Goal: Task Accomplishment & Management: Manage account settings

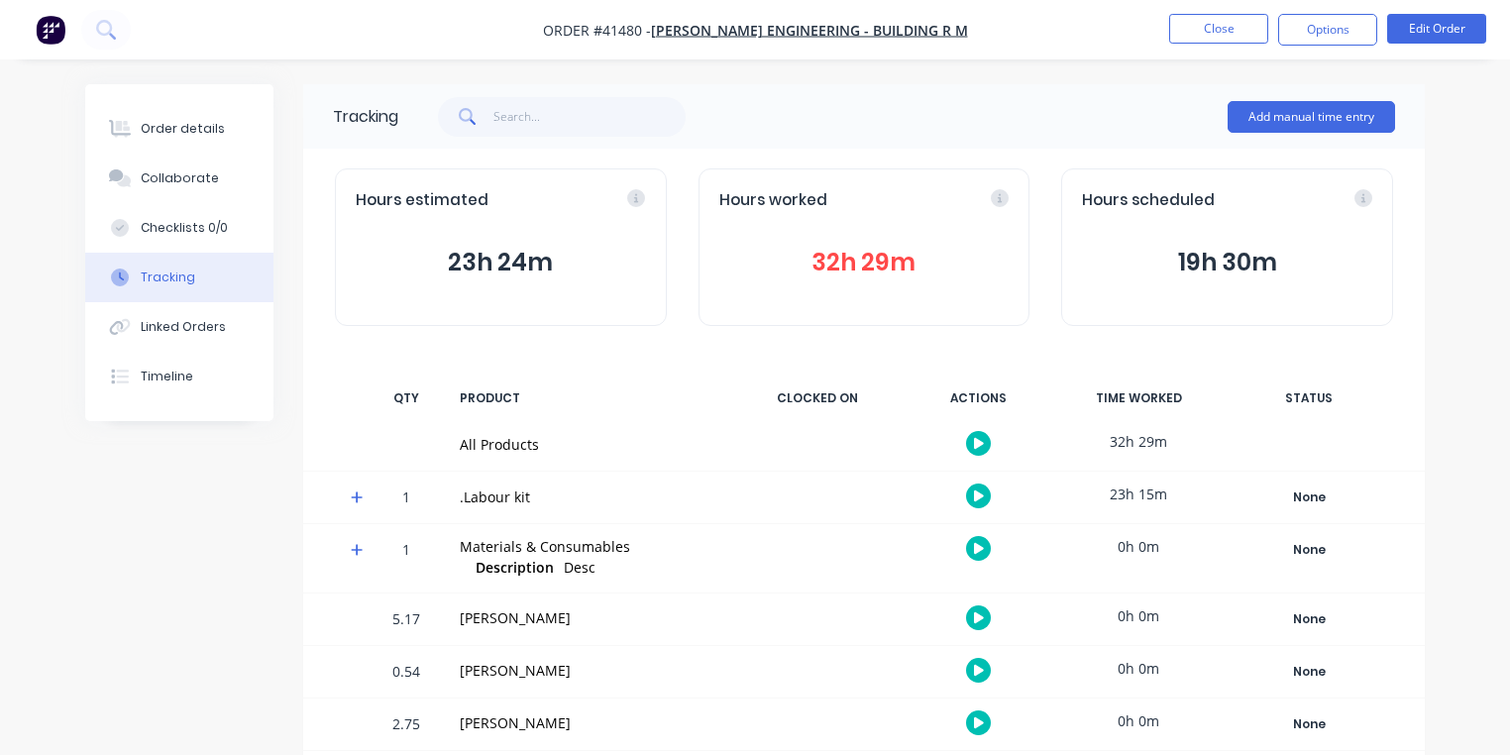
click at [351, 496] on icon at bounding box center [357, 497] width 13 height 14
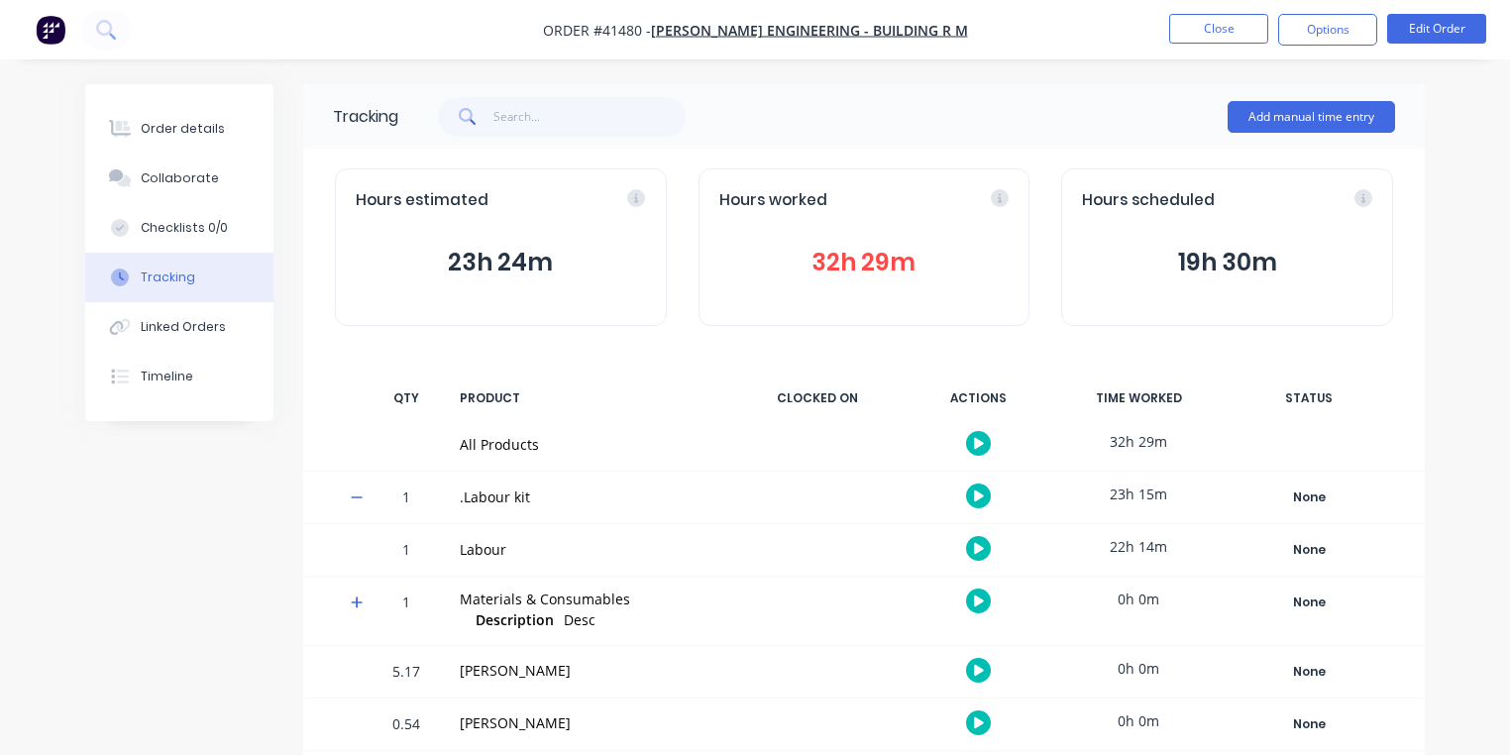
click at [979, 549] on icon "button" at bounding box center [979, 548] width 10 height 11
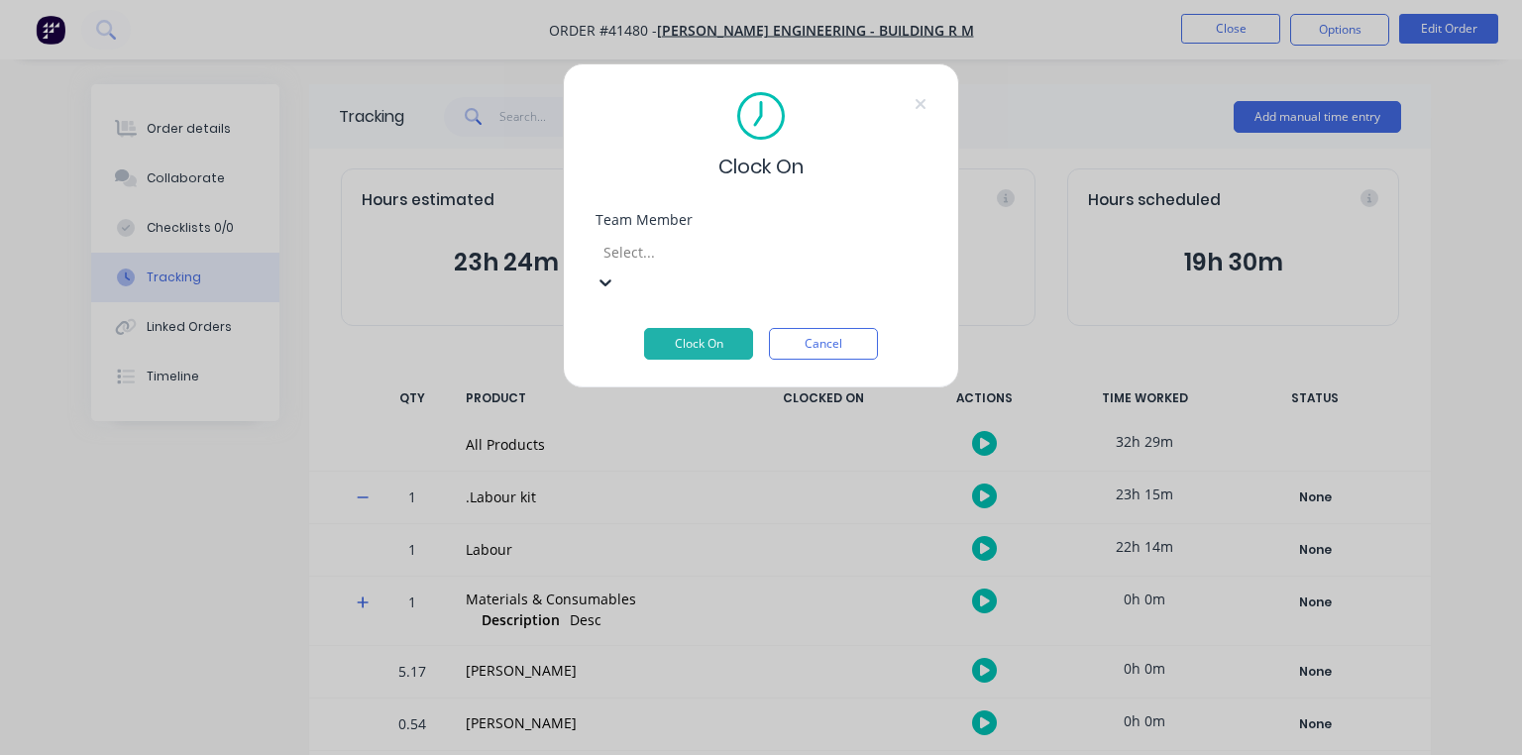
scroll to position [289, 0]
click at [717, 328] on button "Clock On" at bounding box center [698, 344] width 109 height 32
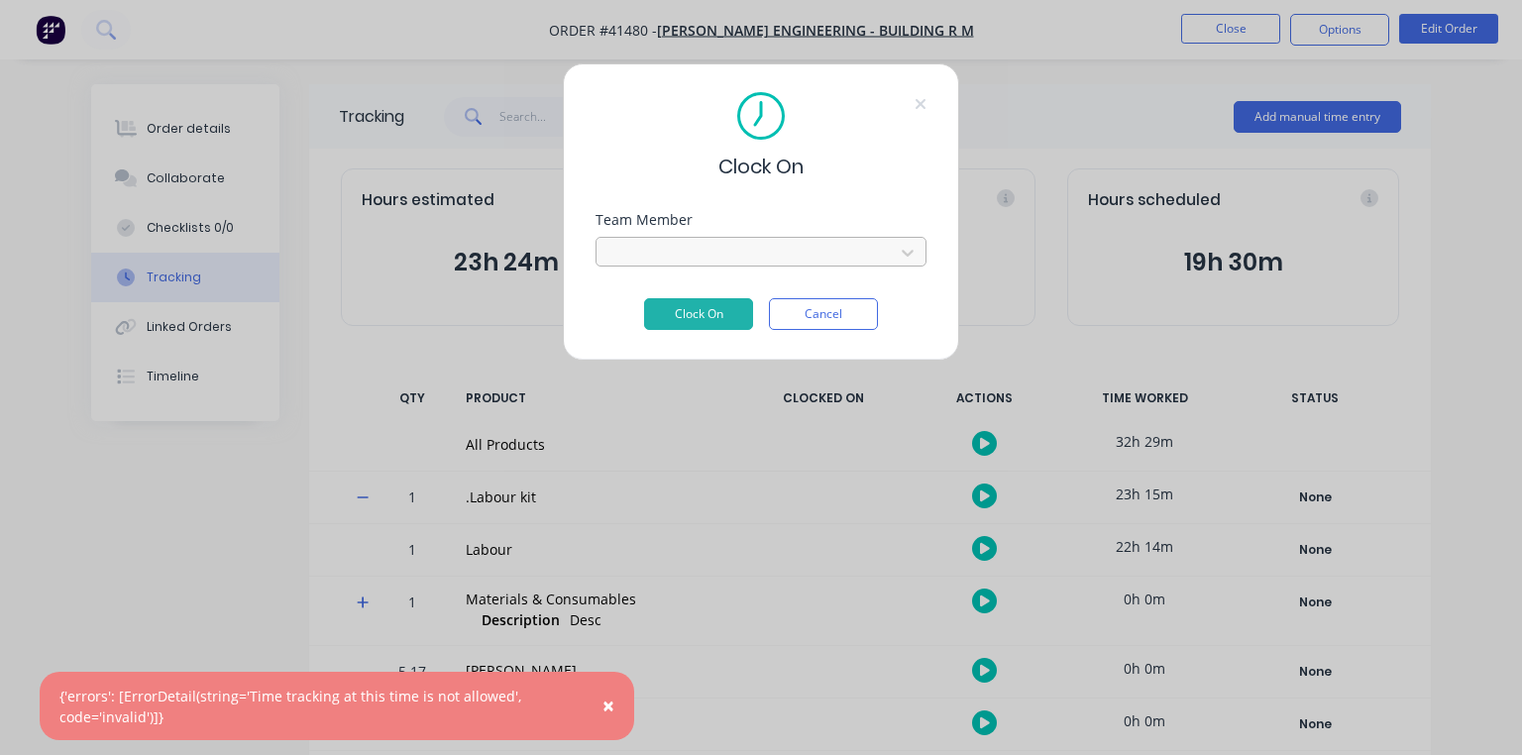
click at [60, 44] on div "Clock On Team Member Rei [PERSON_NAME] Clock On Cancel" at bounding box center [761, 377] width 1522 height 755
click at [51, 32] on div "Clock On Team Member Rei [PERSON_NAME] Clock On Cancel" at bounding box center [761, 377] width 1522 height 755
click at [820, 318] on button "Cancel" at bounding box center [823, 314] width 109 height 32
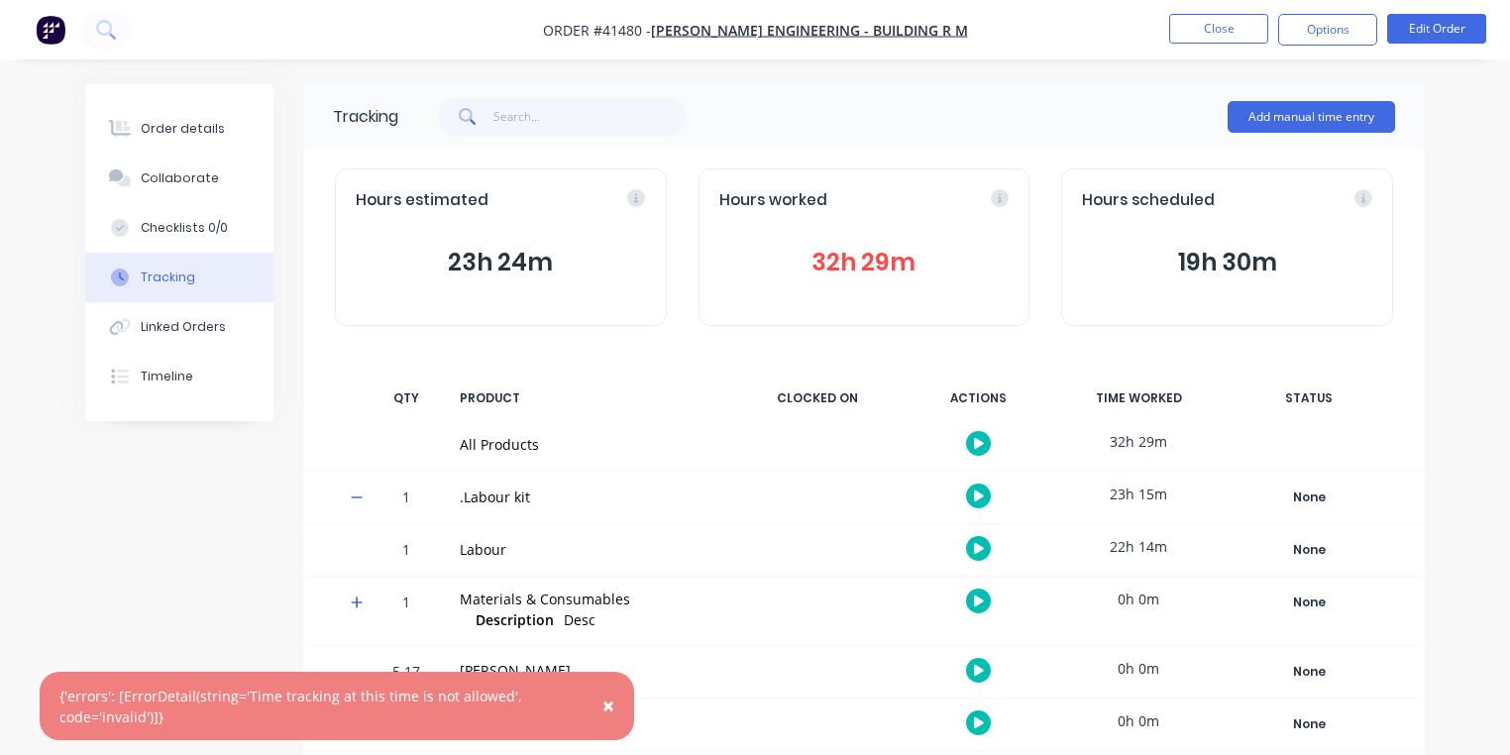
click at [58, 35] on img "button" at bounding box center [51, 30] width 30 height 30
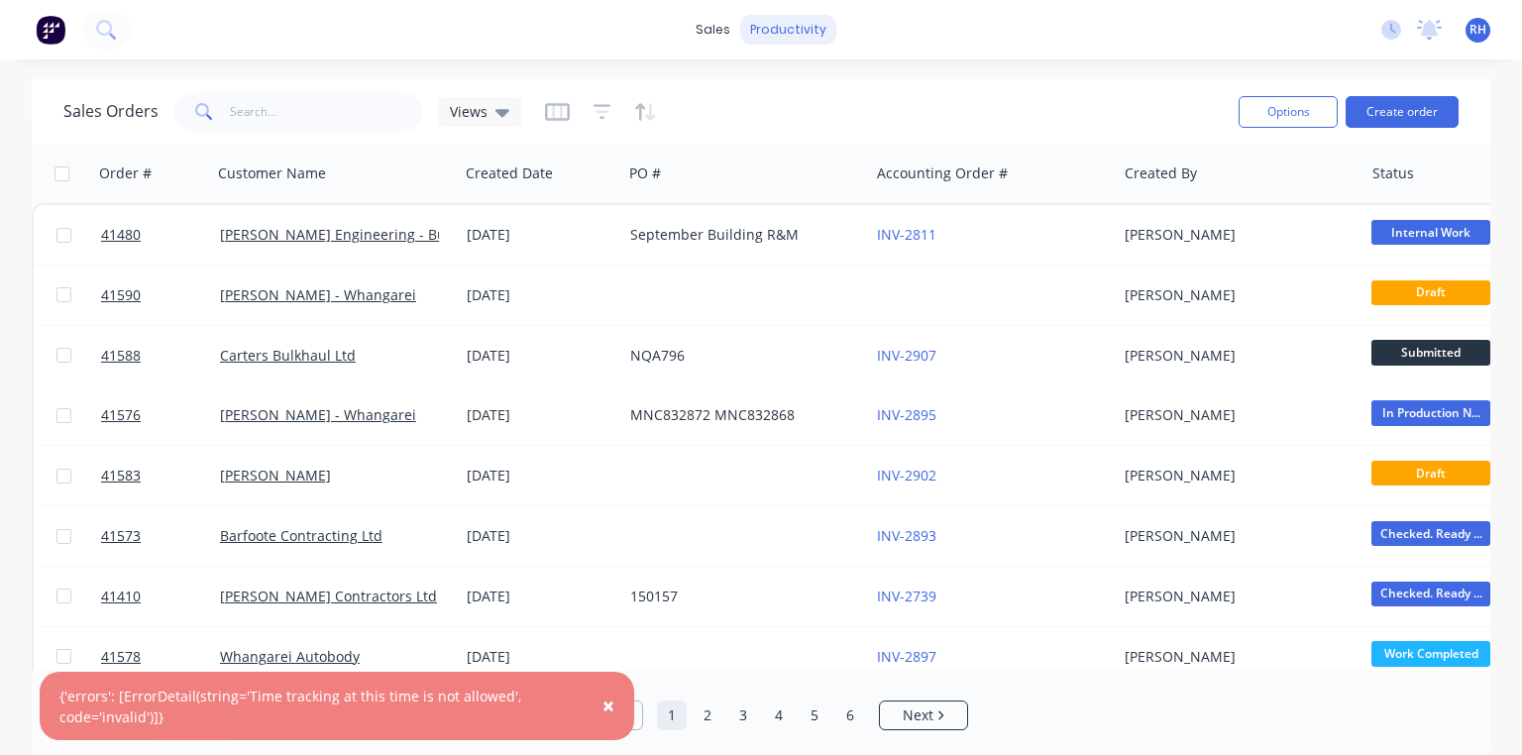
click at [798, 36] on div "productivity" at bounding box center [788, 30] width 96 height 30
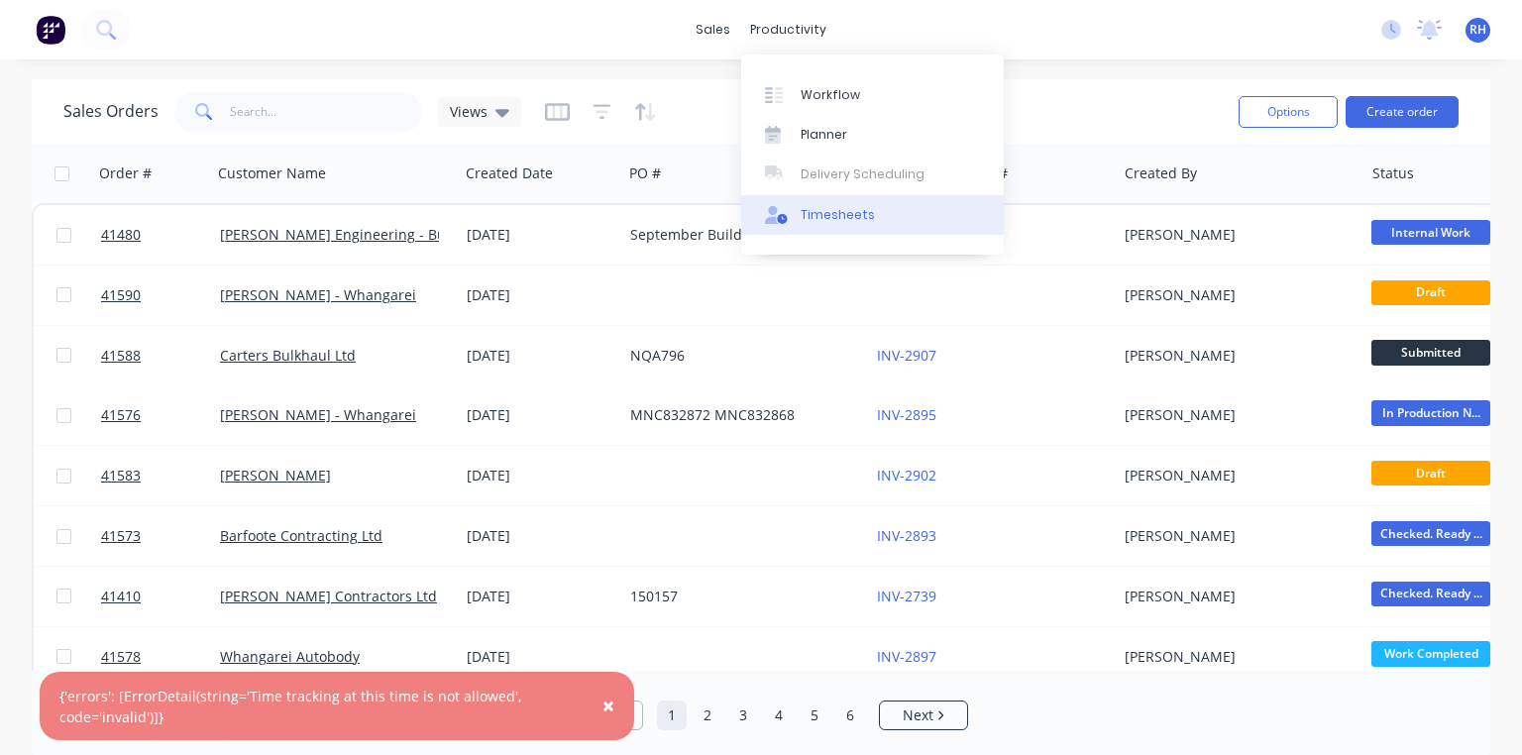
click at [852, 219] on div "Timesheets" at bounding box center [837, 215] width 74 height 18
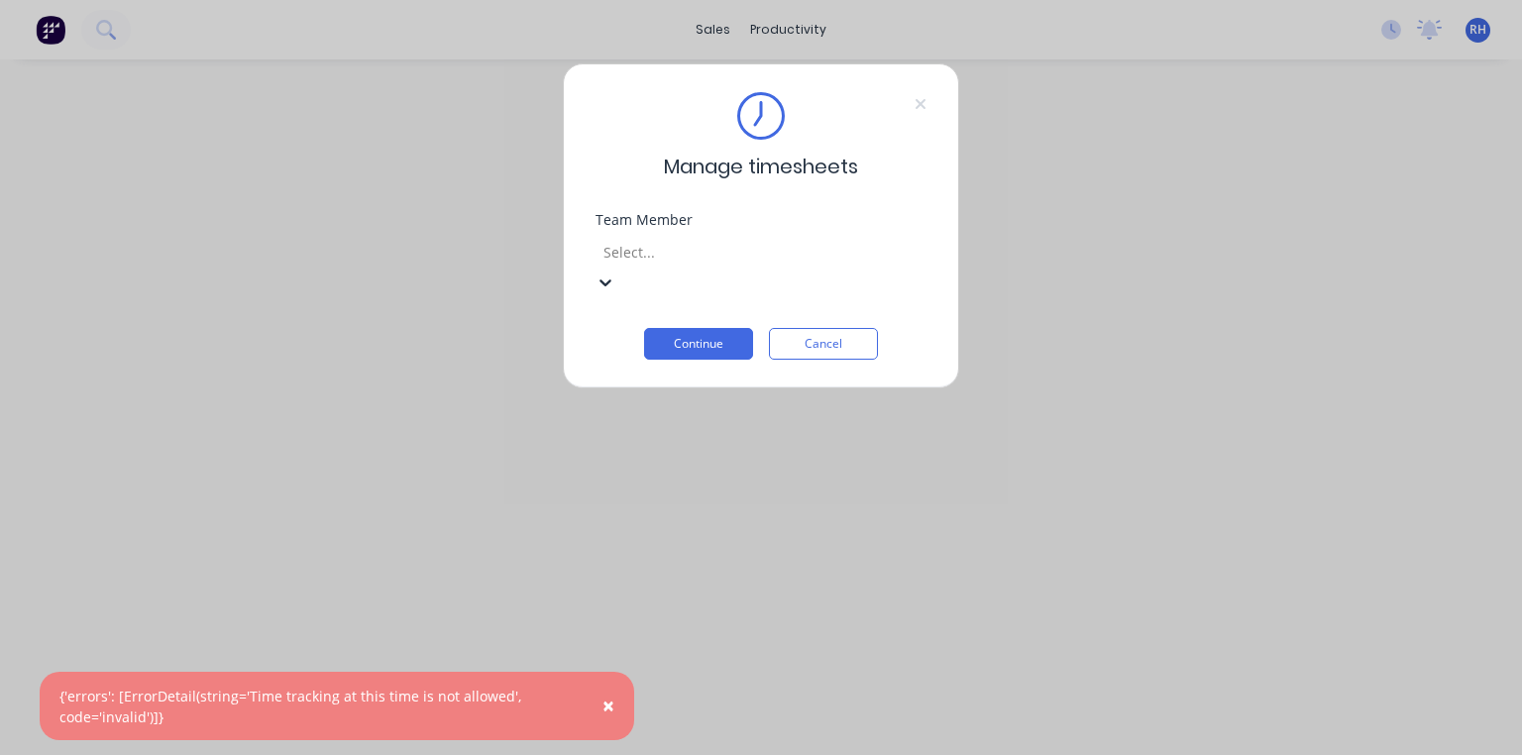
scroll to position [289, 0]
click at [719, 328] on button "Continue" at bounding box center [698, 344] width 109 height 32
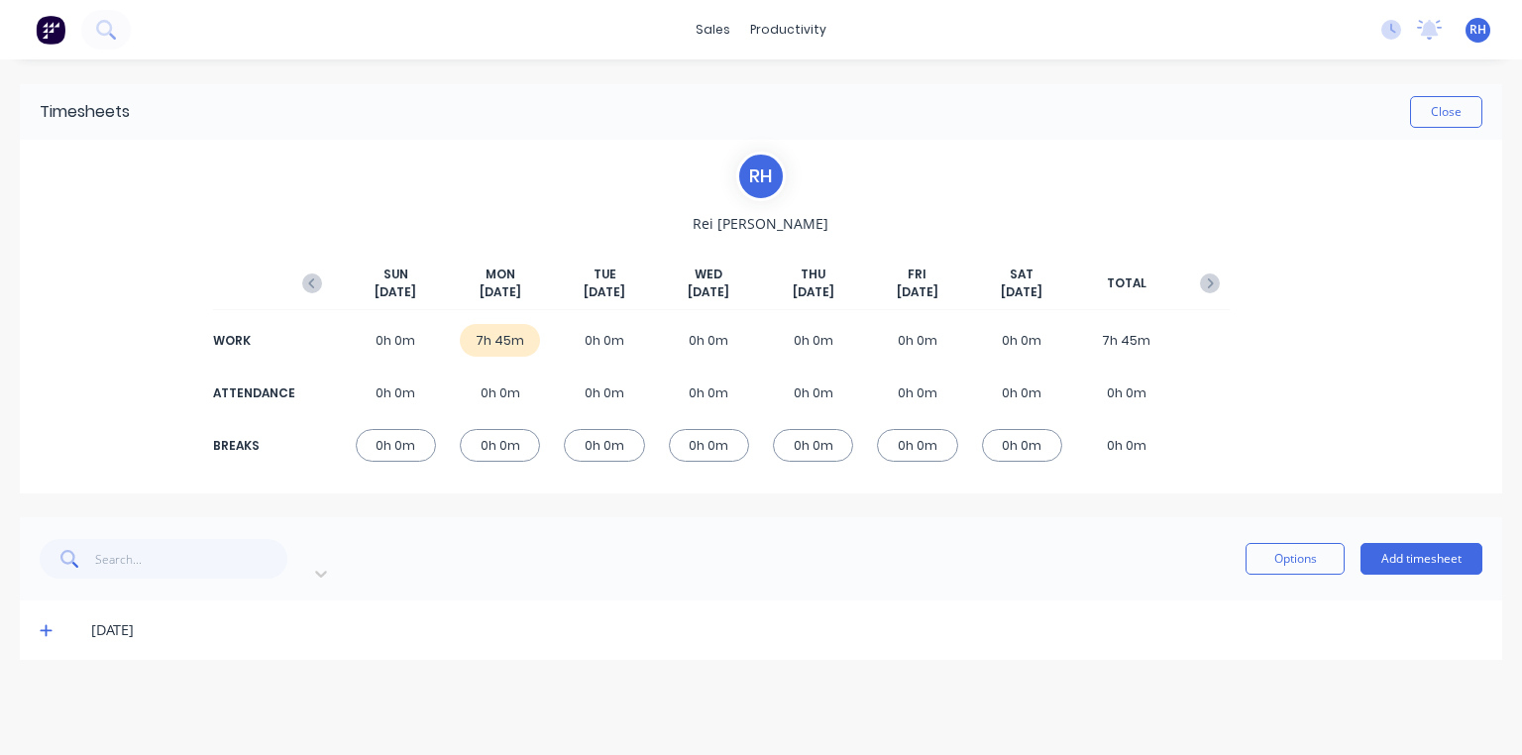
click at [507, 335] on div "7h 45m" at bounding box center [500, 340] width 80 height 33
click at [46, 625] on icon at bounding box center [46, 631] width 12 height 12
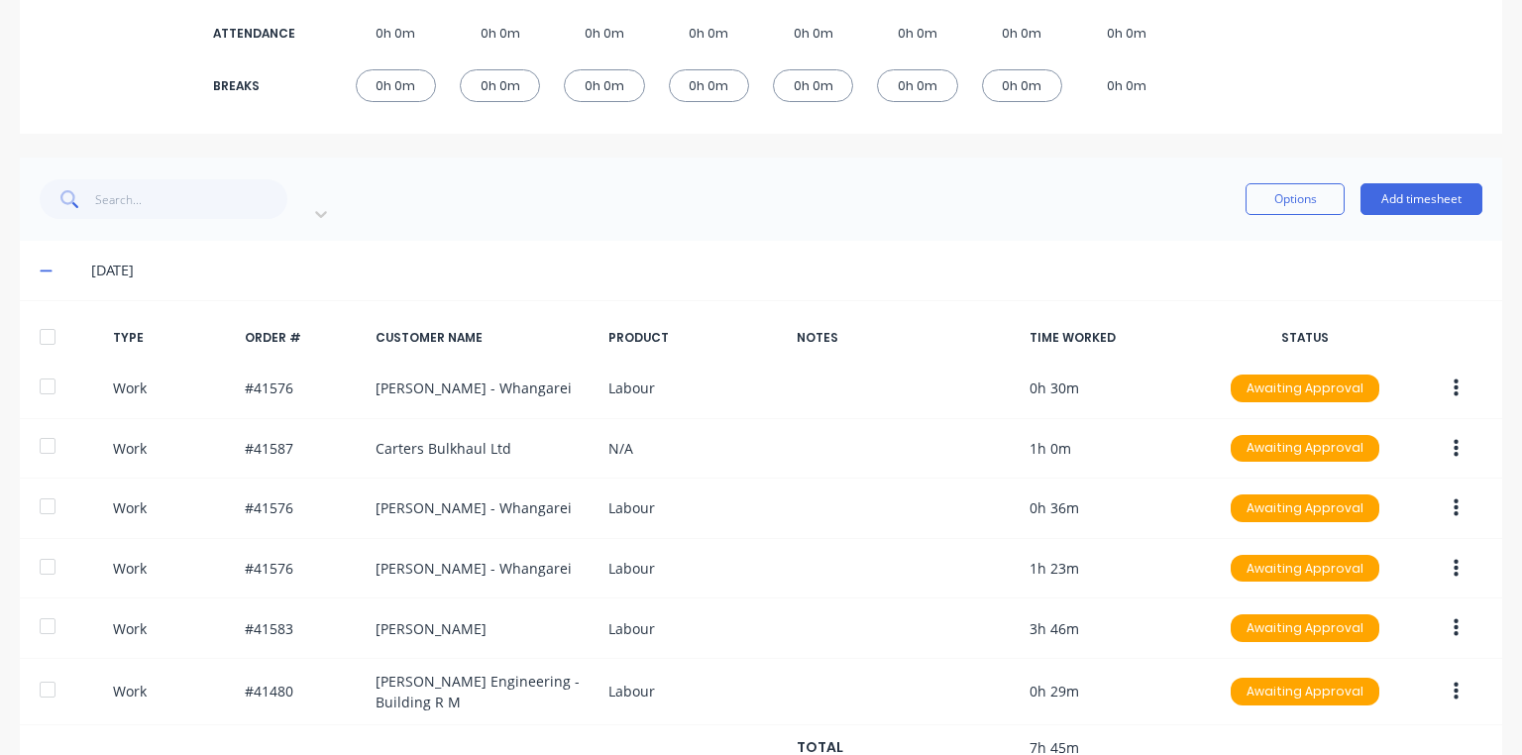
scroll to position [408, 0]
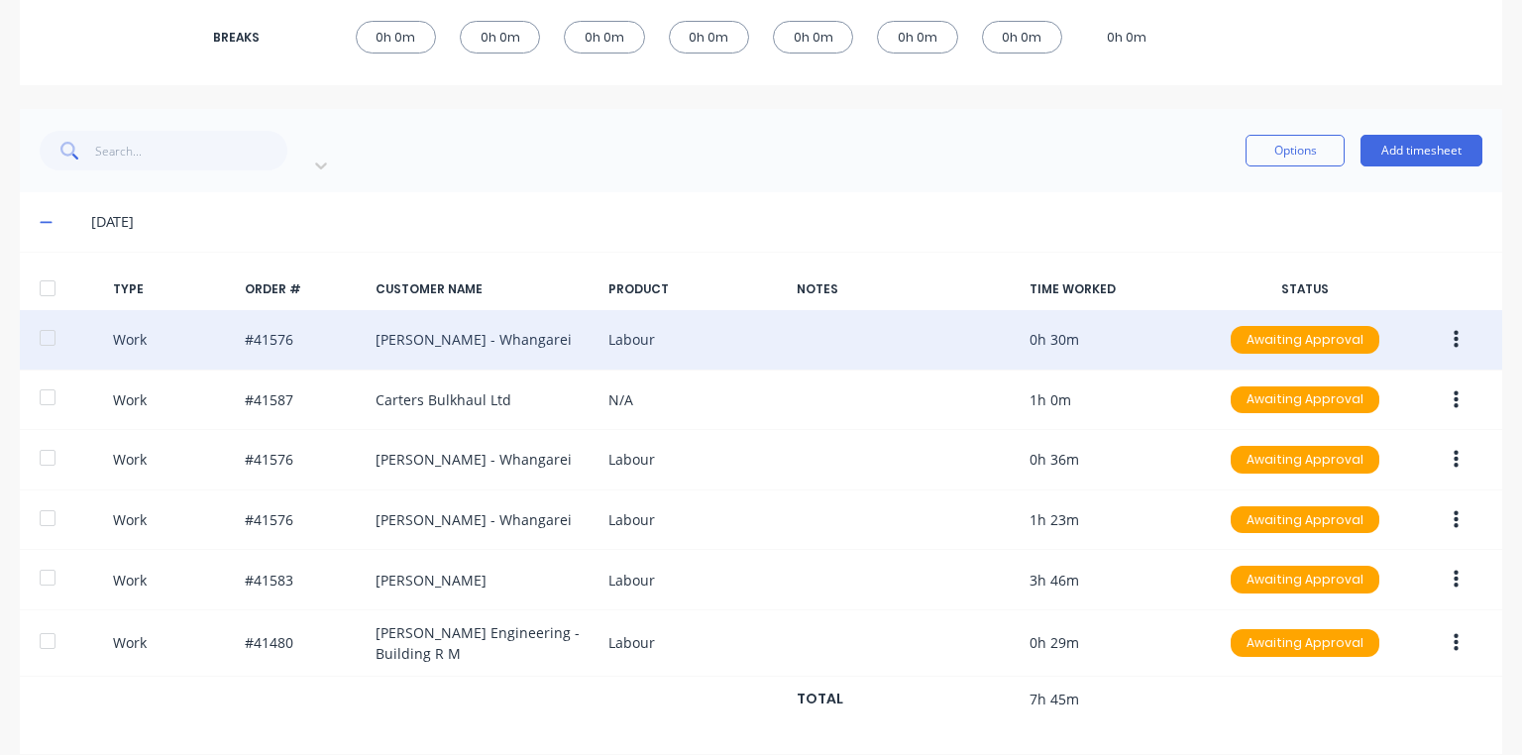
click at [1453, 331] on icon "button" at bounding box center [1455, 340] width 5 height 18
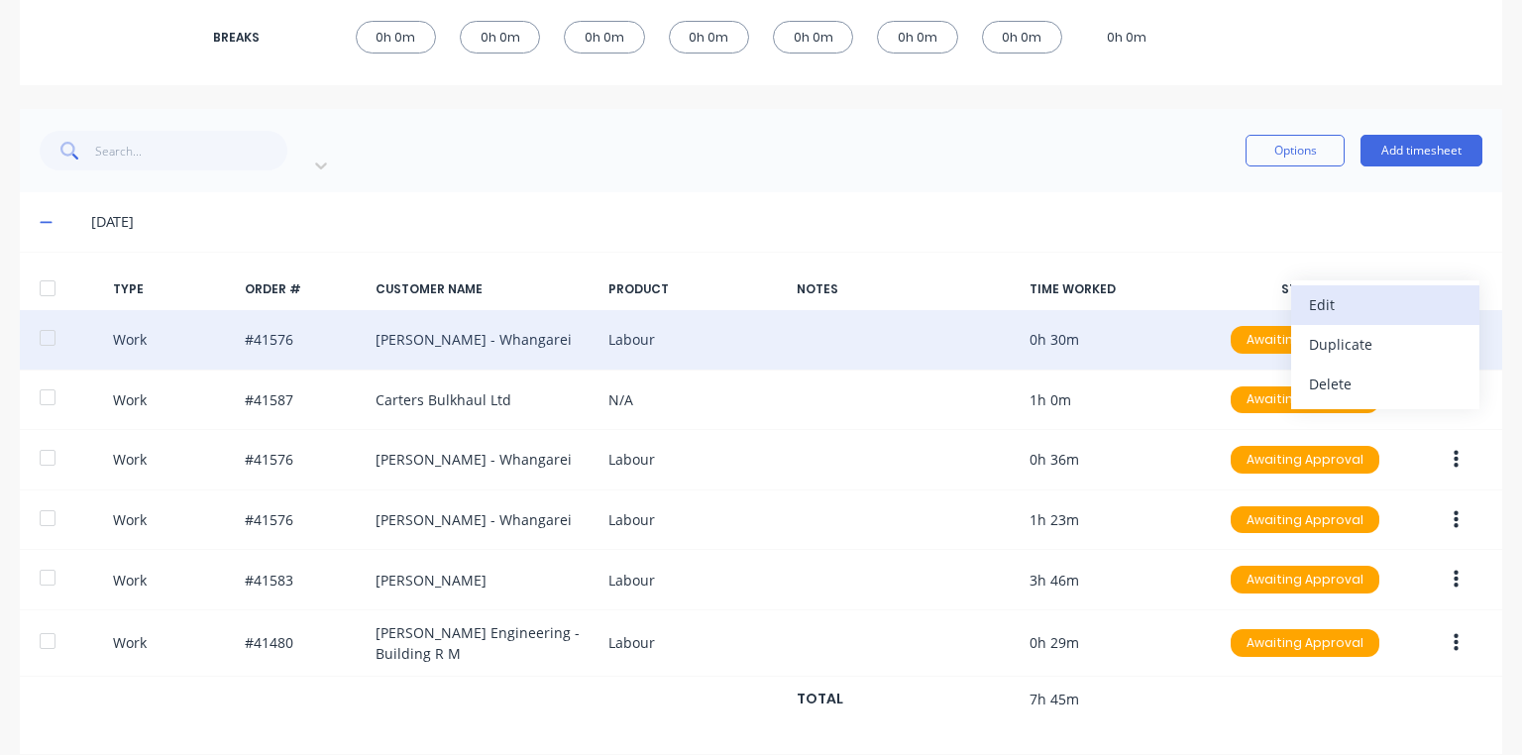
click at [1314, 290] on div "Edit" at bounding box center [1385, 304] width 153 height 29
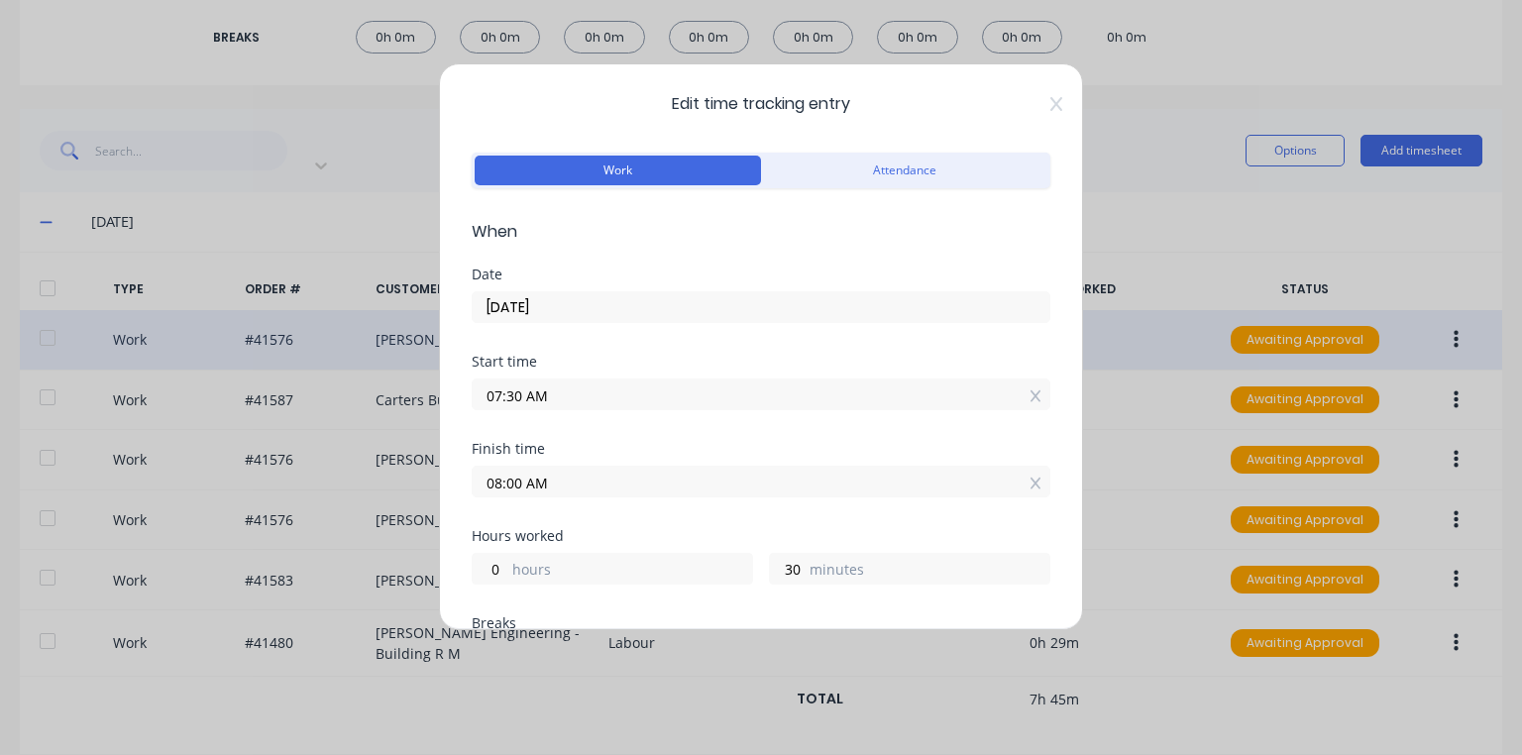
click at [1158, 204] on div "Edit time tracking entry Work Attendance When Date [DATE] Start time 07:30 AM F…" at bounding box center [761, 377] width 1522 height 755
click at [1050, 108] on icon at bounding box center [1056, 104] width 12 height 16
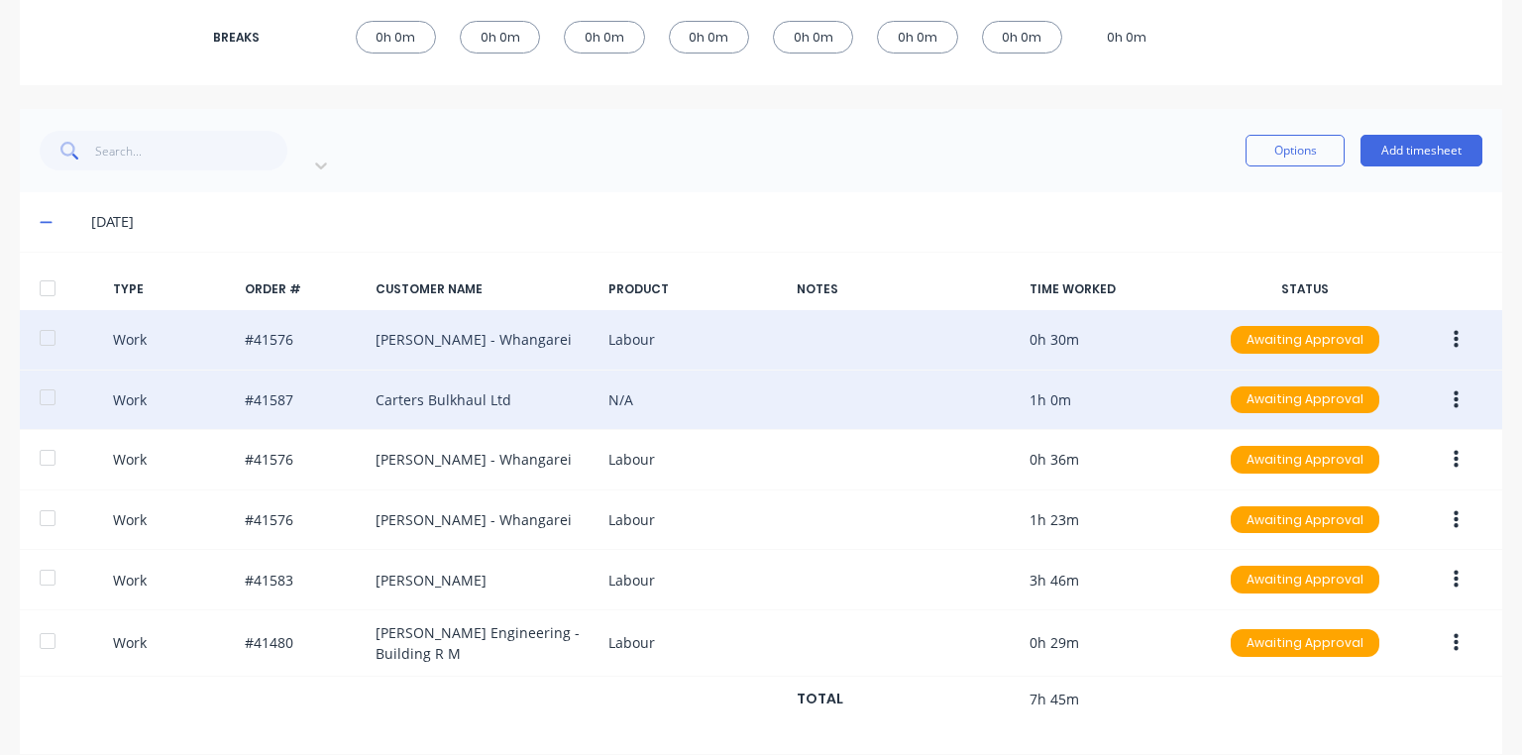
click at [1449, 382] on button "button" at bounding box center [1455, 400] width 47 height 36
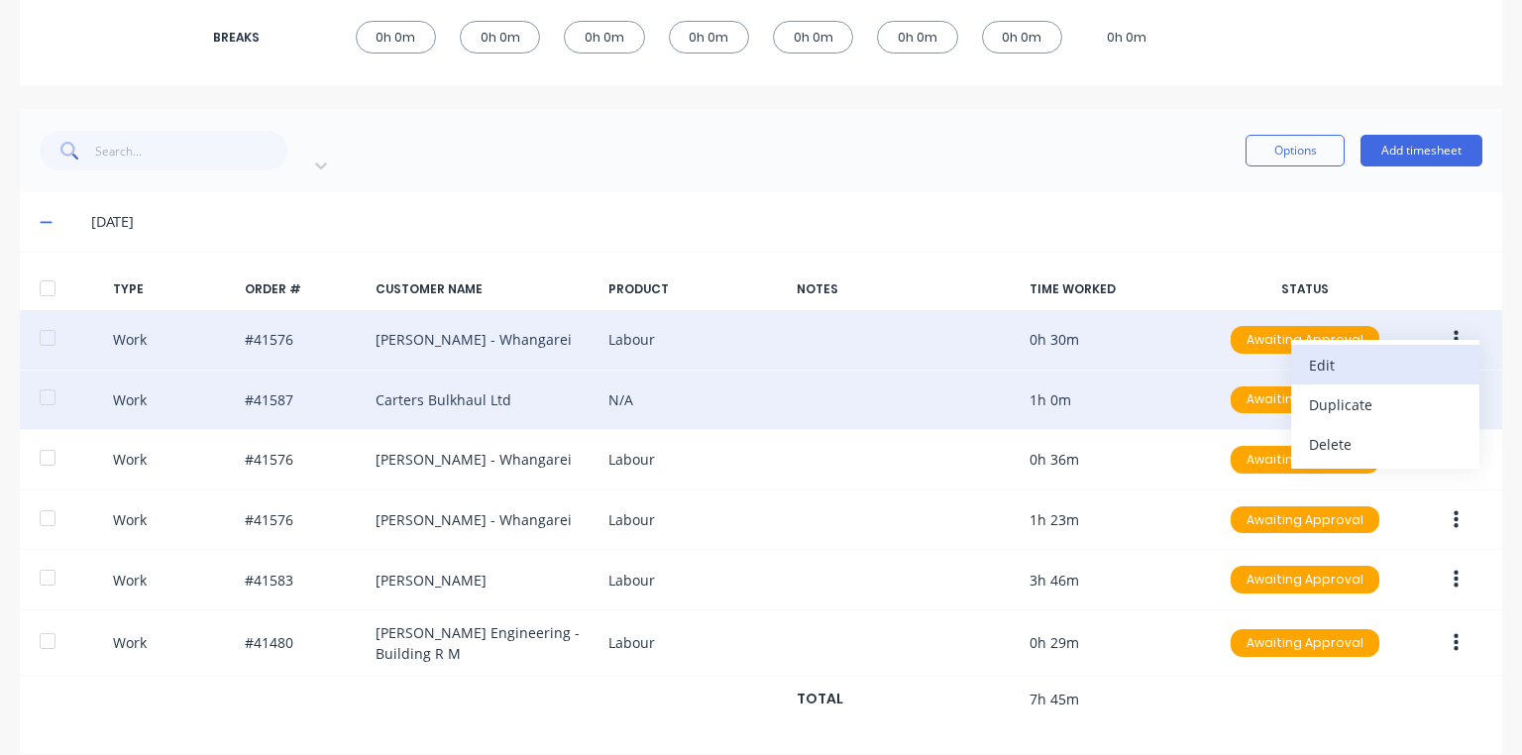
click at [1330, 351] on div "Edit" at bounding box center [1385, 365] width 153 height 29
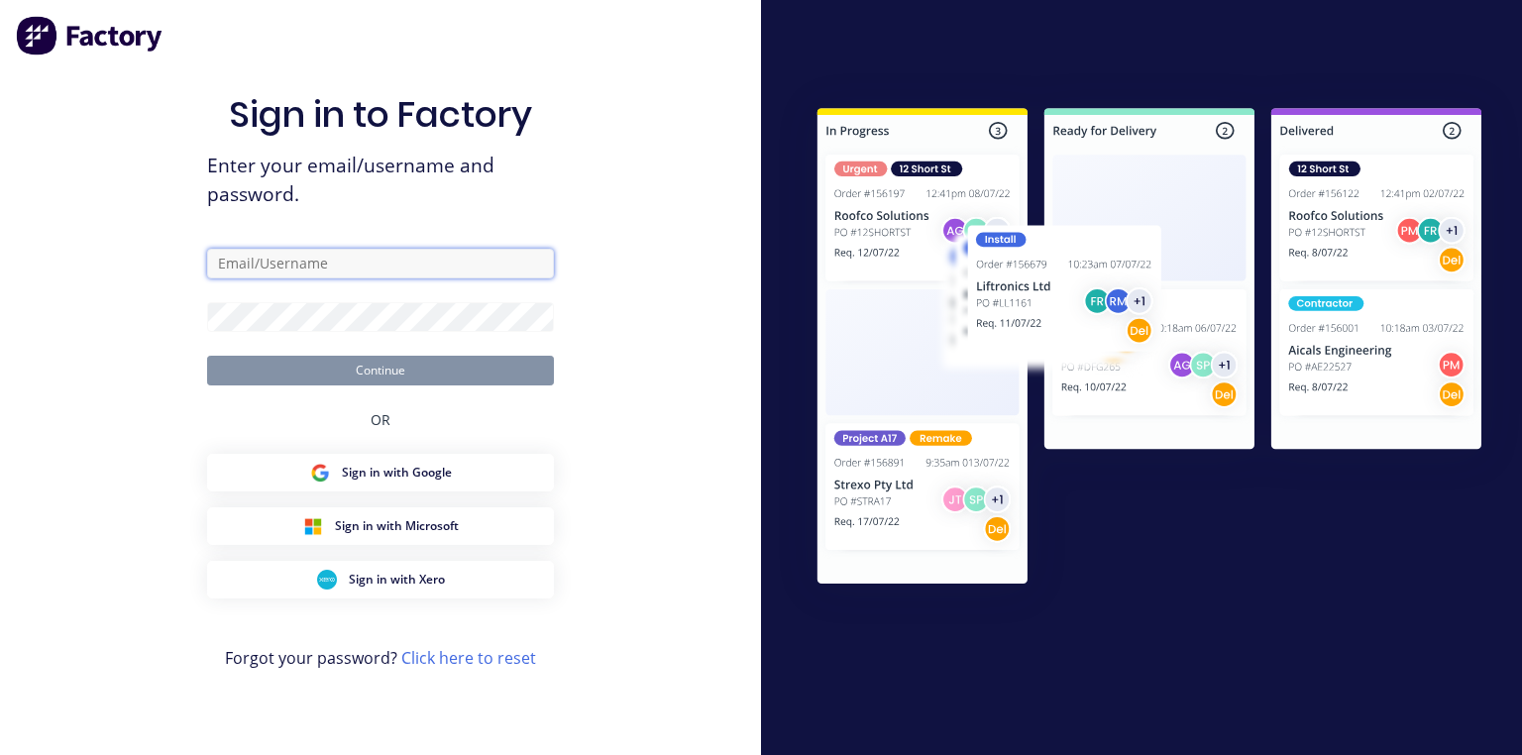
click at [507, 262] on input "text" at bounding box center [380, 264] width 347 height 30
type input "[PERSON_NAME][EMAIL_ADDRESS][DOMAIN_NAME]"
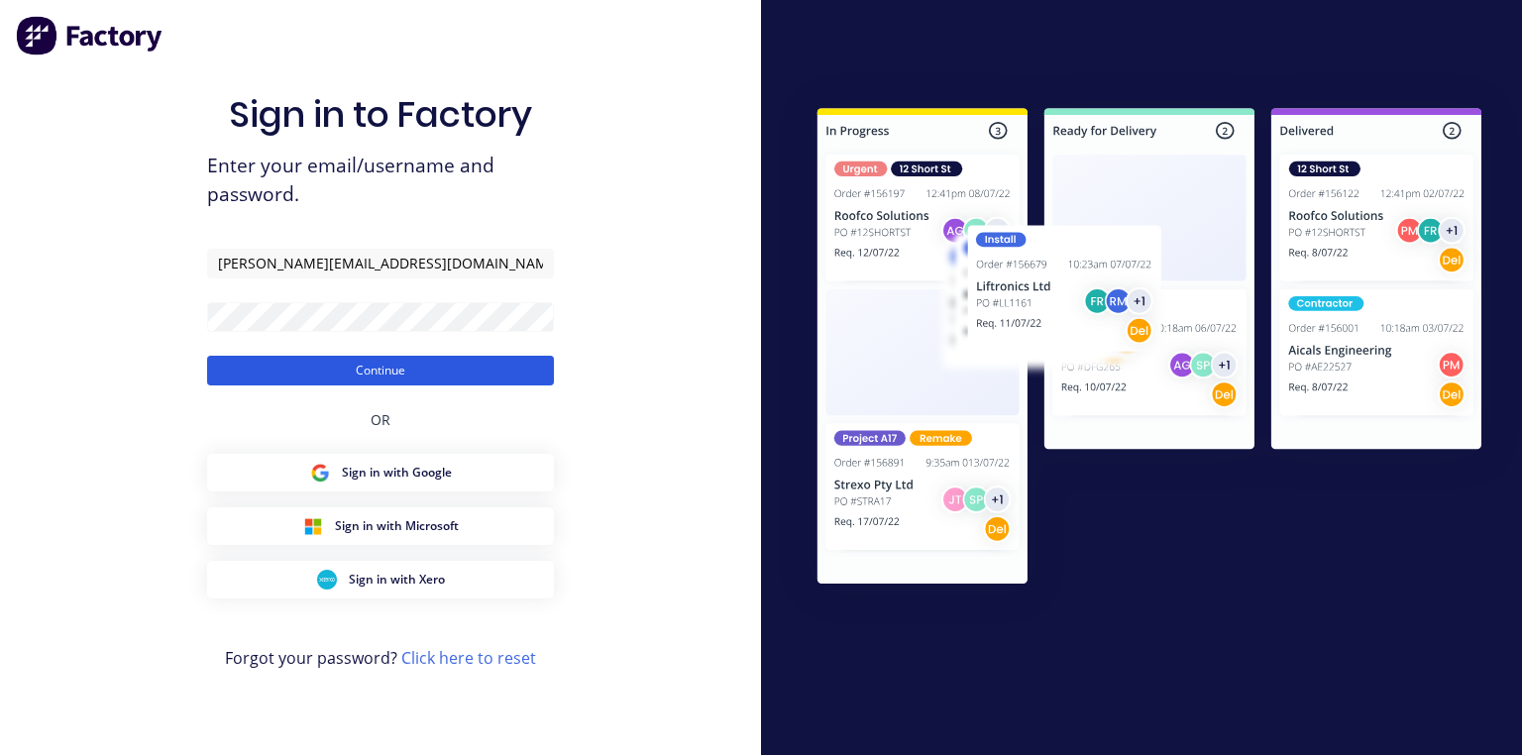
click at [435, 372] on button "Continue" at bounding box center [380, 371] width 347 height 30
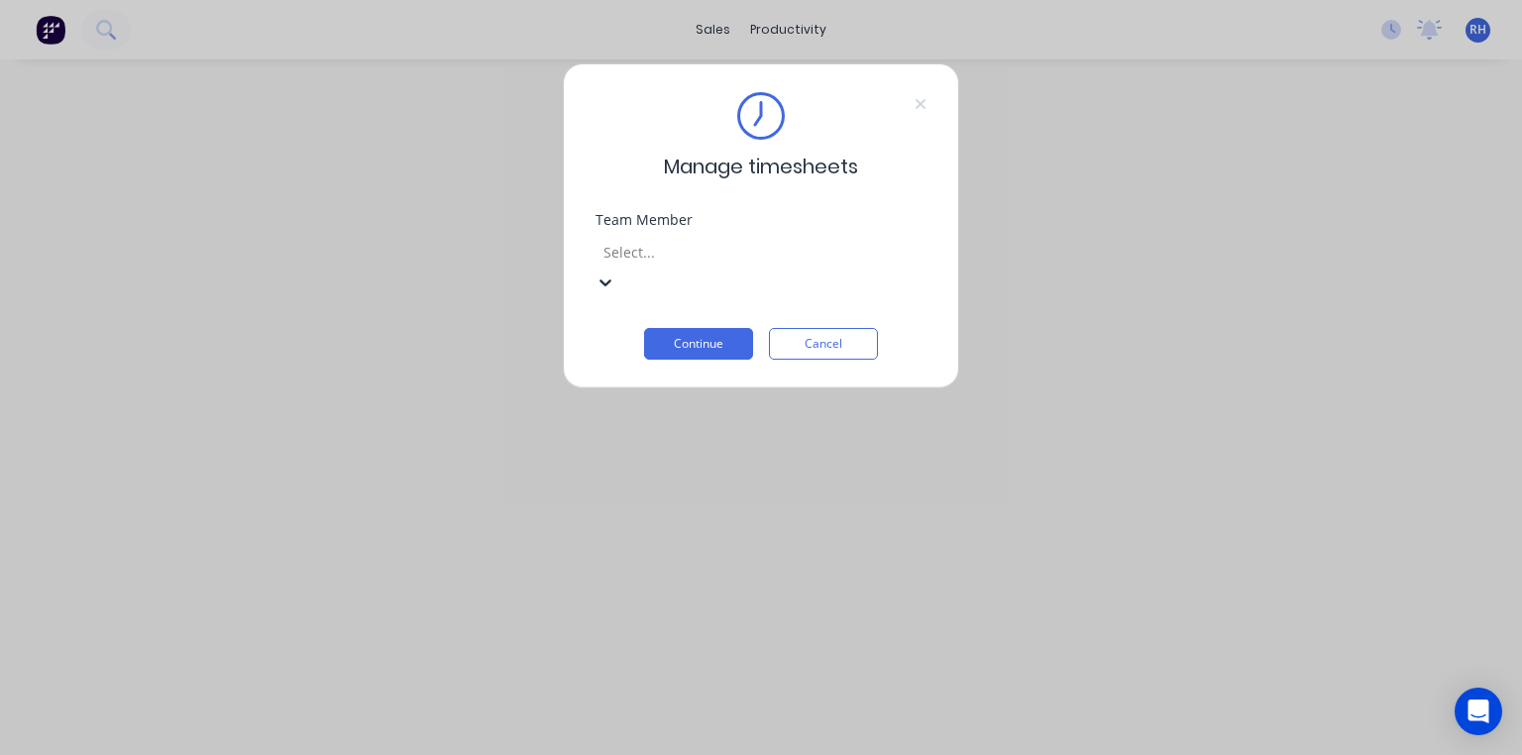
scroll to position [289, 0]
click at [716, 328] on button "Continue" at bounding box center [698, 344] width 109 height 32
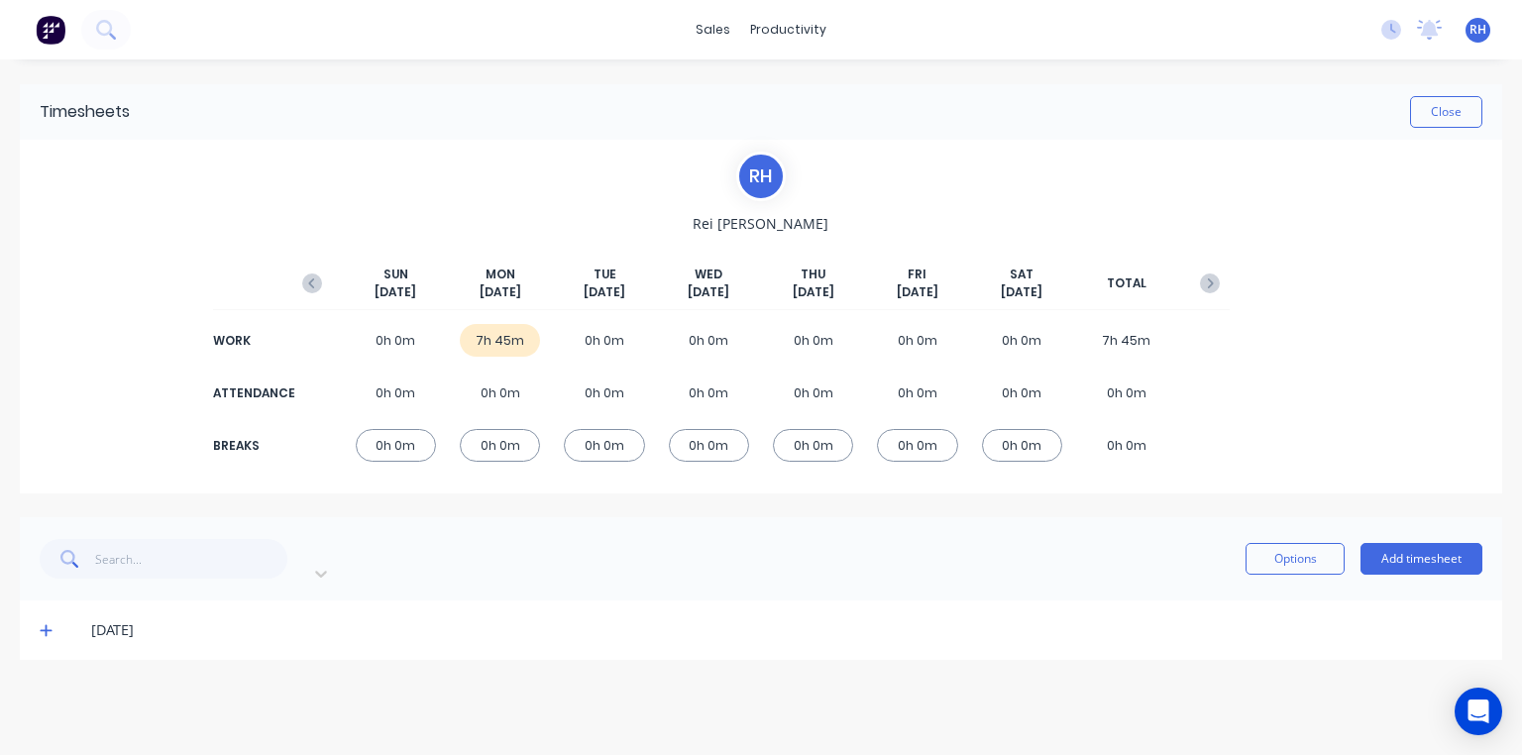
click at [55, 620] on span at bounding box center [50, 630] width 20 height 20
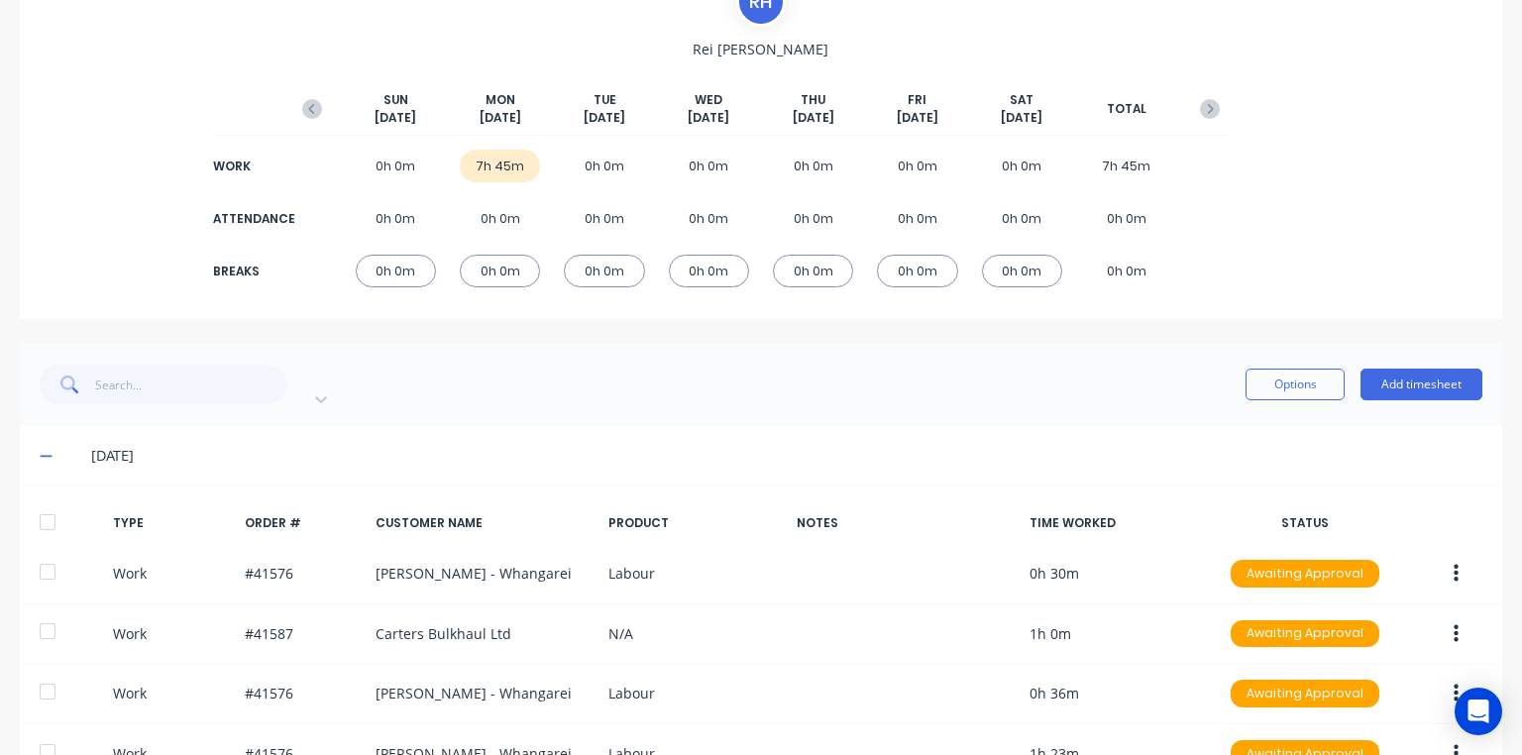
scroll to position [408, 0]
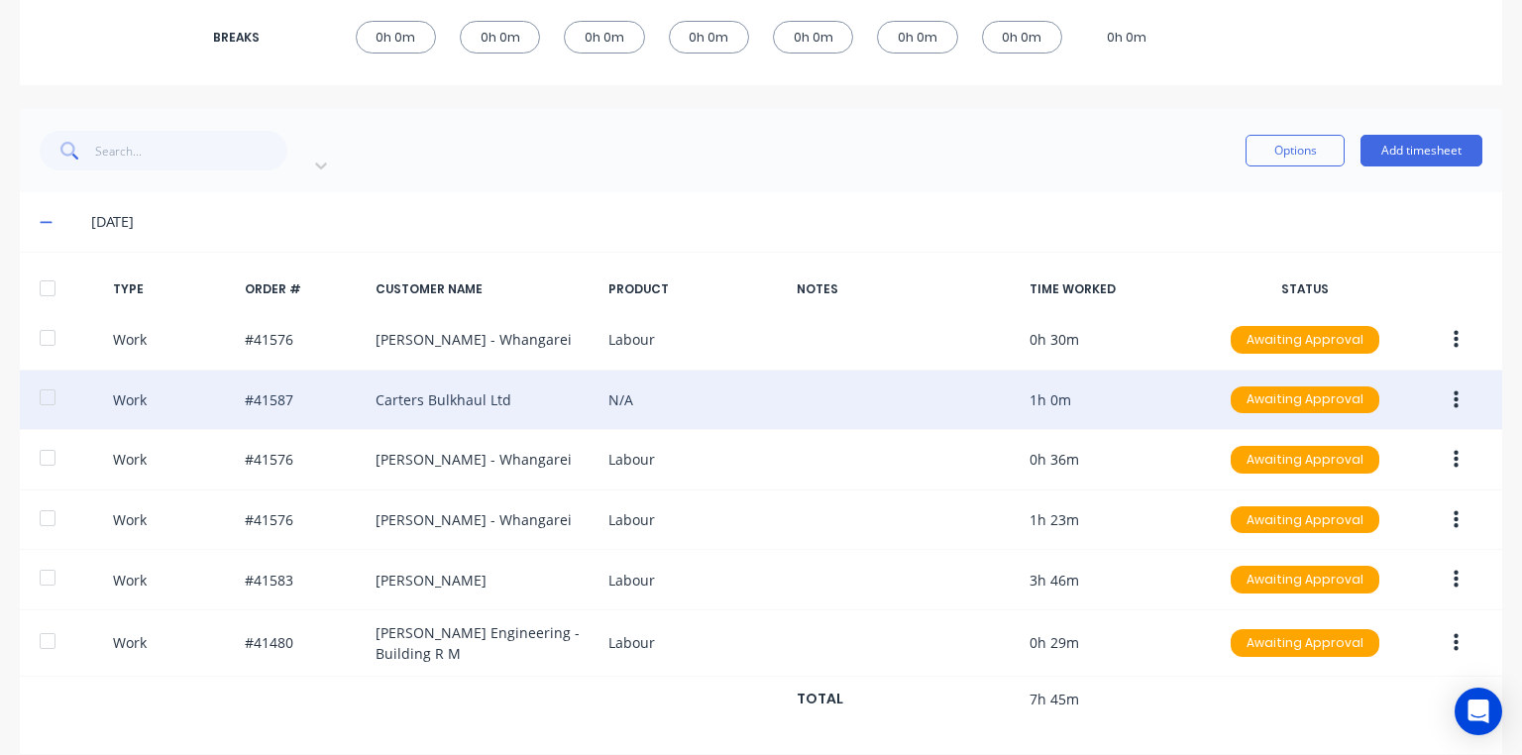
click at [1453, 382] on button "button" at bounding box center [1455, 400] width 47 height 36
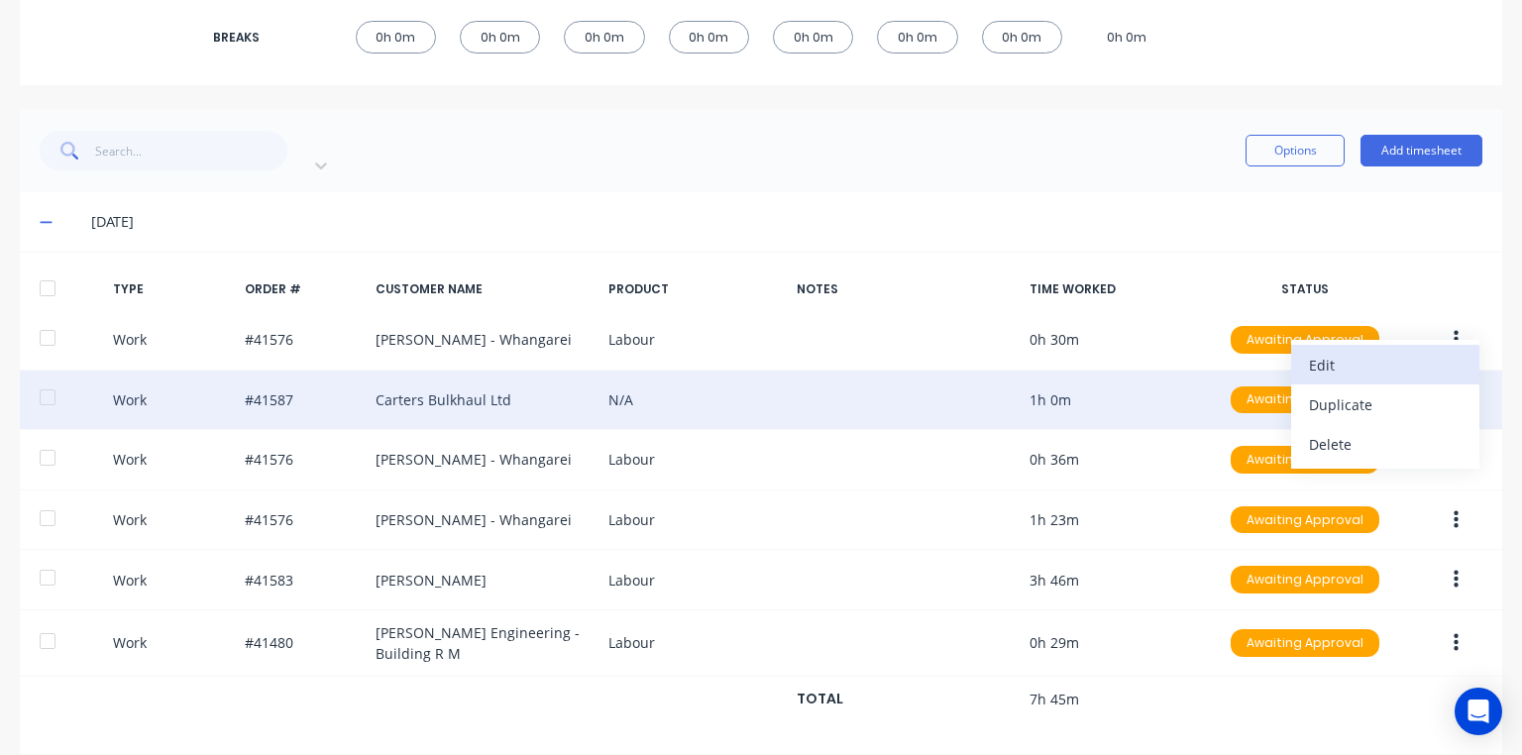
click at [1323, 351] on div "Edit" at bounding box center [1385, 365] width 153 height 29
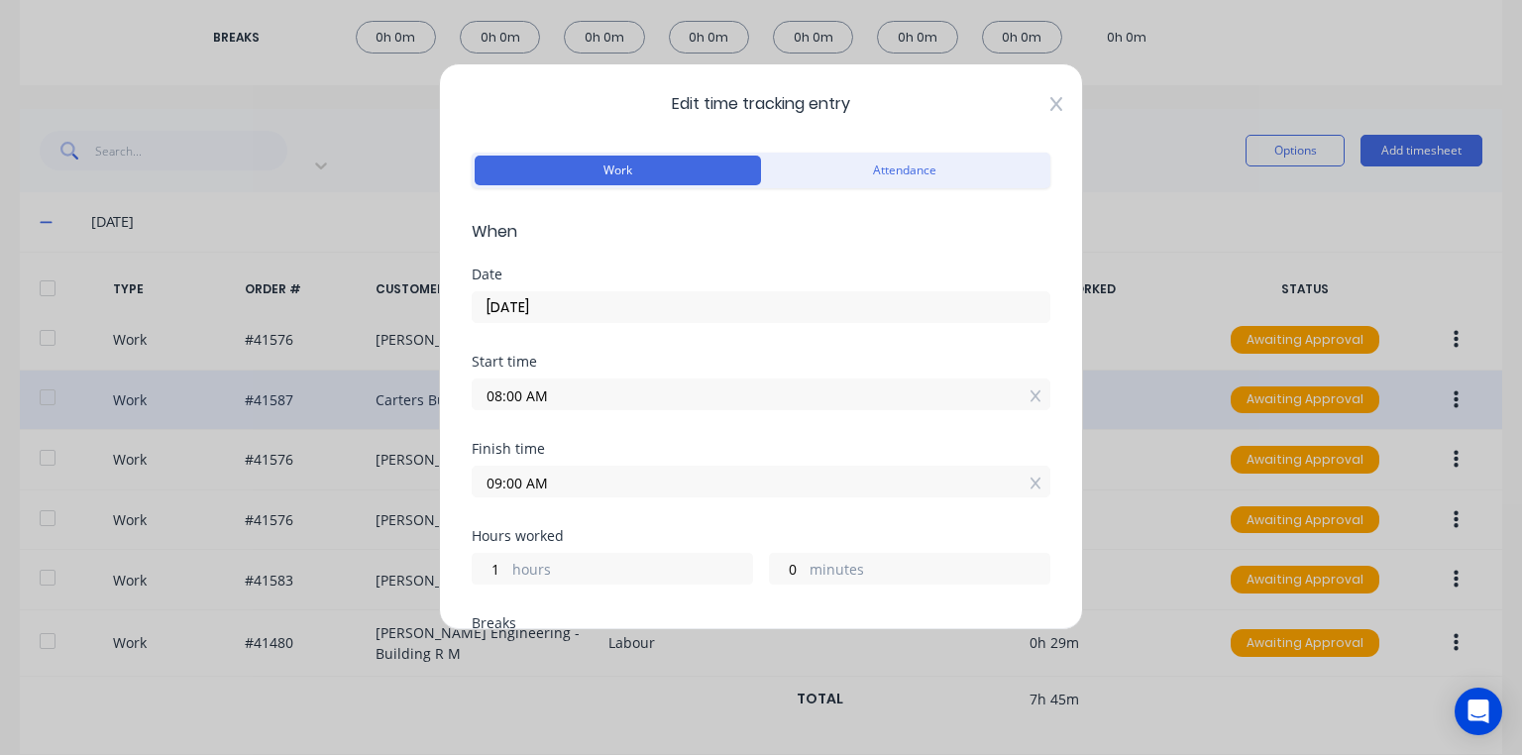
click at [1050, 108] on icon at bounding box center [1056, 104] width 12 height 16
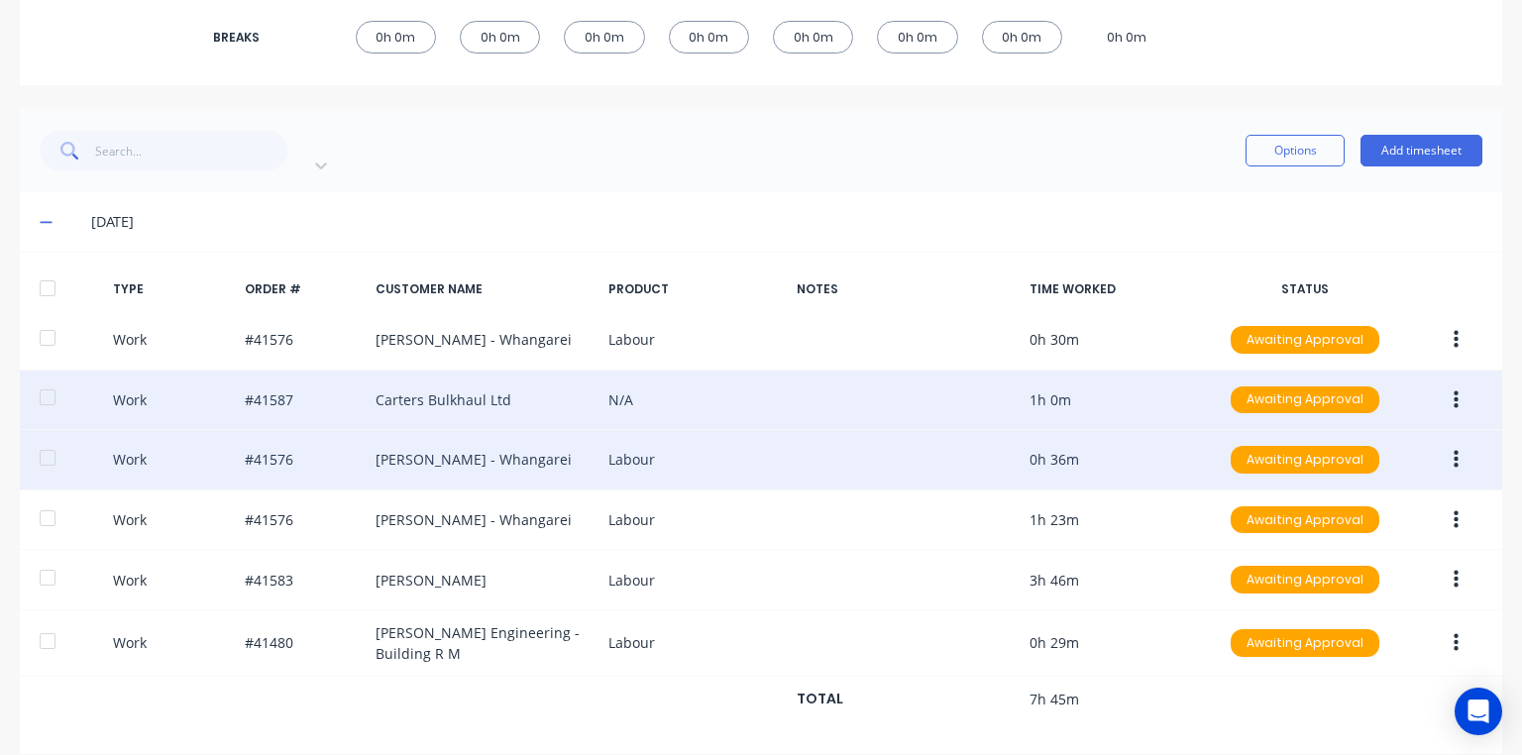
click at [1453, 449] on icon "button" at bounding box center [1455, 460] width 5 height 22
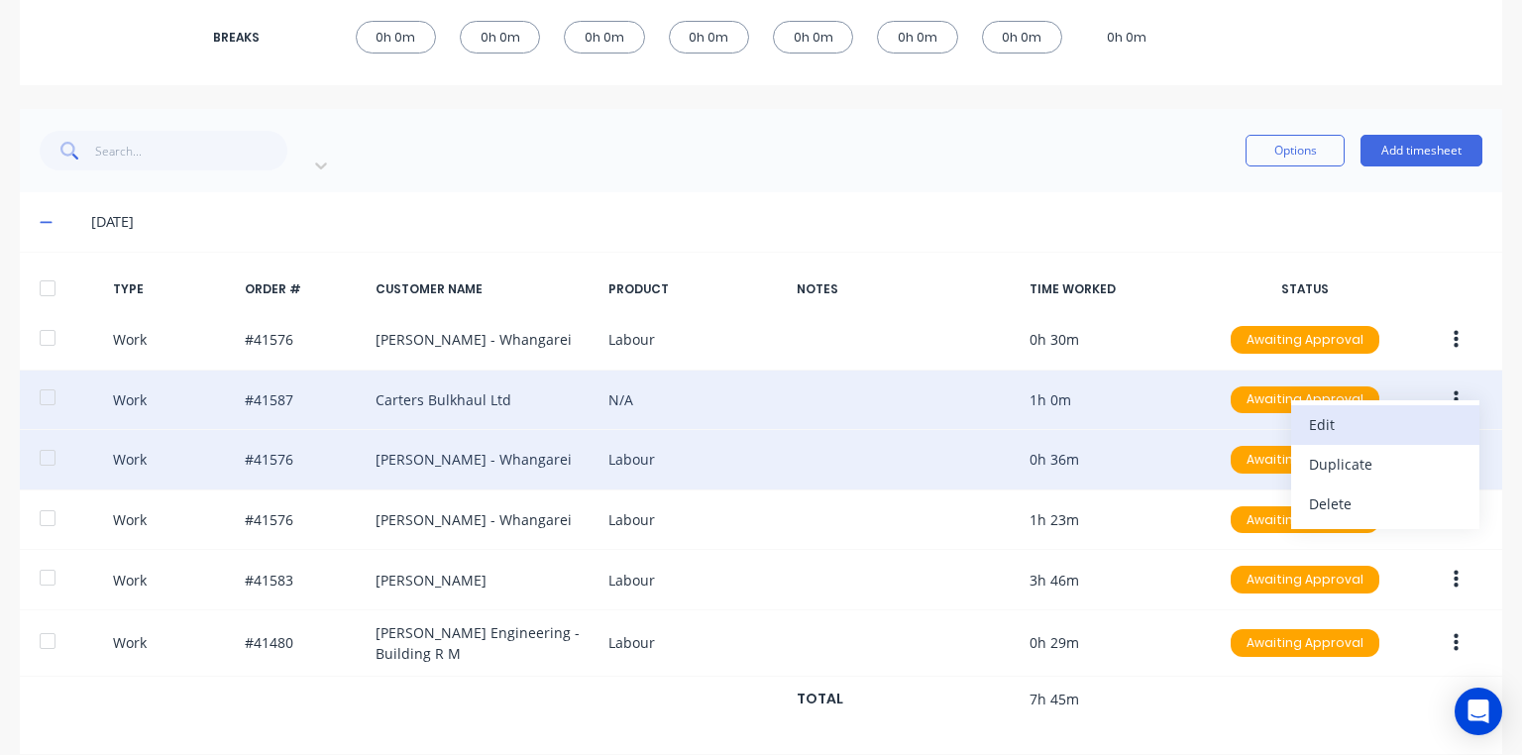
click at [1326, 410] on div "Edit" at bounding box center [1385, 424] width 153 height 29
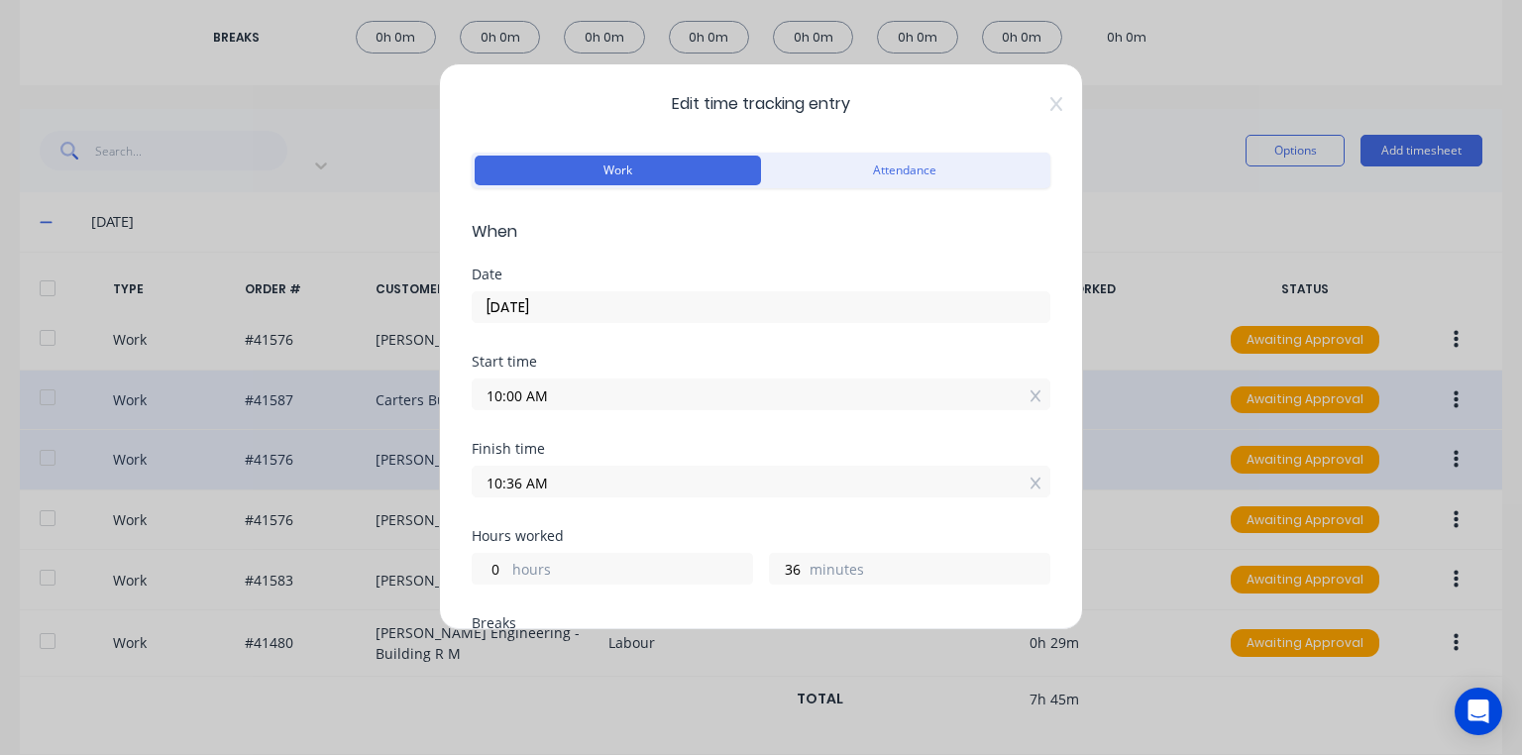
click at [922, 488] on input "10:36 AM" at bounding box center [761, 482] width 577 height 30
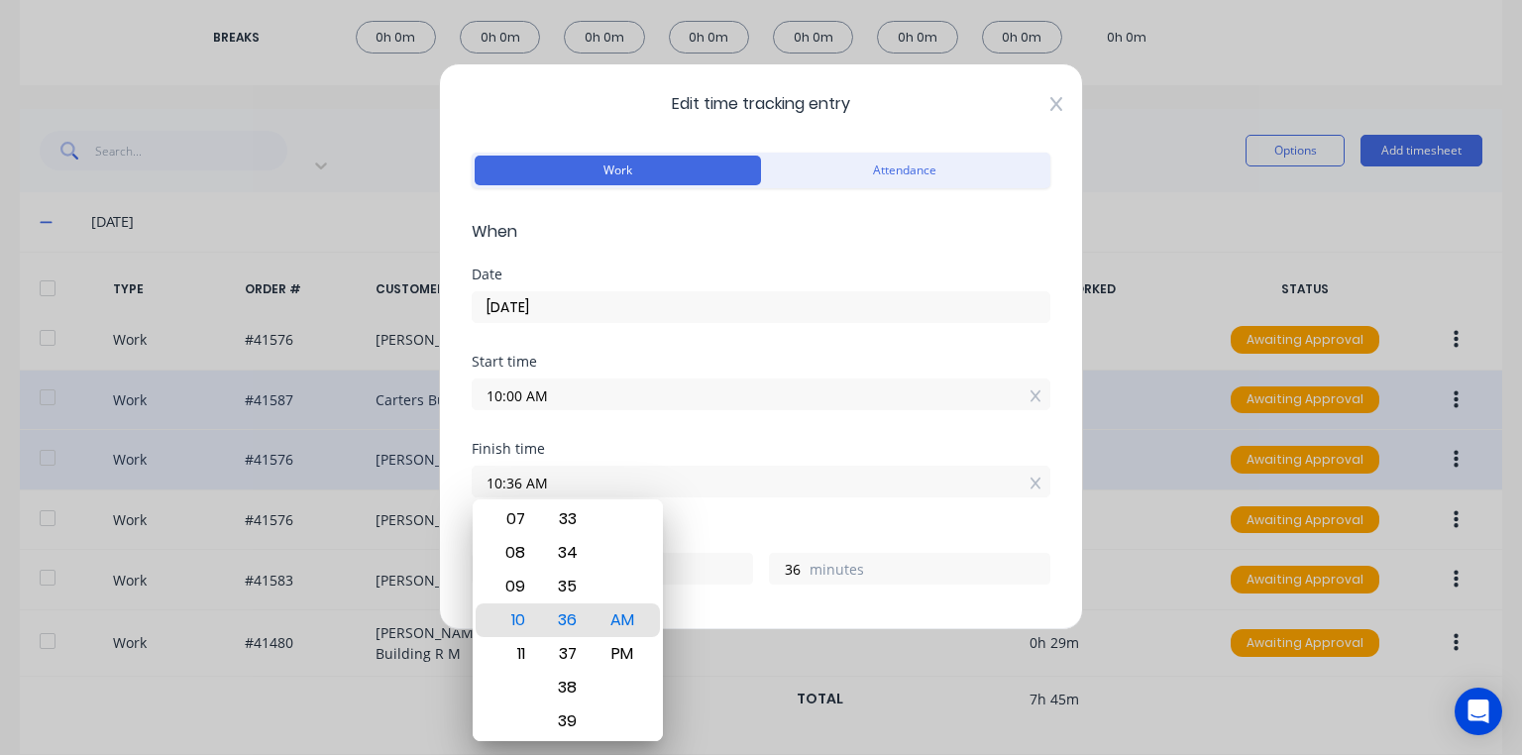
click at [1050, 109] on icon at bounding box center [1056, 104] width 12 height 14
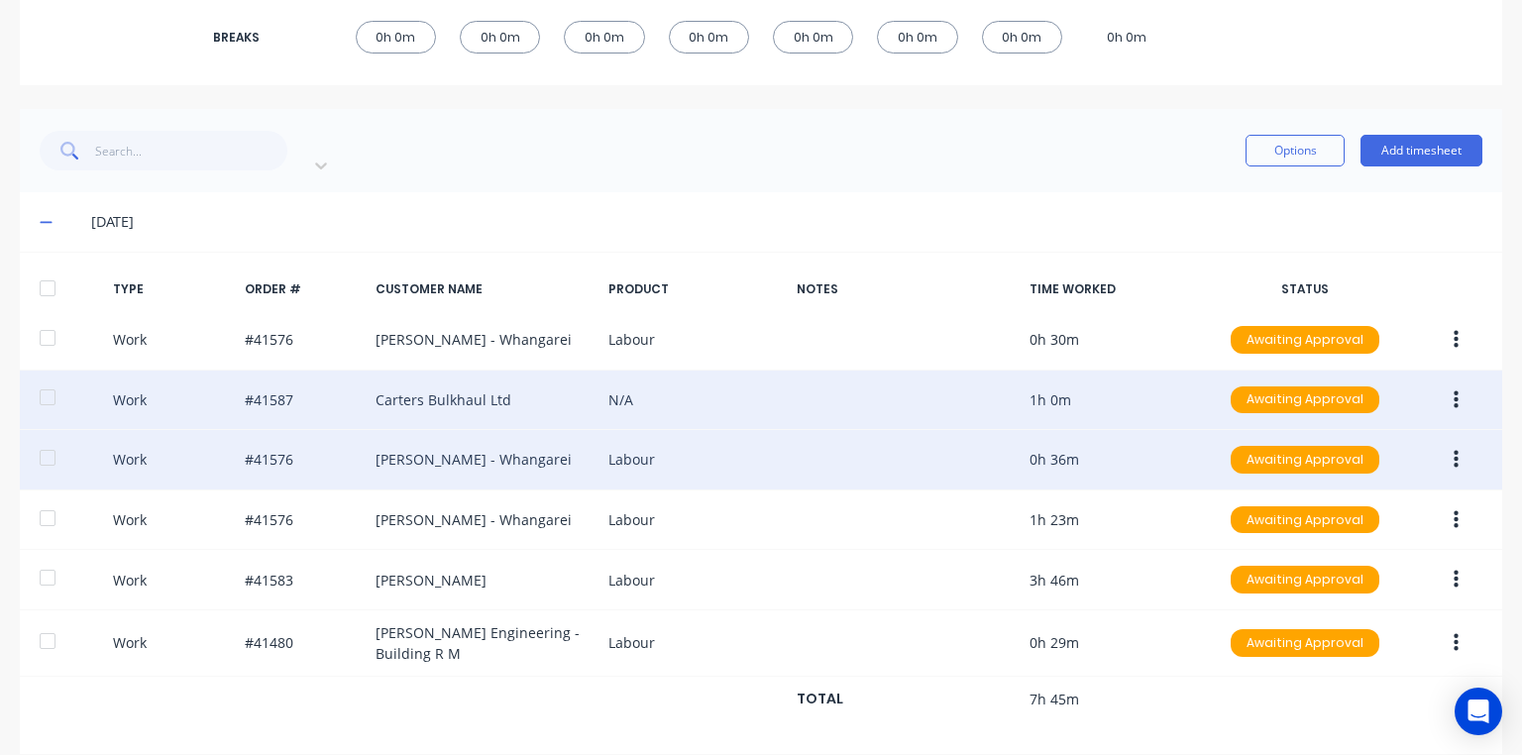
click at [1453, 389] on icon "button" at bounding box center [1455, 400] width 5 height 22
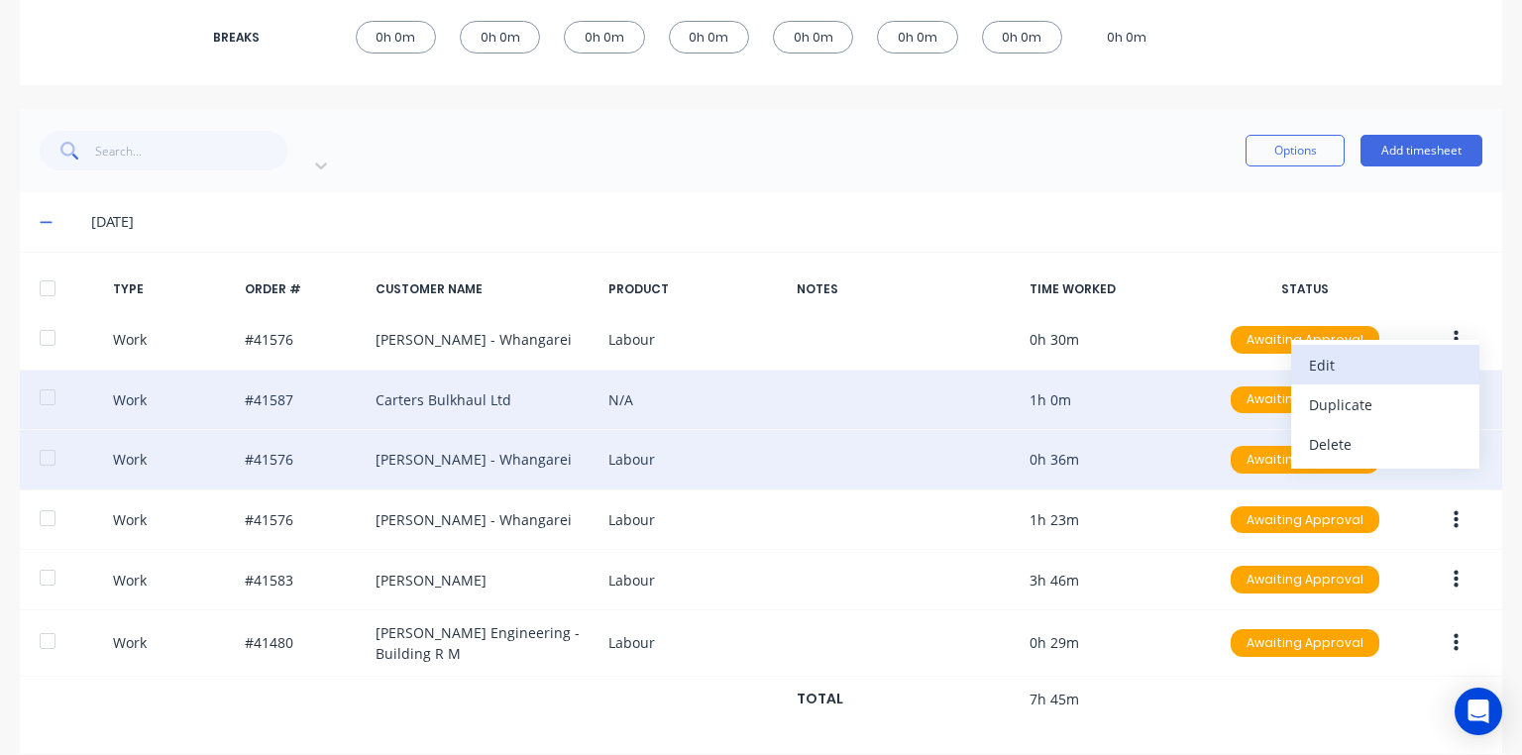
click at [1309, 351] on div "Edit" at bounding box center [1385, 365] width 153 height 29
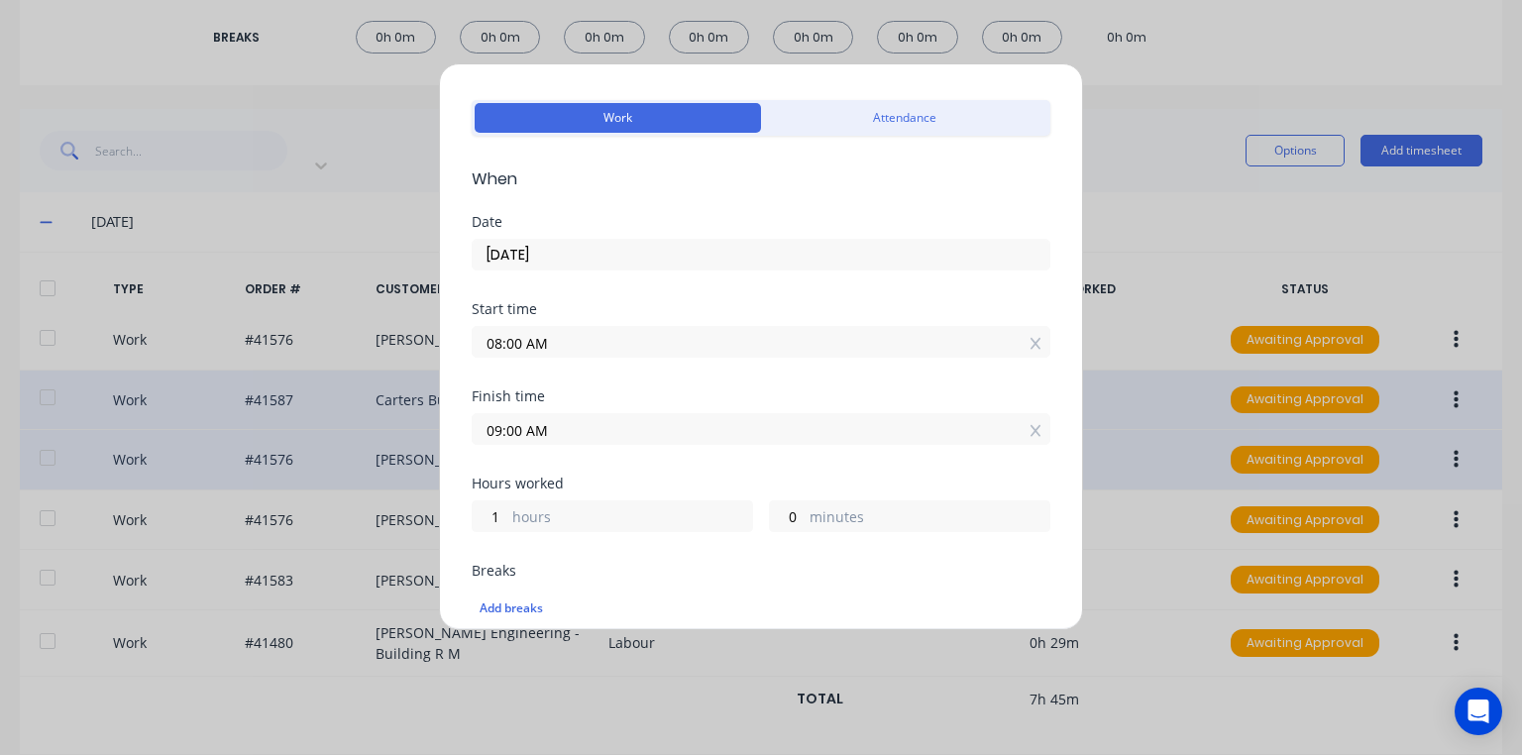
scroll to position [0, 0]
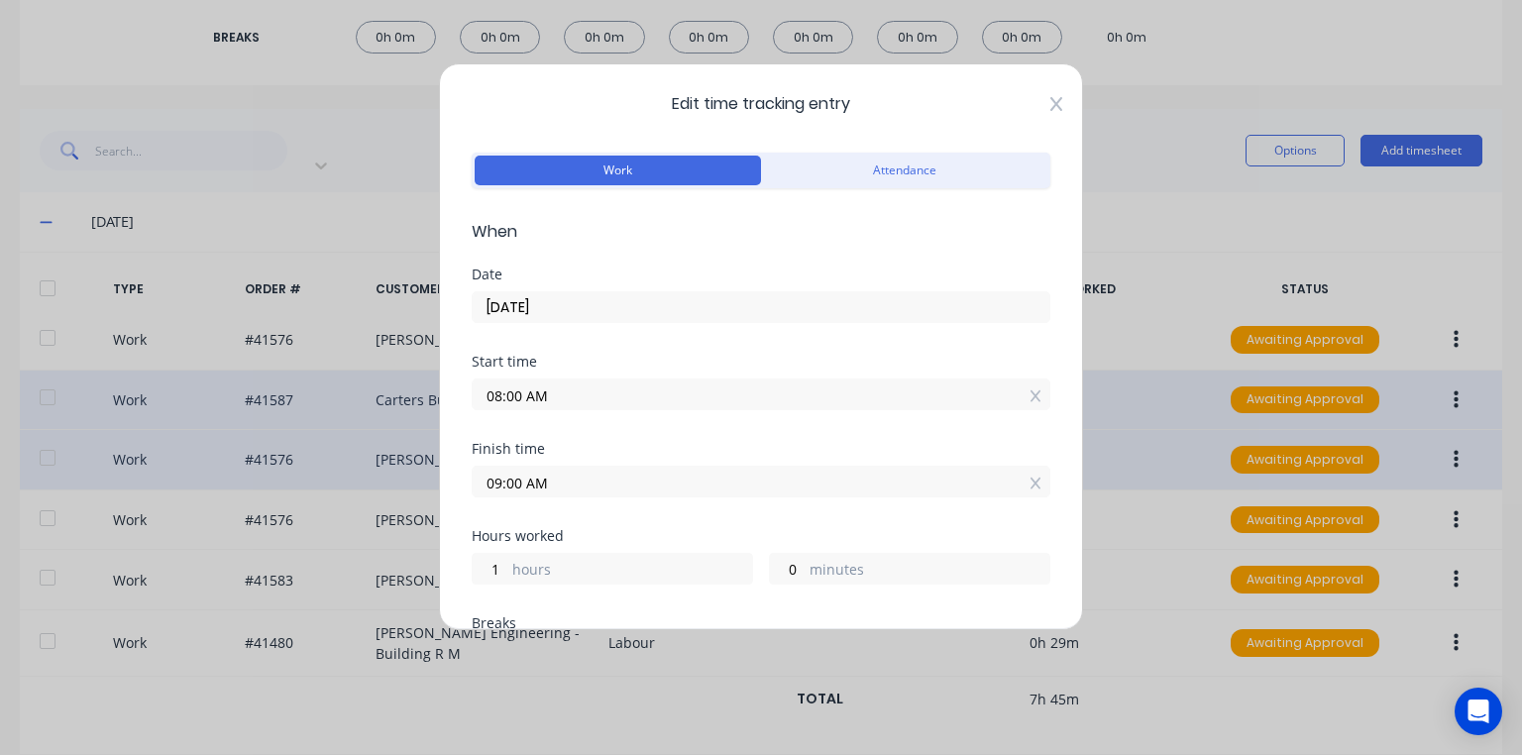
click at [1050, 107] on icon at bounding box center [1056, 104] width 12 height 16
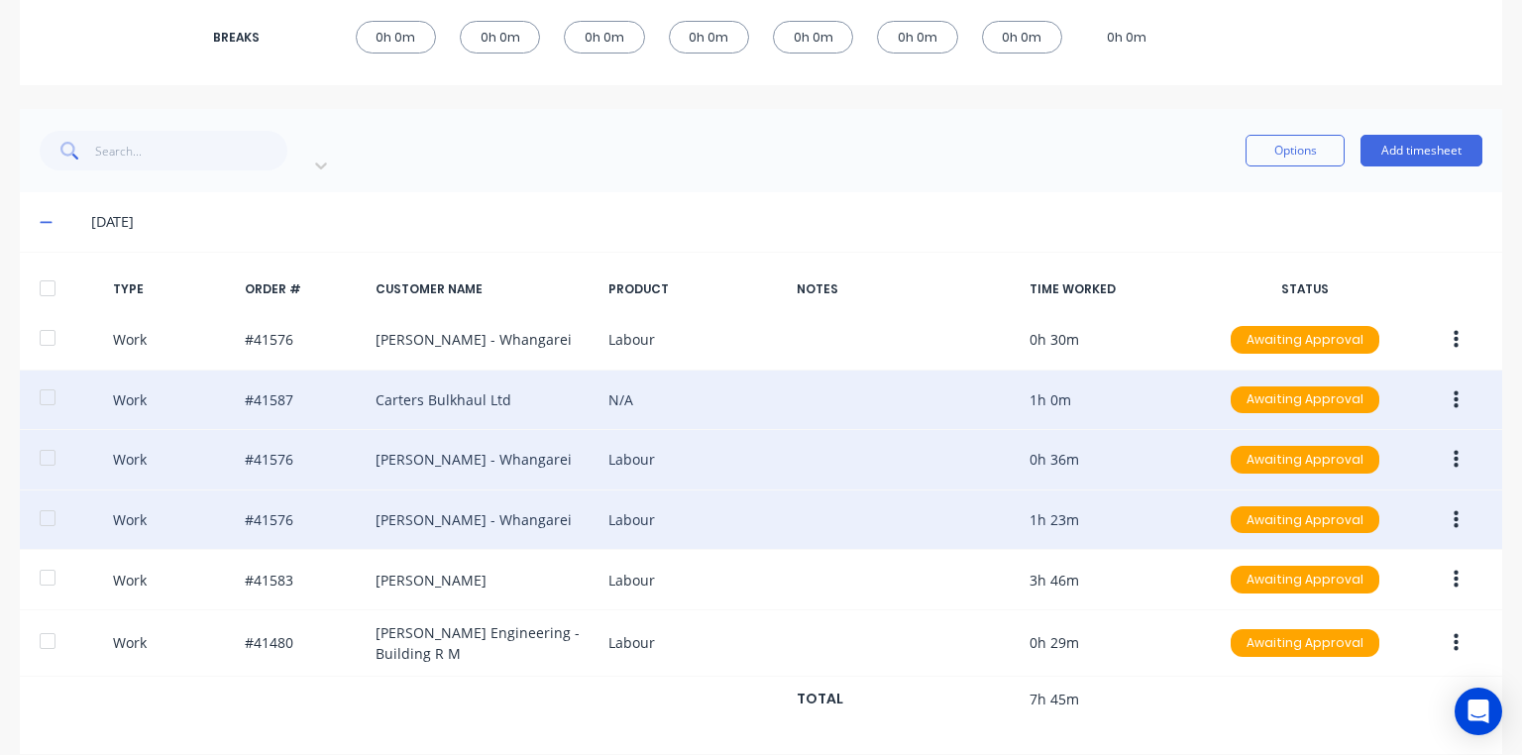
click at [1453, 509] on icon "button" at bounding box center [1455, 520] width 5 height 22
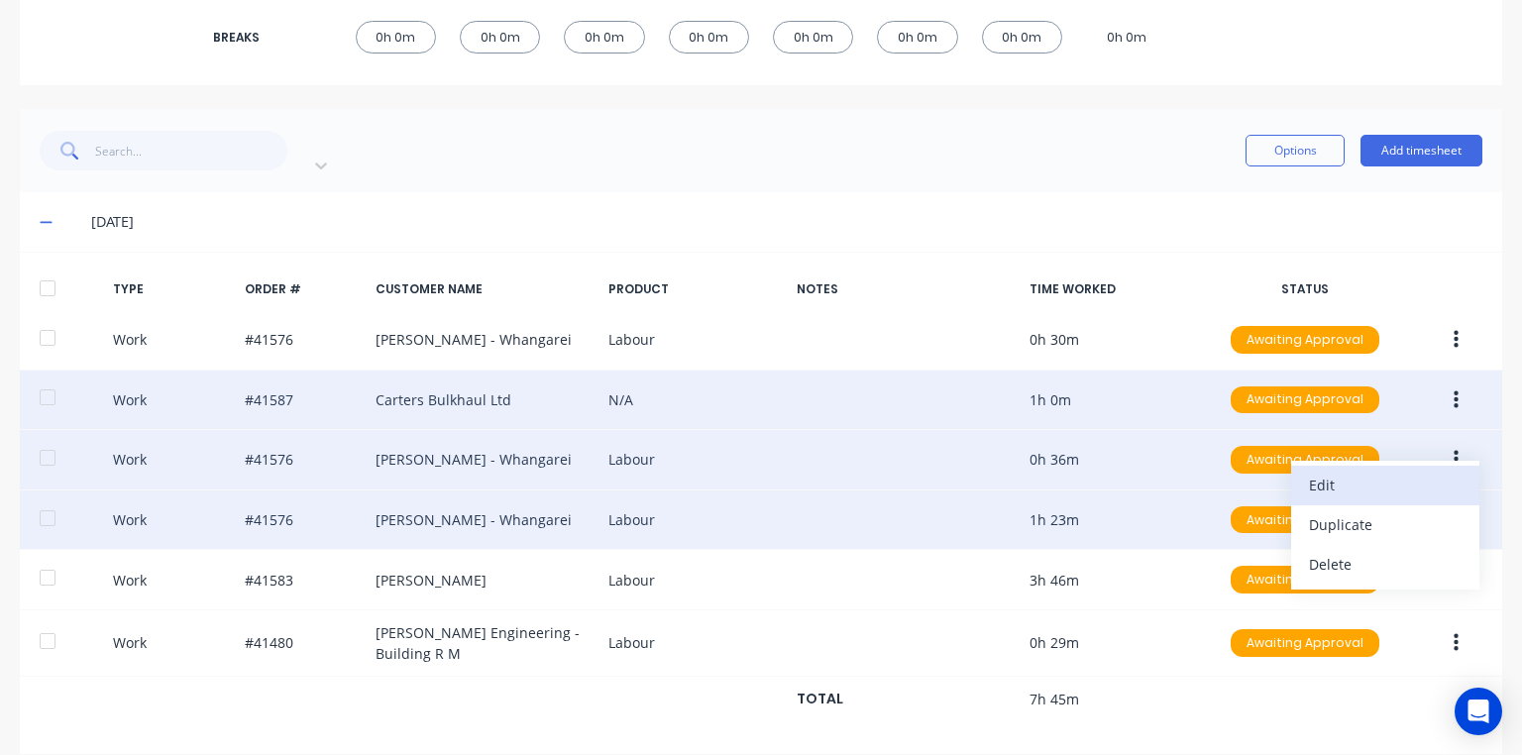
click at [1332, 471] on div "Edit" at bounding box center [1385, 485] width 153 height 29
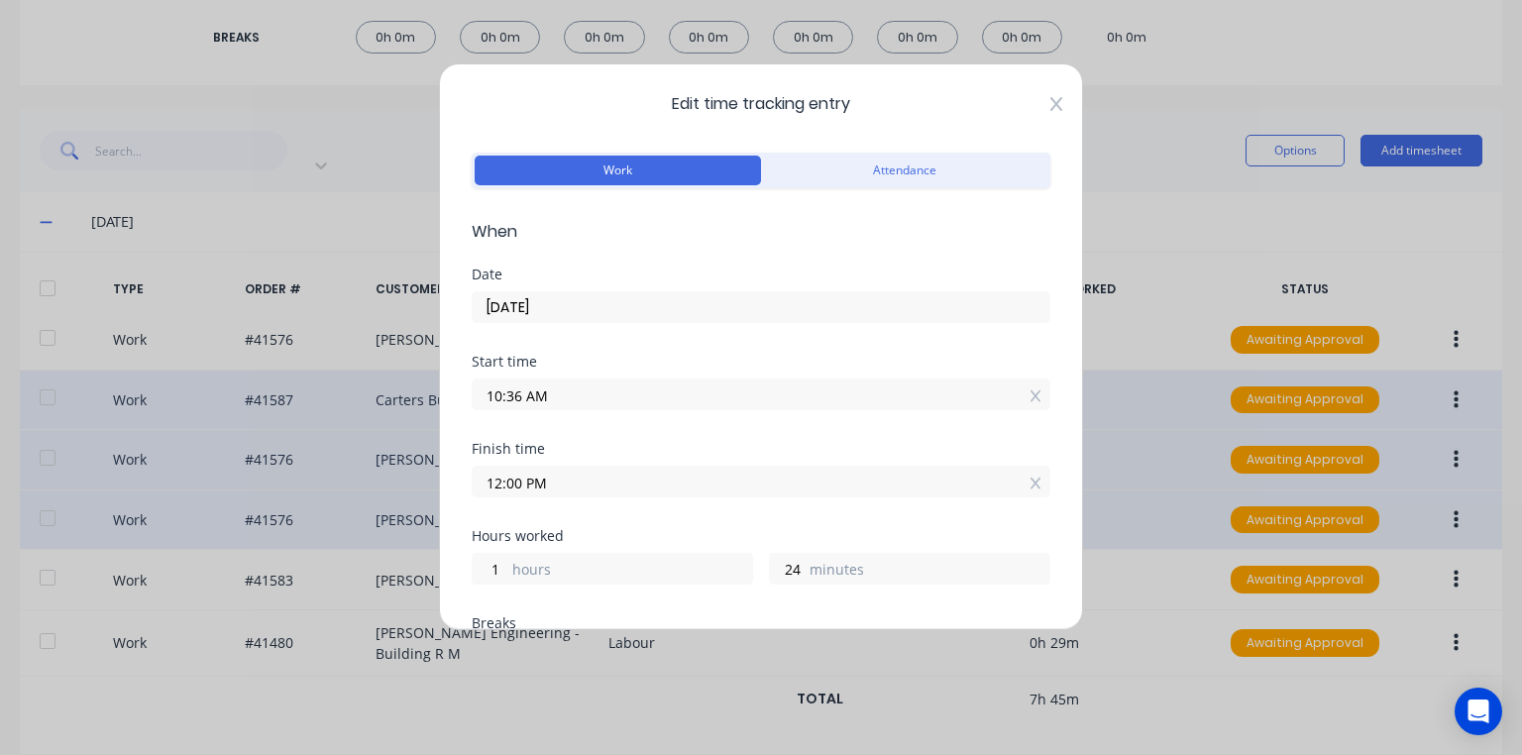
click at [1050, 100] on icon at bounding box center [1056, 104] width 12 height 14
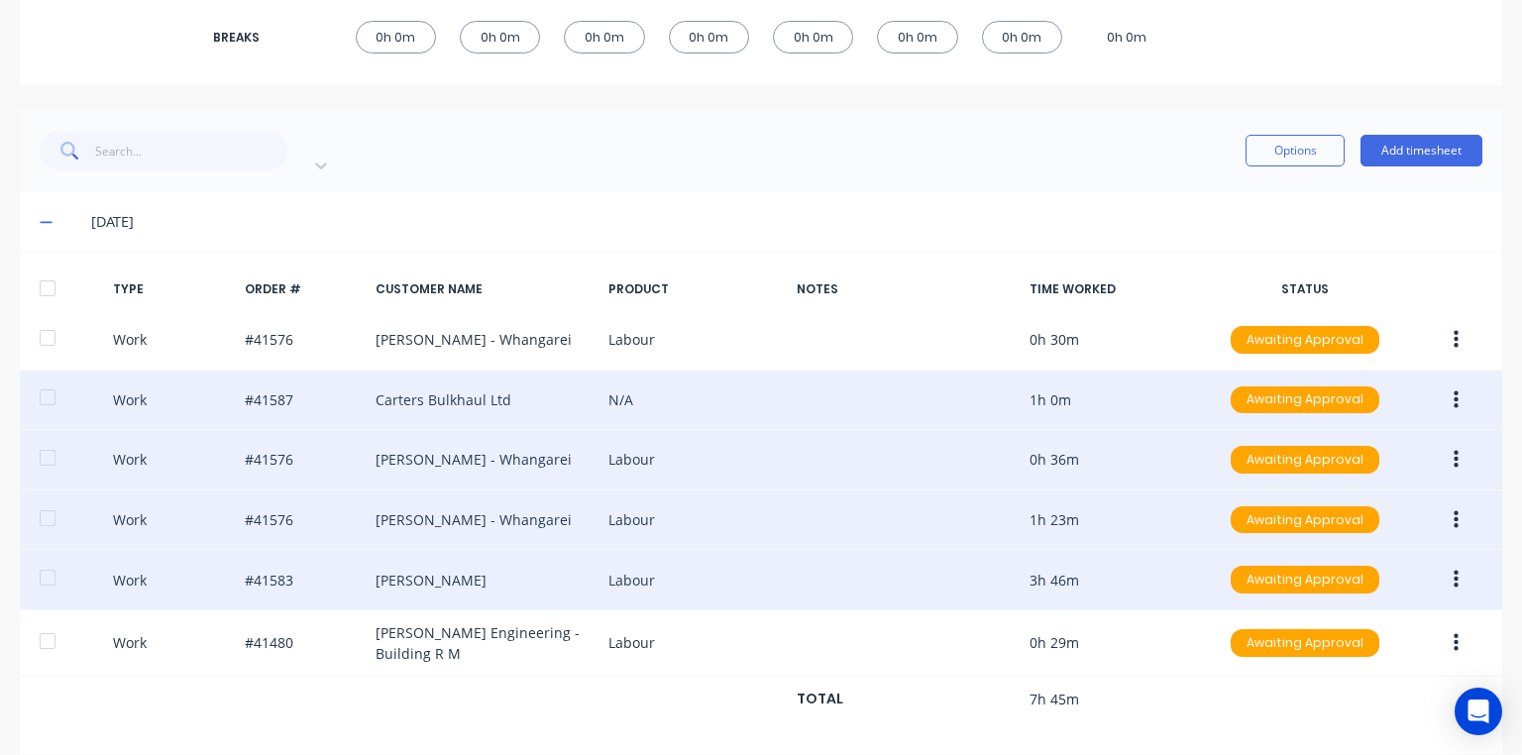
click at [1432, 562] on button "button" at bounding box center [1455, 580] width 47 height 36
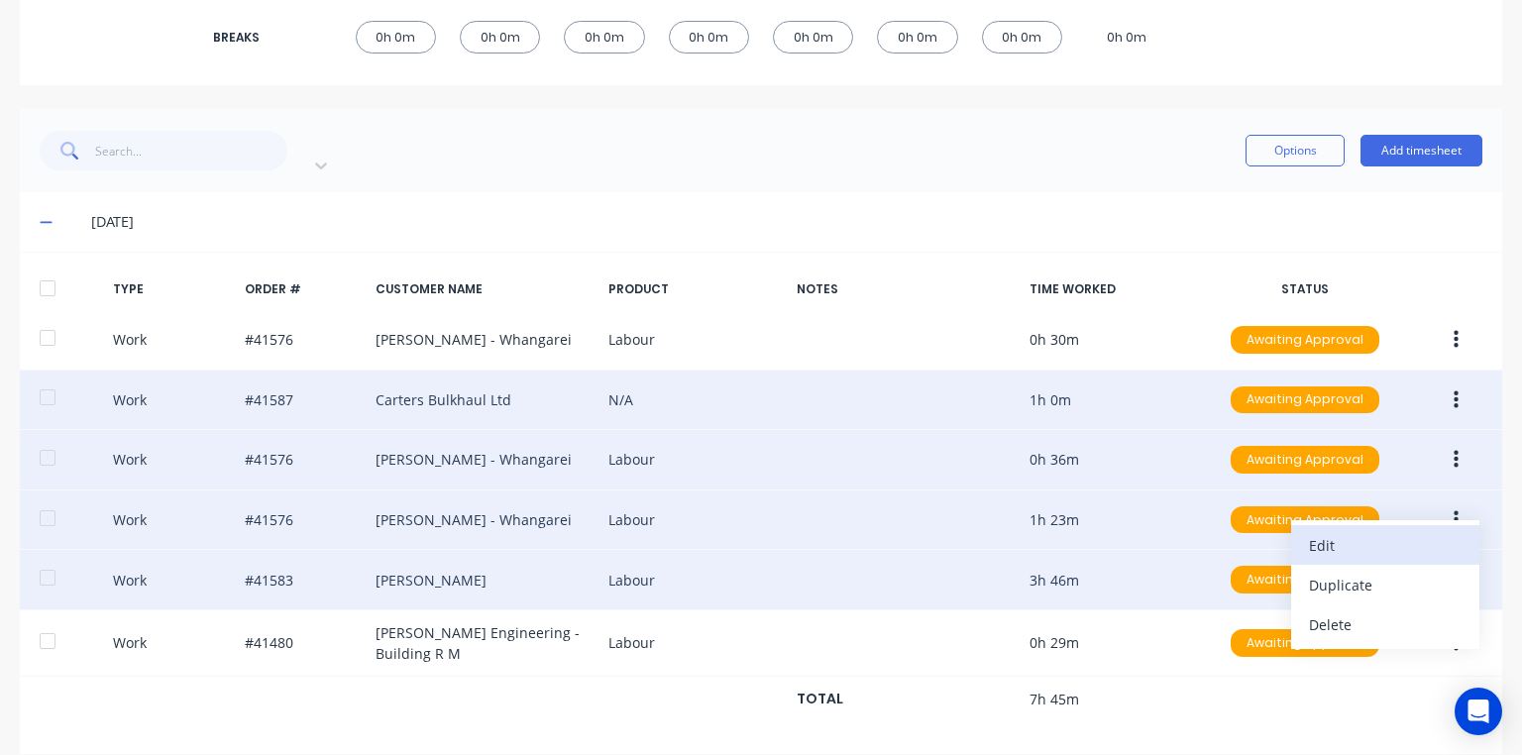
click at [1327, 531] on div "Edit" at bounding box center [1385, 545] width 153 height 29
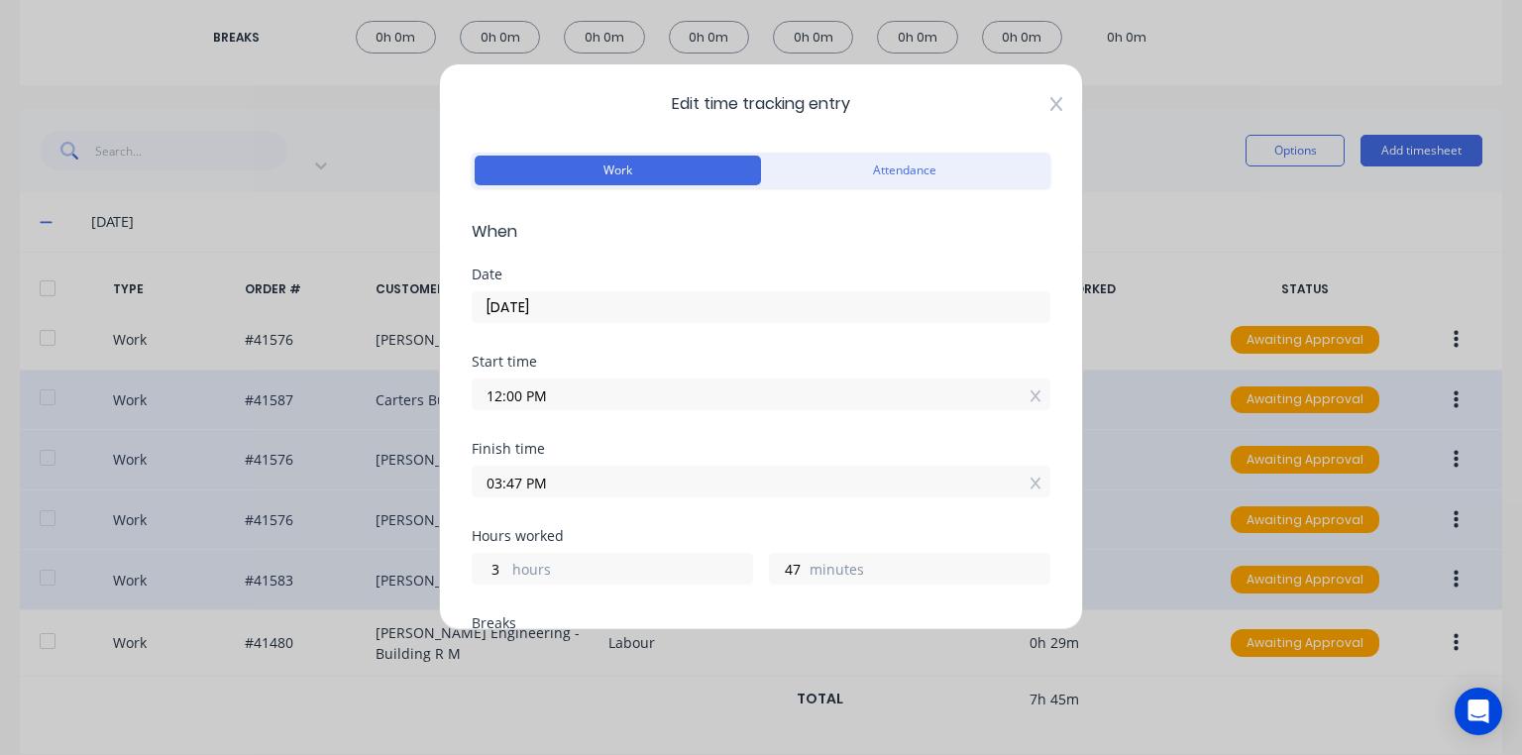
click at [1050, 103] on icon at bounding box center [1056, 104] width 12 height 14
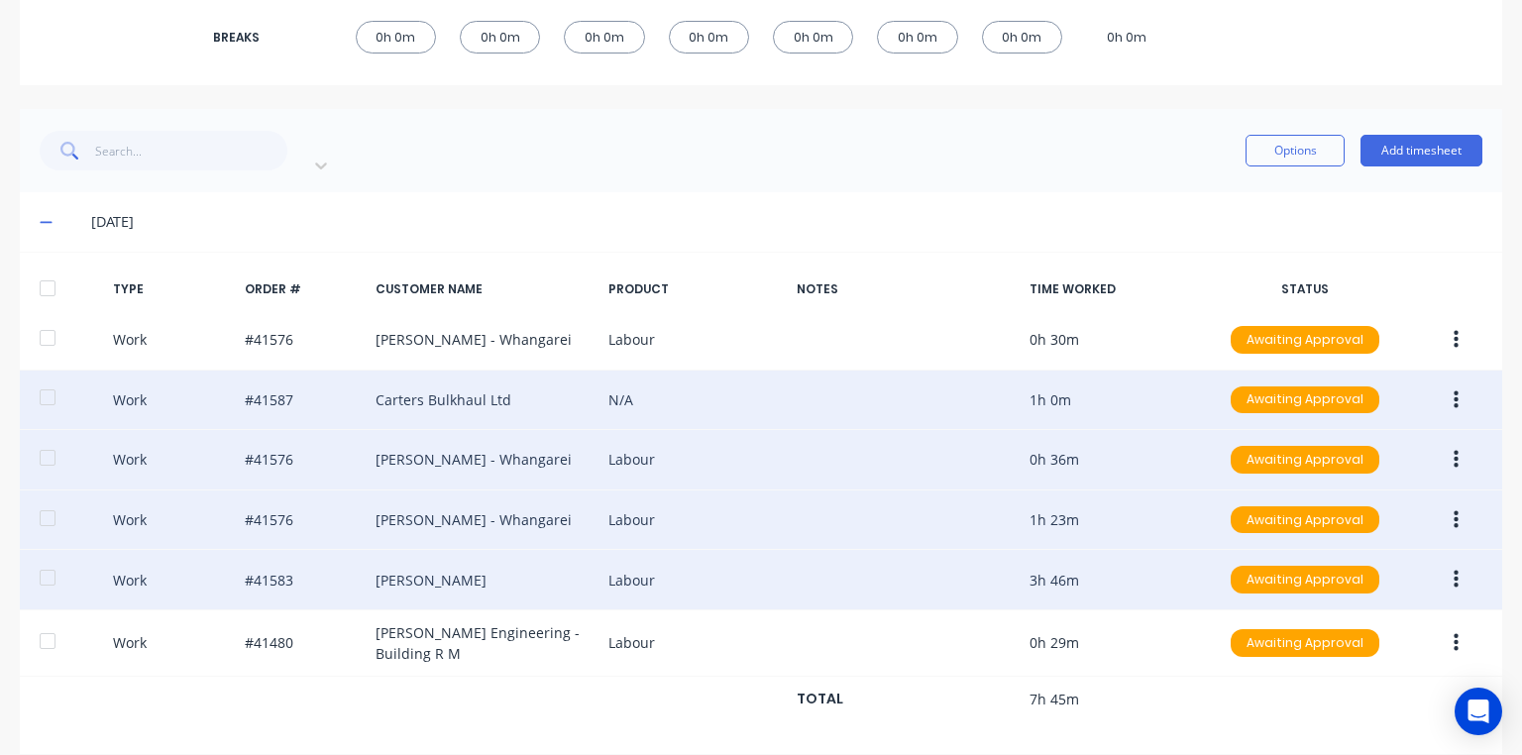
click at [775, 584] on div "Work #41583 [PERSON_NAME] Labour 3h 46m Awaiting Approval" at bounding box center [761, 580] width 1482 height 60
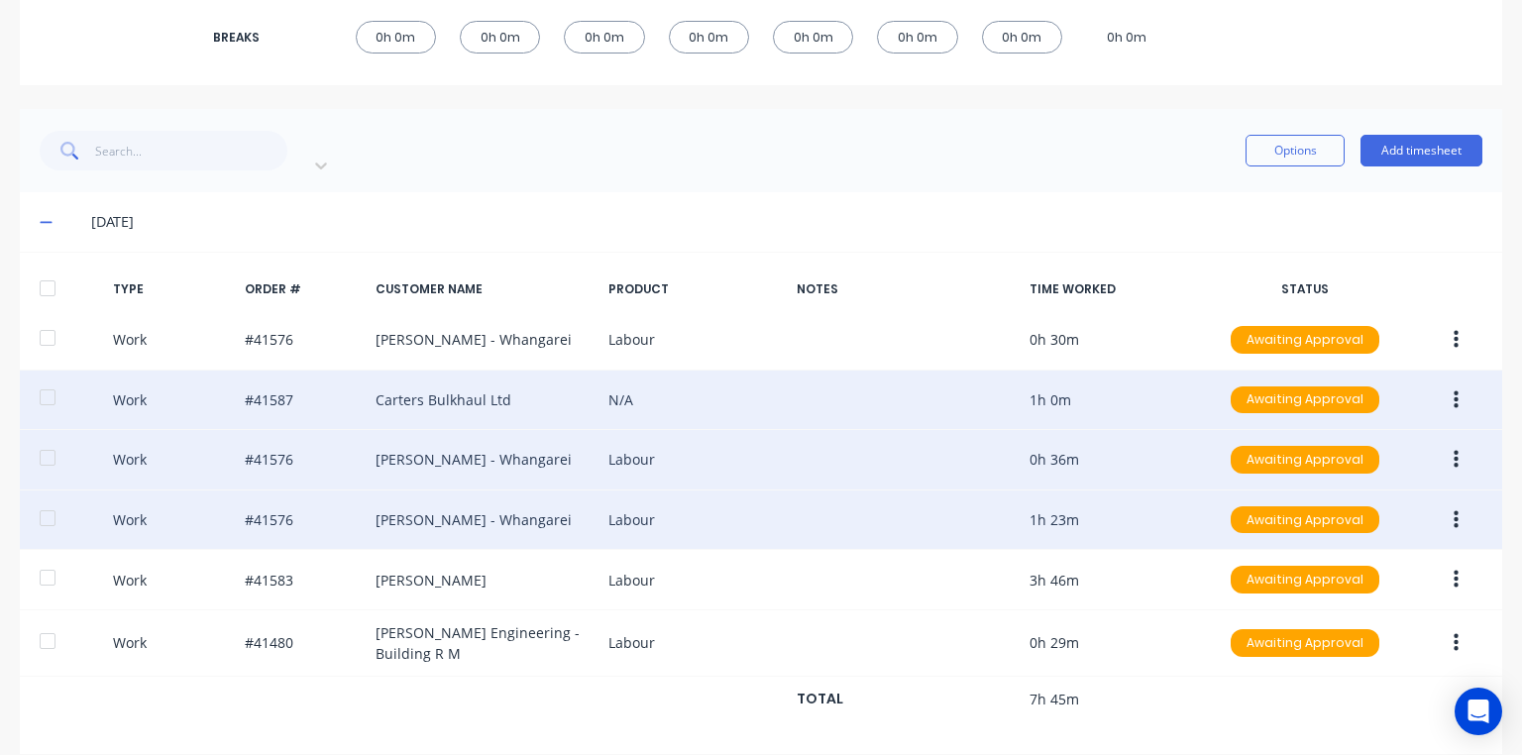
click at [547, 441] on div "Work #41576 [PERSON_NAME] - Whangarei Labour 0h 36m Awaiting Approval" at bounding box center [761, 460] width 1482 height 60
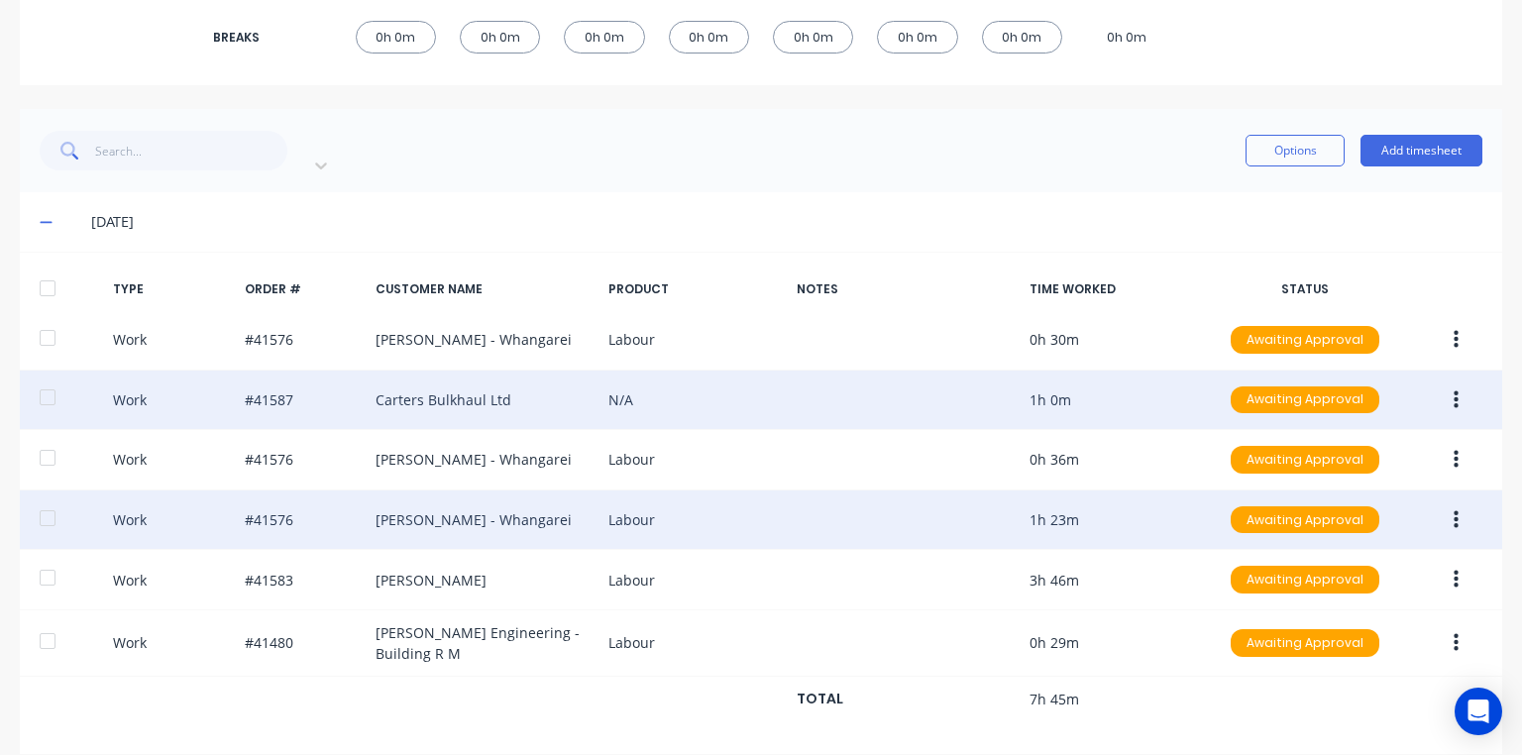
click at [1432, 442] on button "button" at bounding box center [1455, 460] width 47 height 36
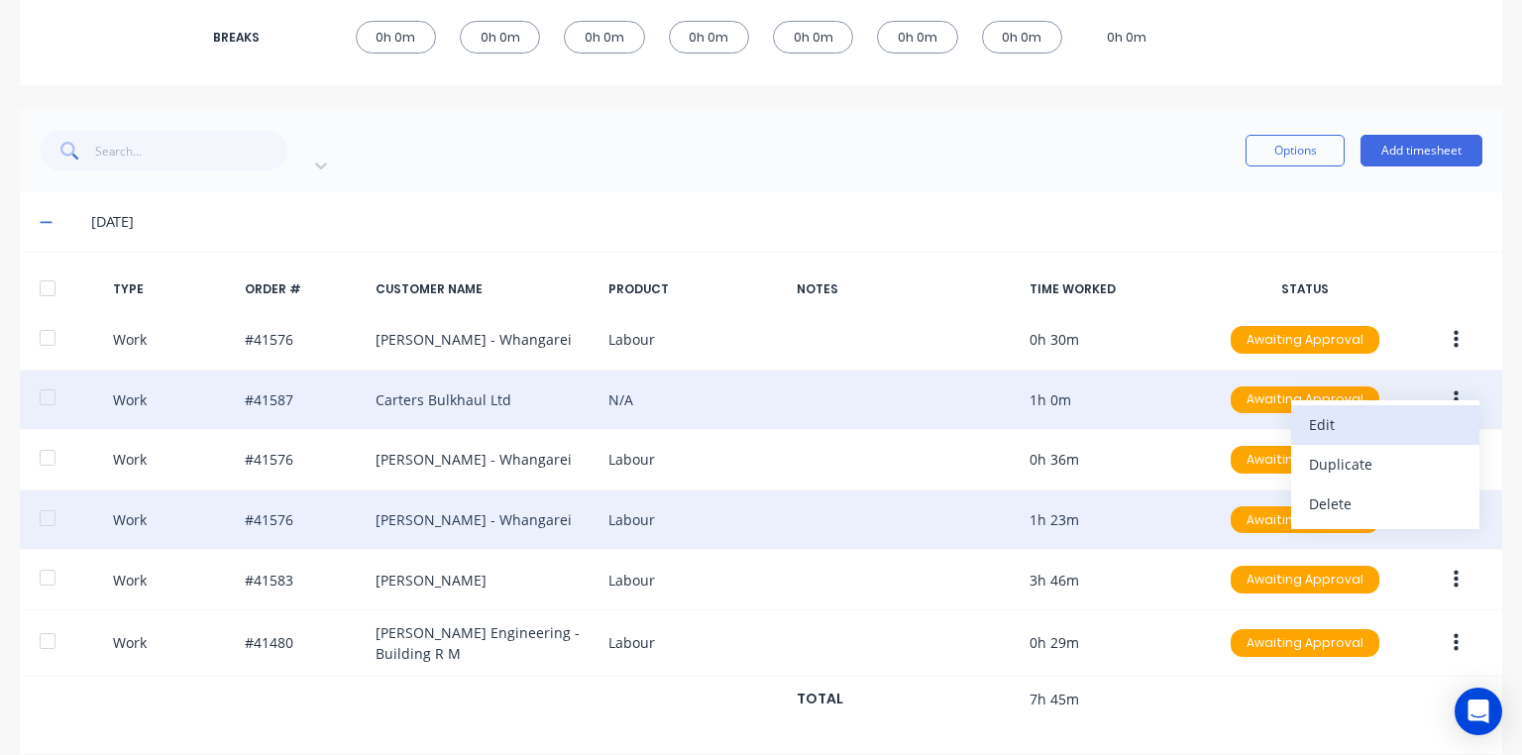
click at [1343, 413] on div "Edit" at bounding box center [1385, 424] width 153 height 29
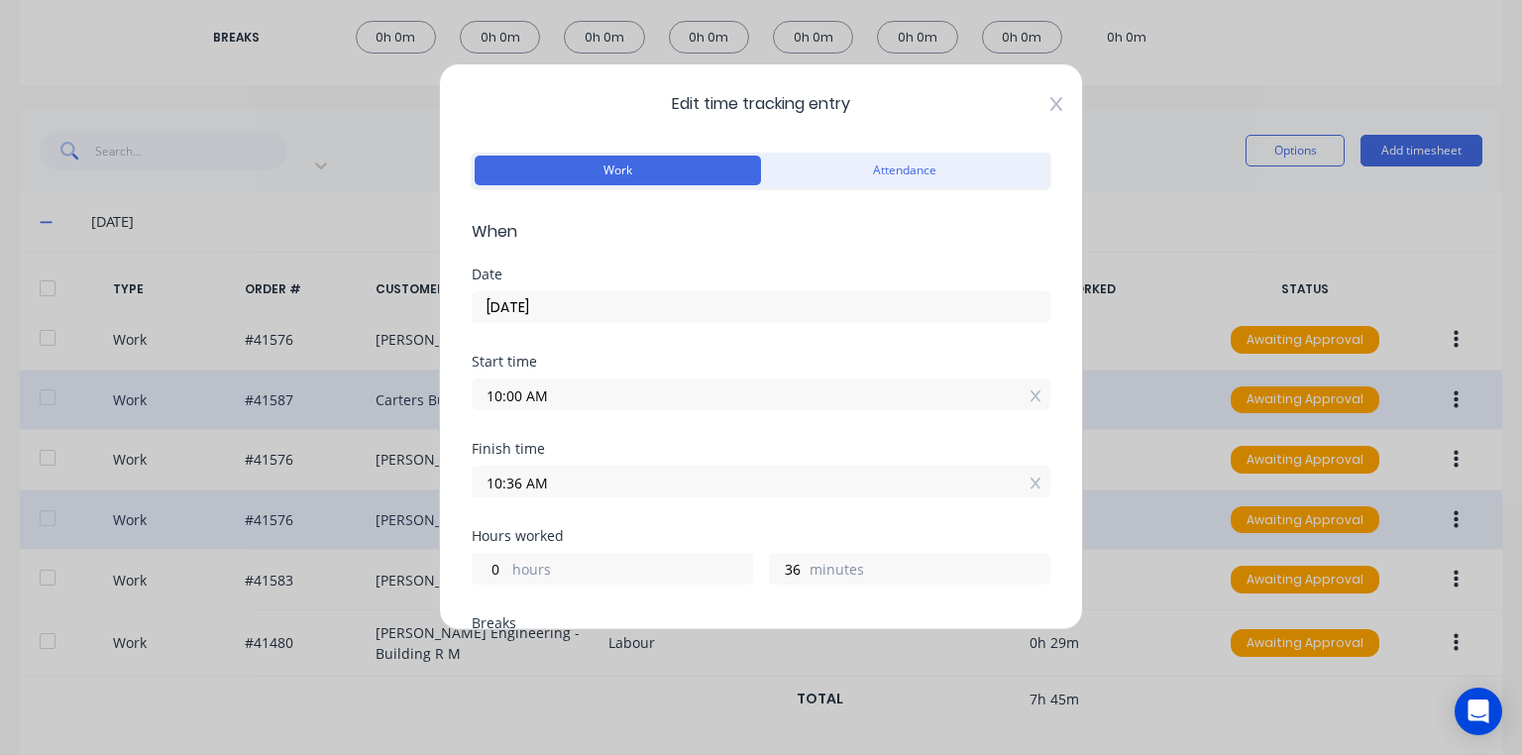
click at [1050, 109] on icon at bounding box center [1056, 104] width 12 height 16
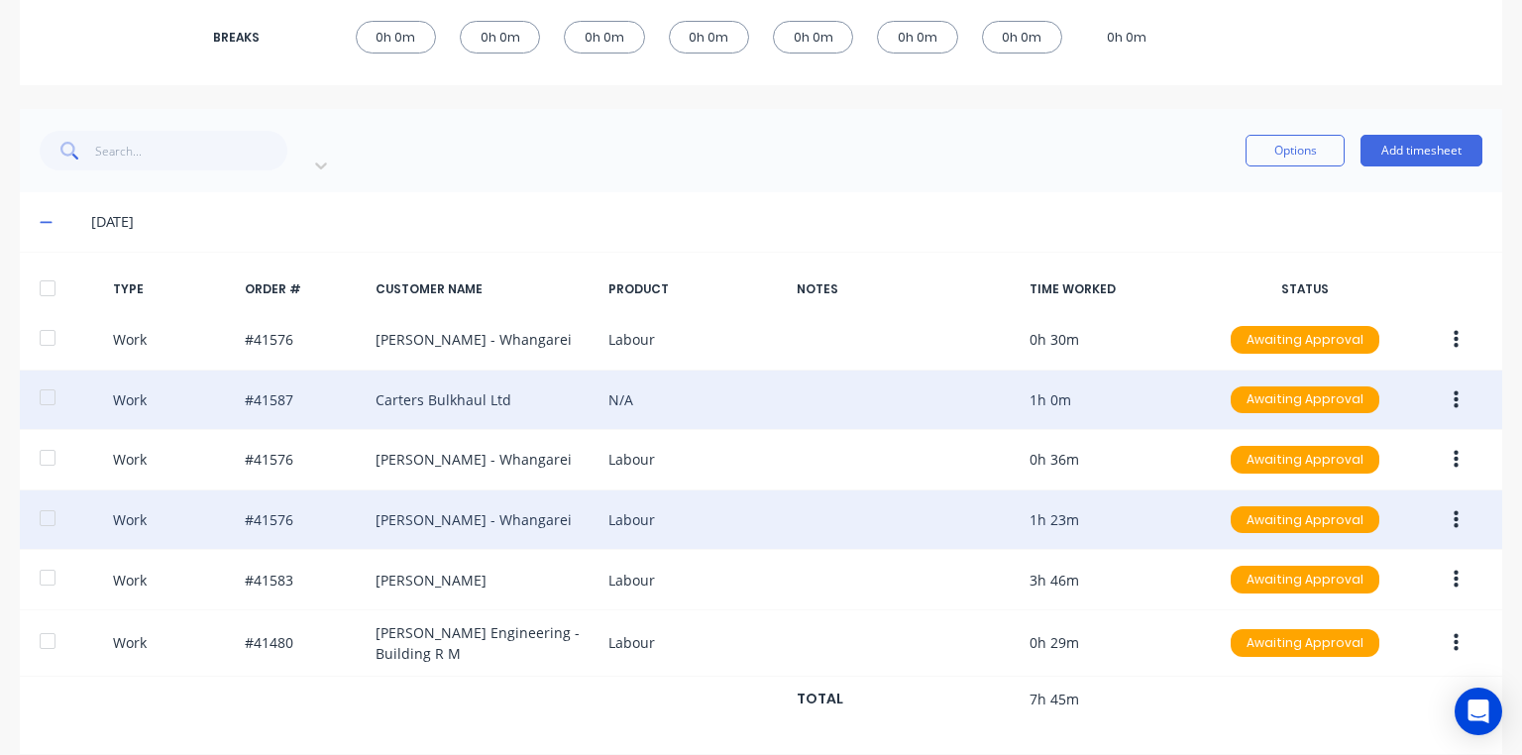
click at [1453, 510] on icon "button" at bounding box center [1455, 519] width 5 height 18
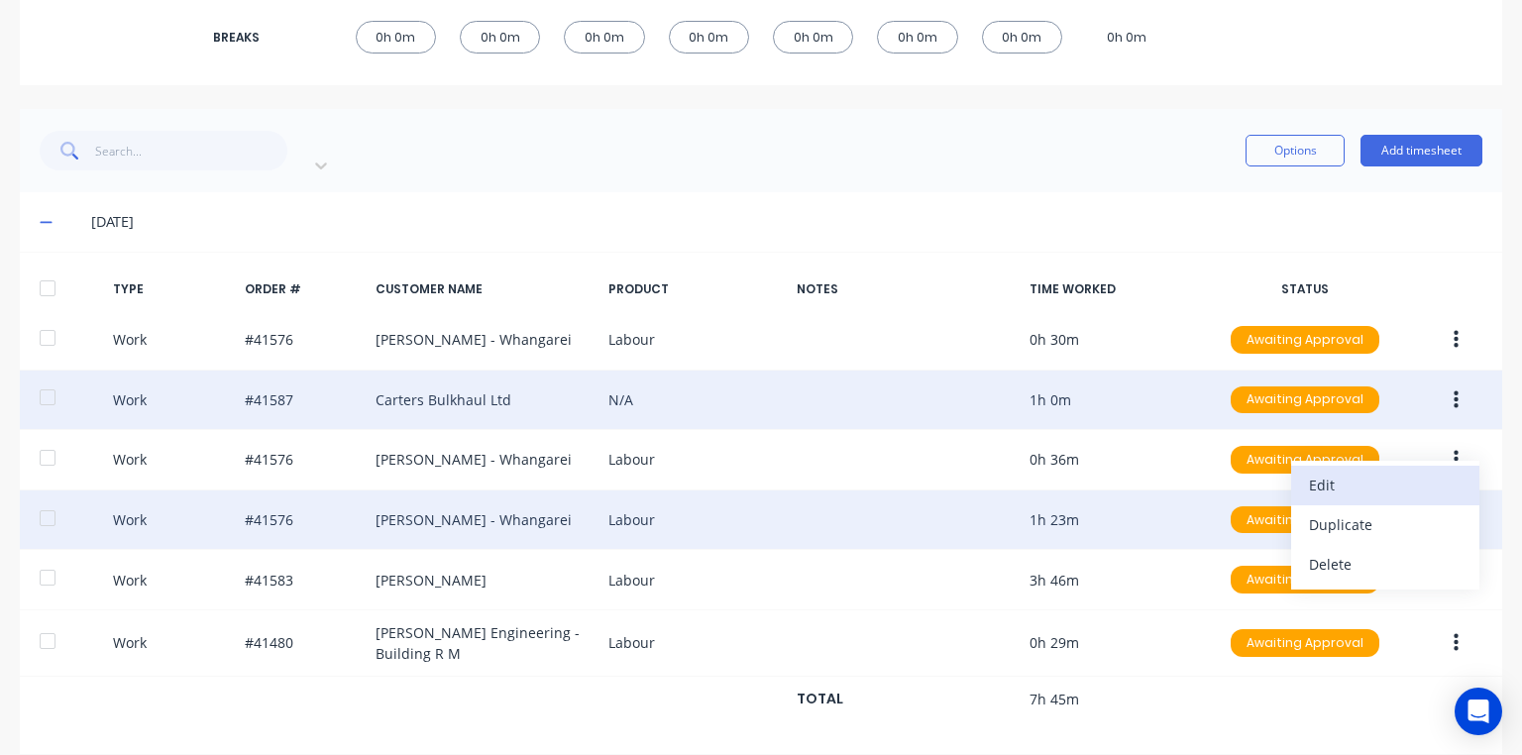
click at [1328, 471] on div "Edit" at bounding box center [1385, 485] width 153 height 29
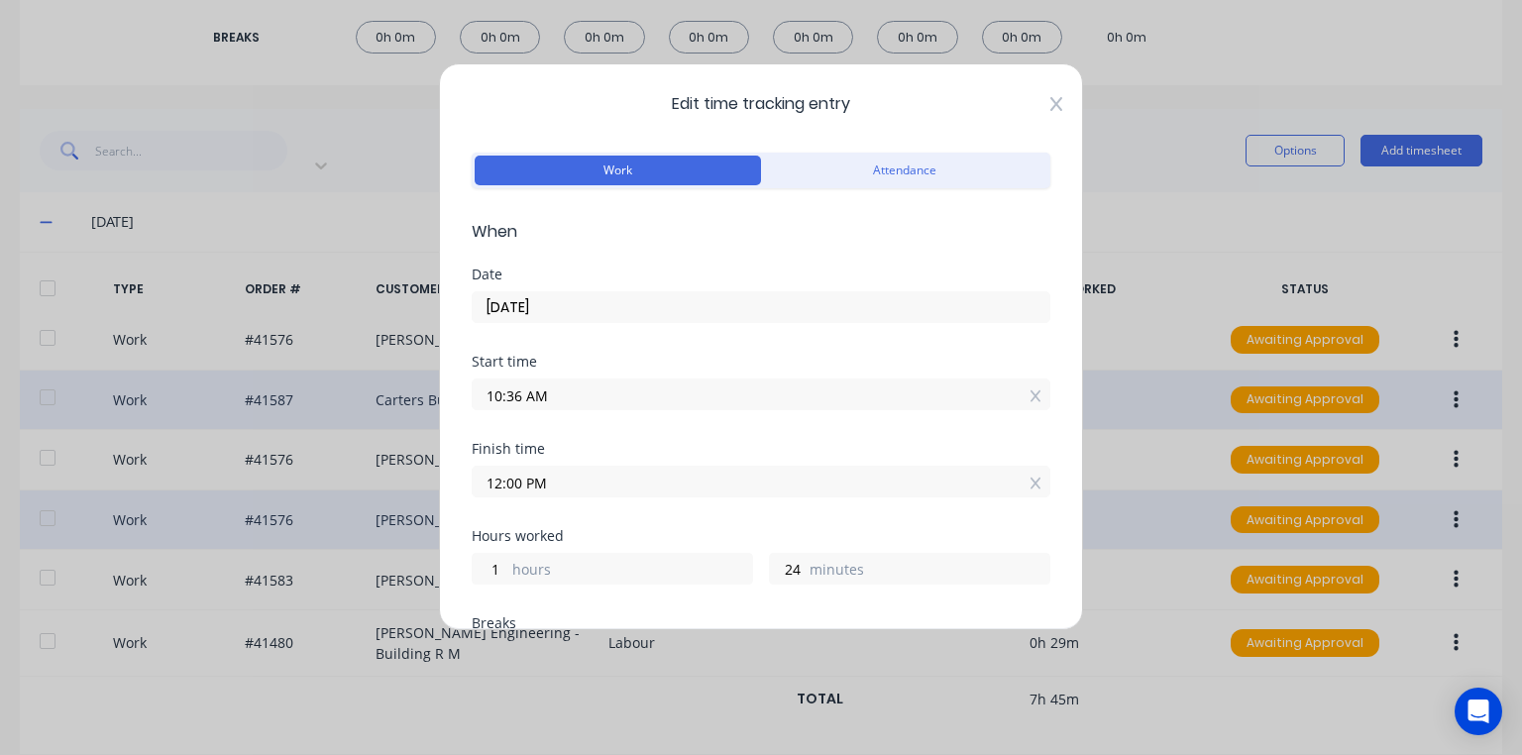
click at [1050, 103] on icon at bounding box center [1056, 104] width 12 height 16
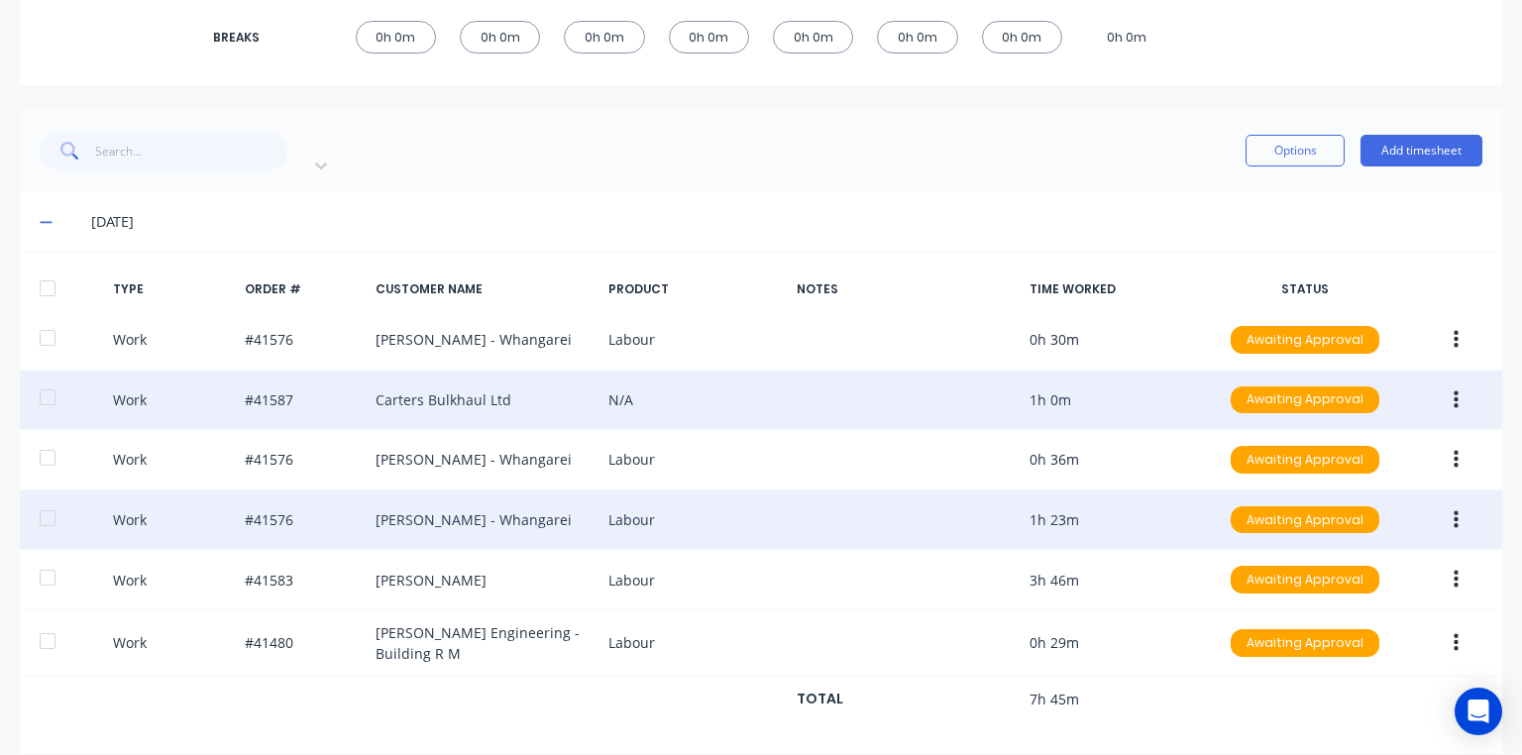
click at [1449, 382] on button "button" at bounding box center [1455, 400] width 47 height 36
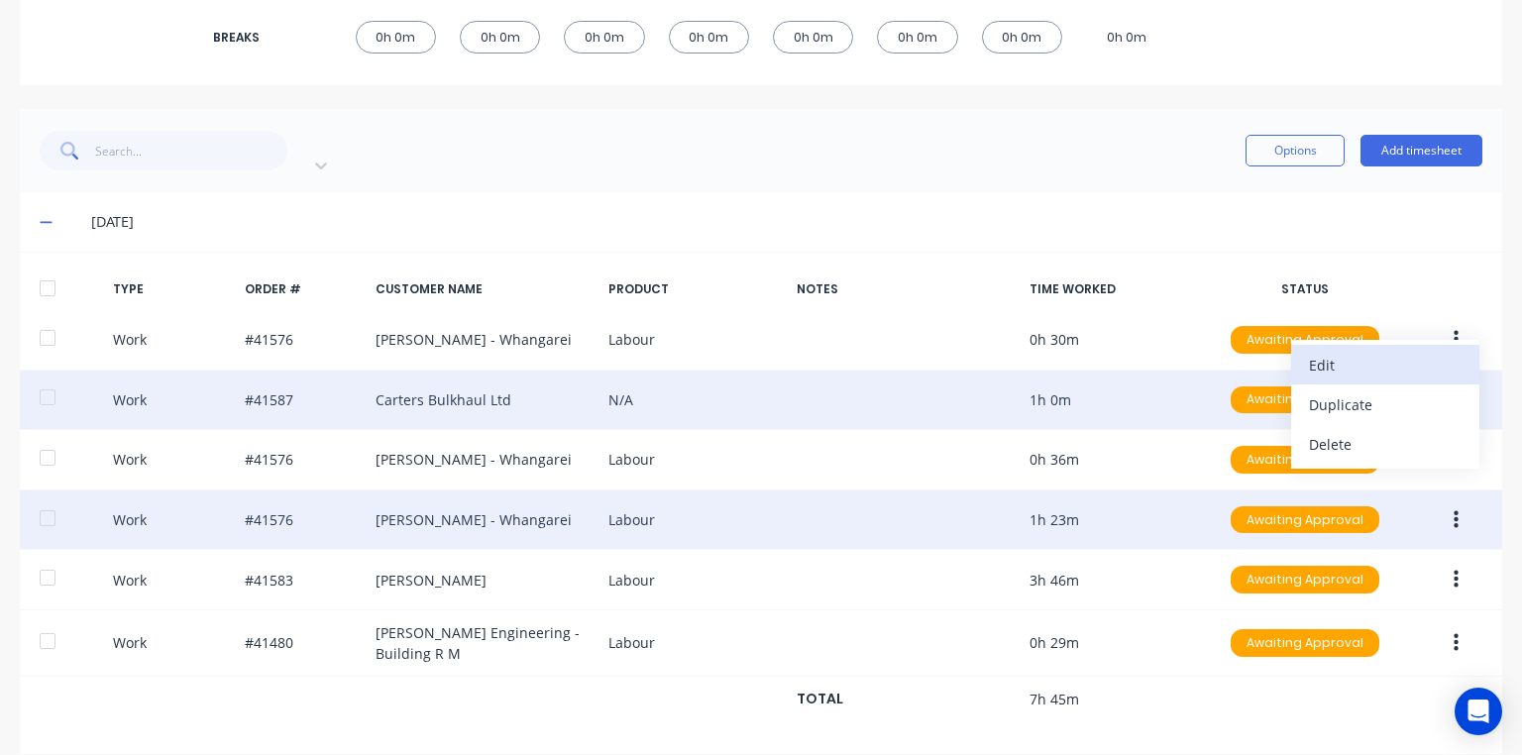
click at [1341, 351] on div "Edit" at bounding box center [1385, 365] width 153 height 29
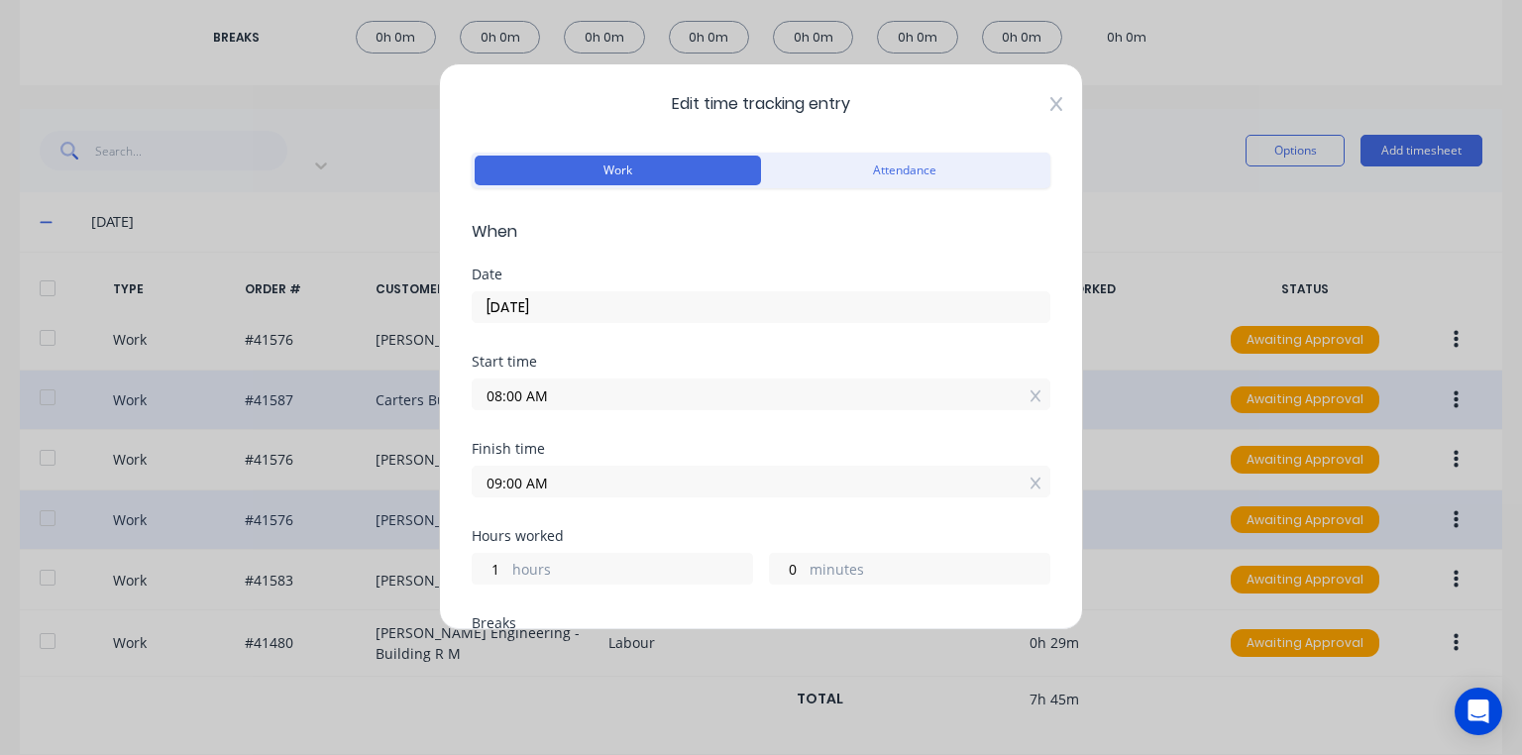
click at [1050, 101] on icon at bounding box center [1056, 104] width 12 height 14
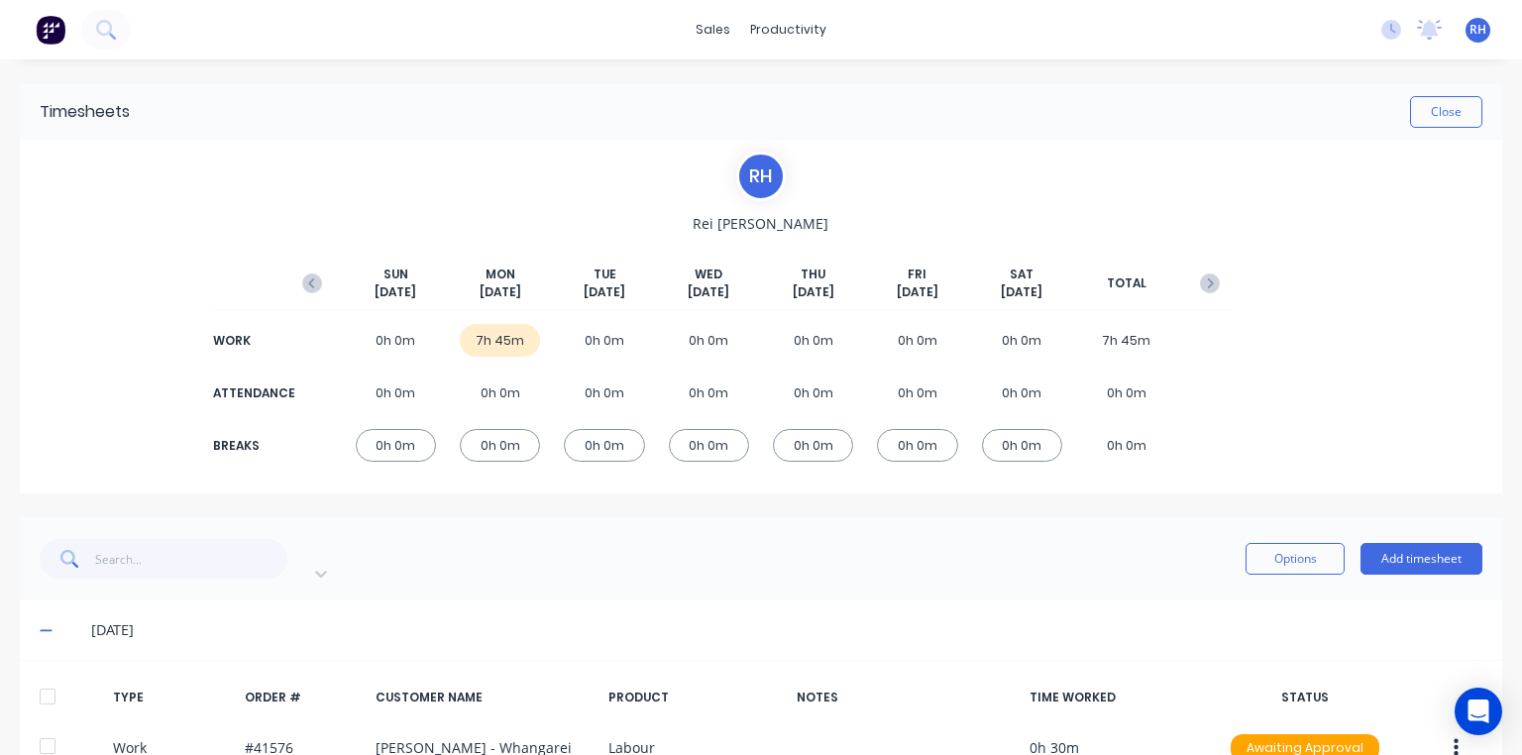
click at [59, 36] on img at bounding box center [51, 30] width 30 height 30
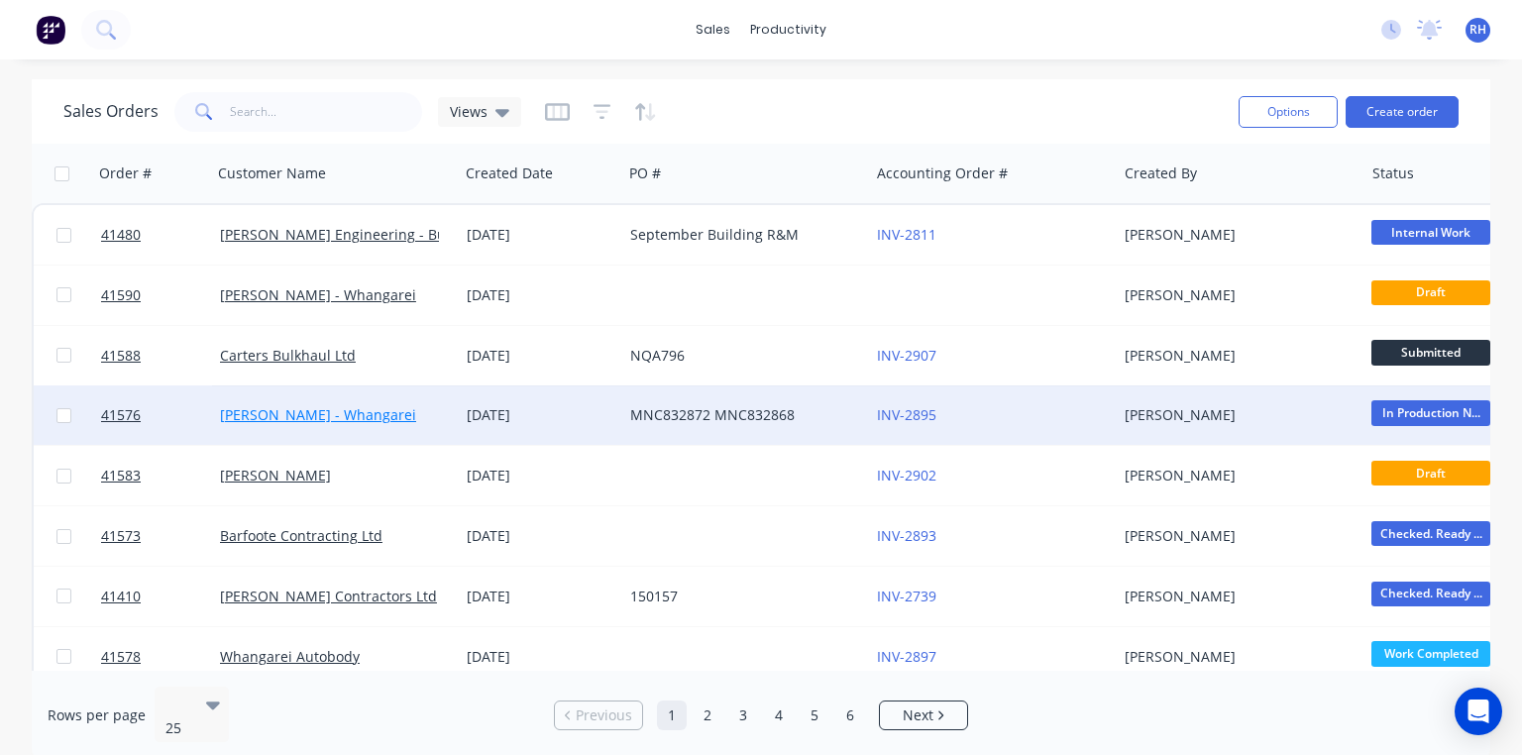
click at [378, 416] on link "[PERSON_NAME] - Whangarei" at bounding box center [318, 414] width 196 height 19
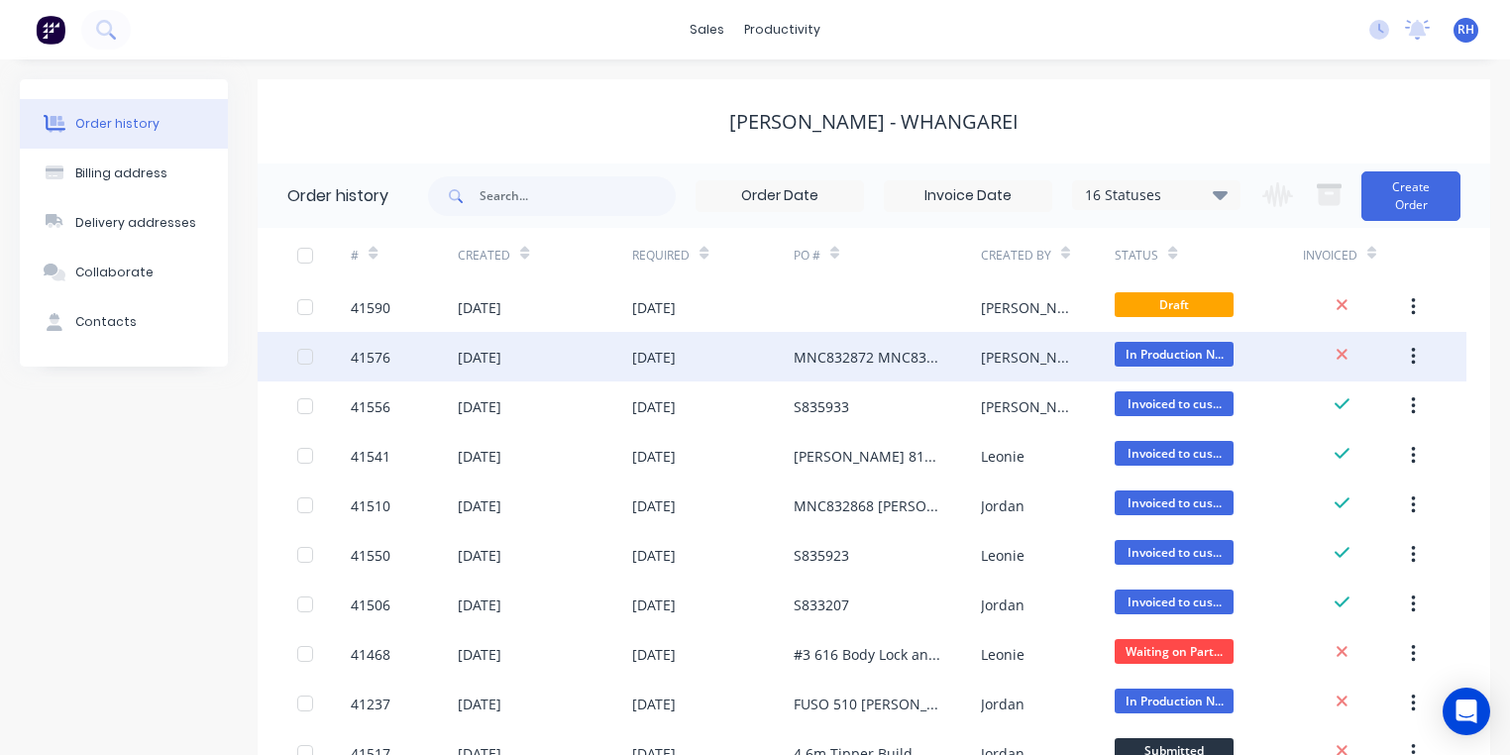
click at [666, 365] on div "[DATE]" at bounding box center [654, 357] width 44 height 21
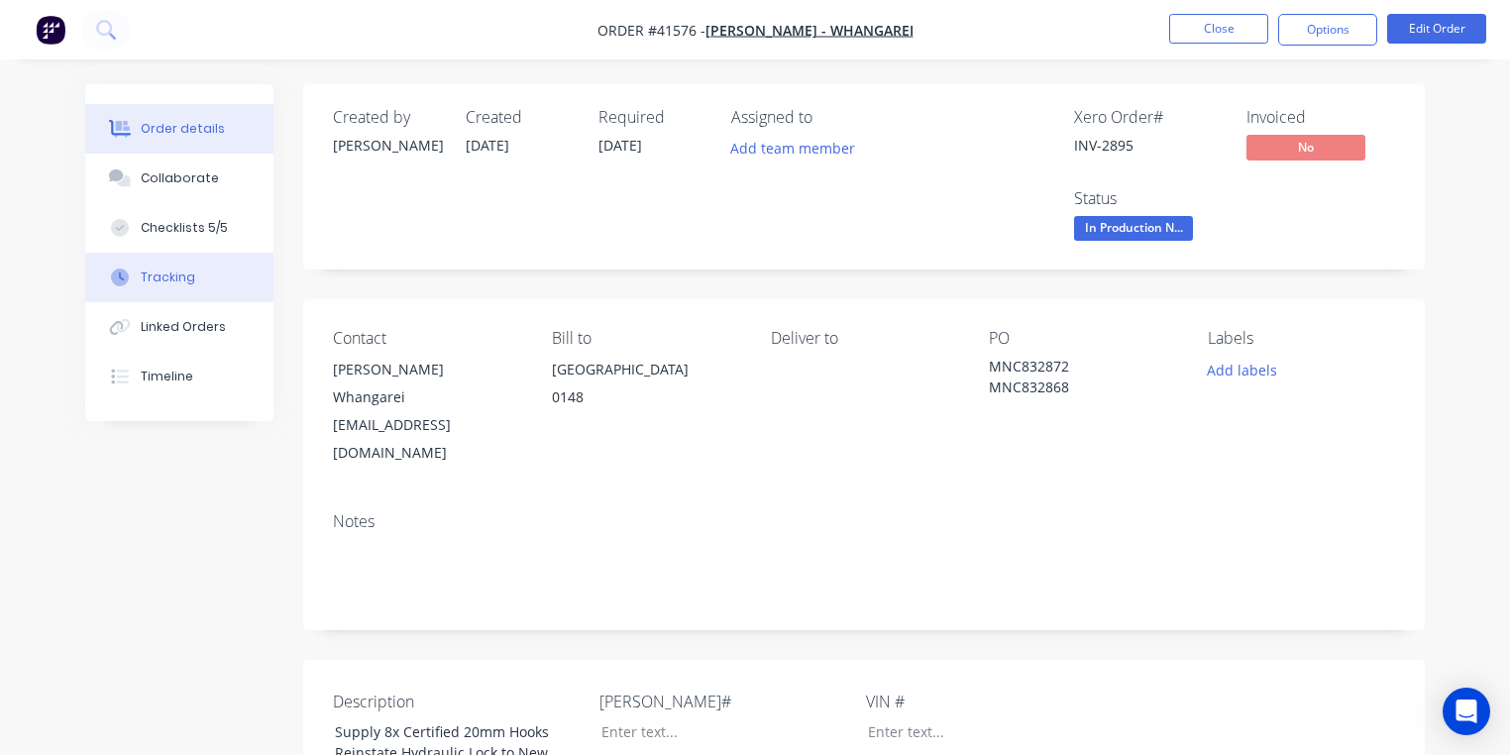
click at [219, 274] on button "Tracking" at bounding box center [179, 278] width 188 height 50
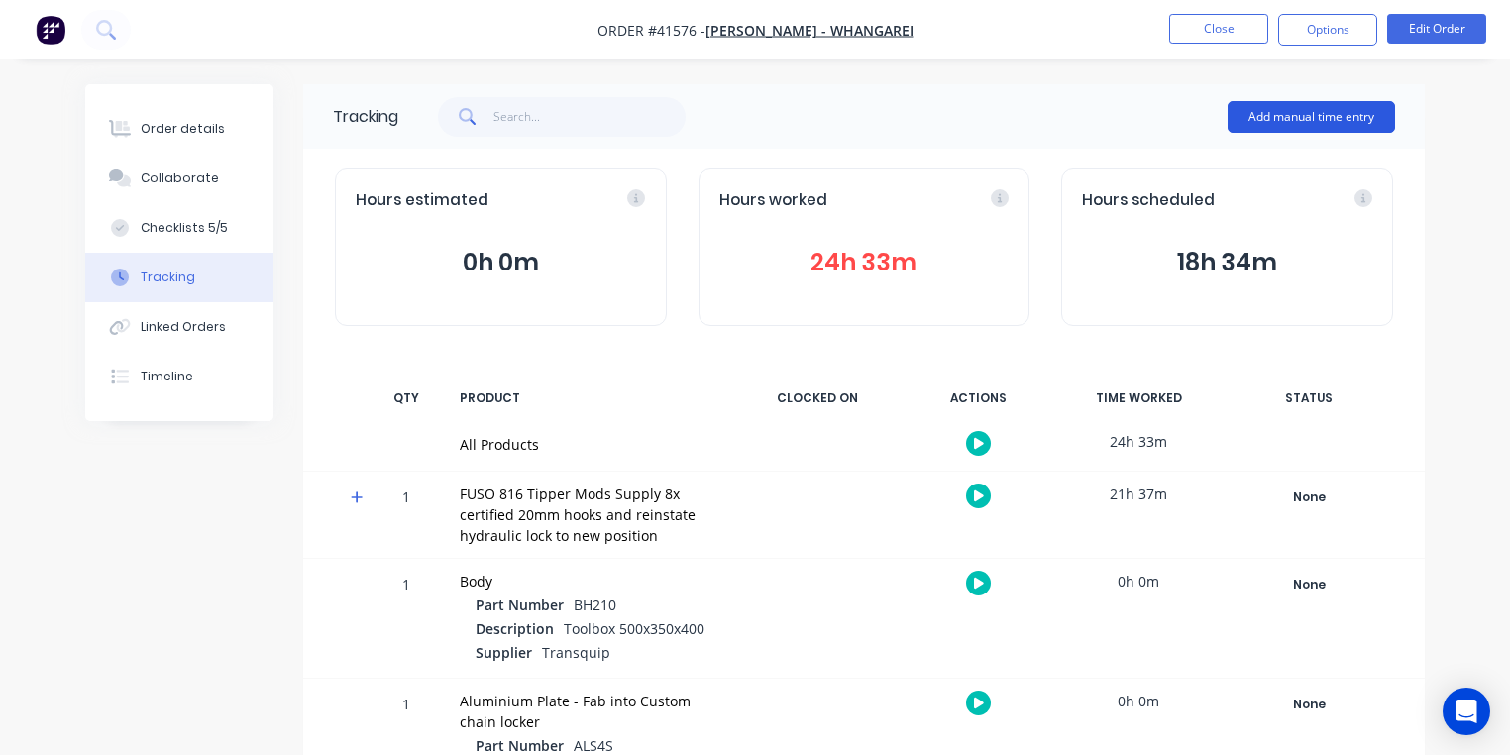
click at [1309, 118] on button "Add manual time entry" at bounding box center [1310, 117] width 167 height 32
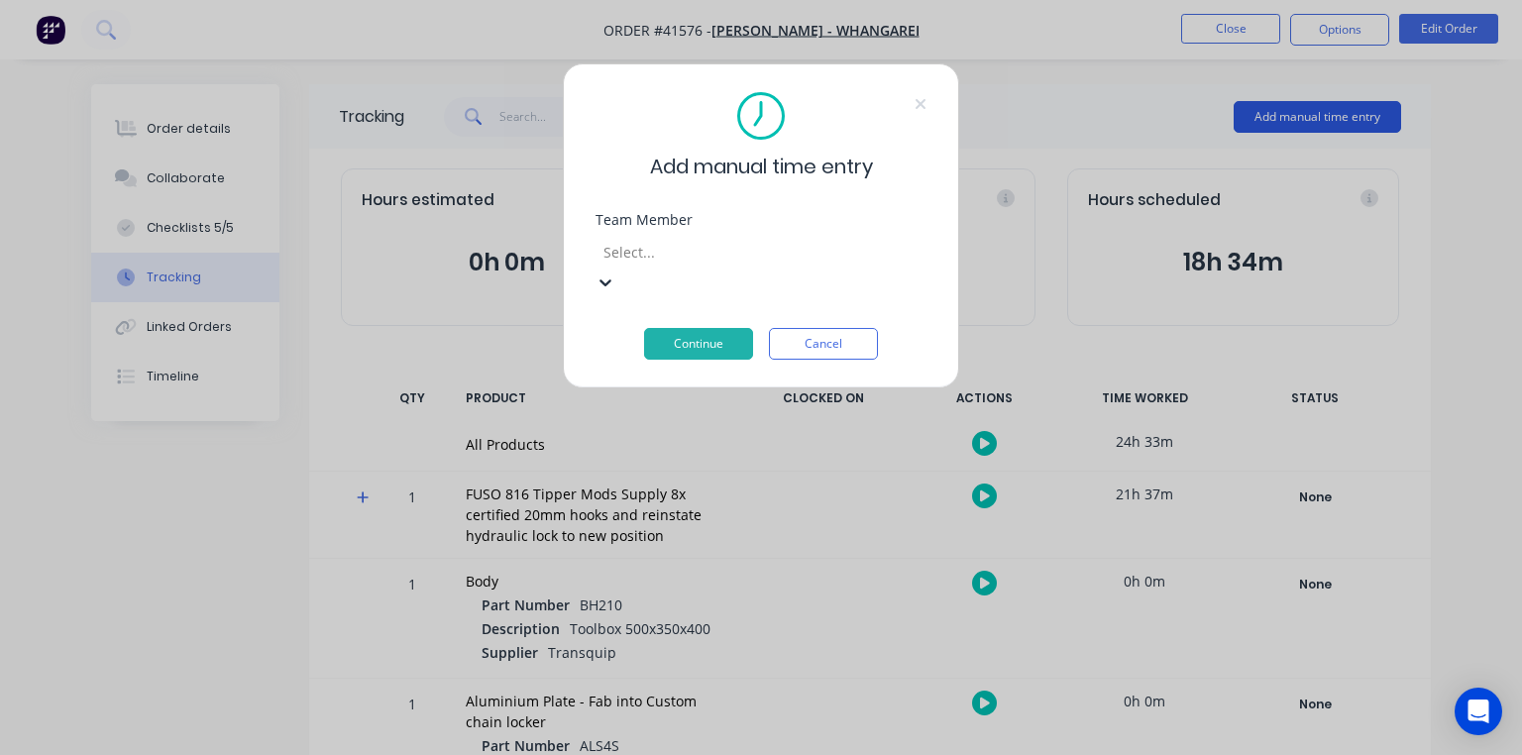
scroll to position [289, 0]
click at [715, 328] on button "Continue" at bounding box center [698, 344] width 109 height 32
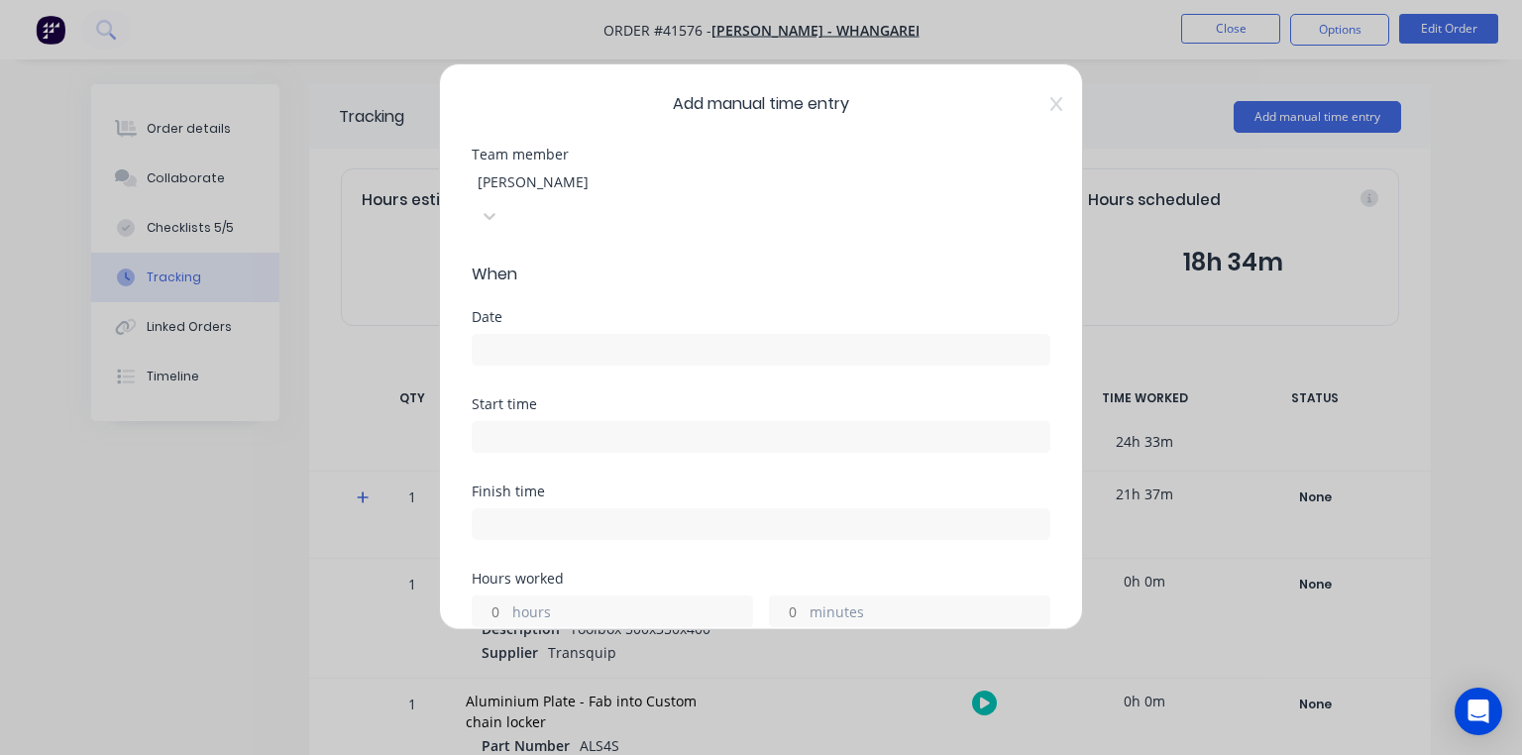
click at [610, 335] on input at bounding box center [761, 350] width 577 height 30
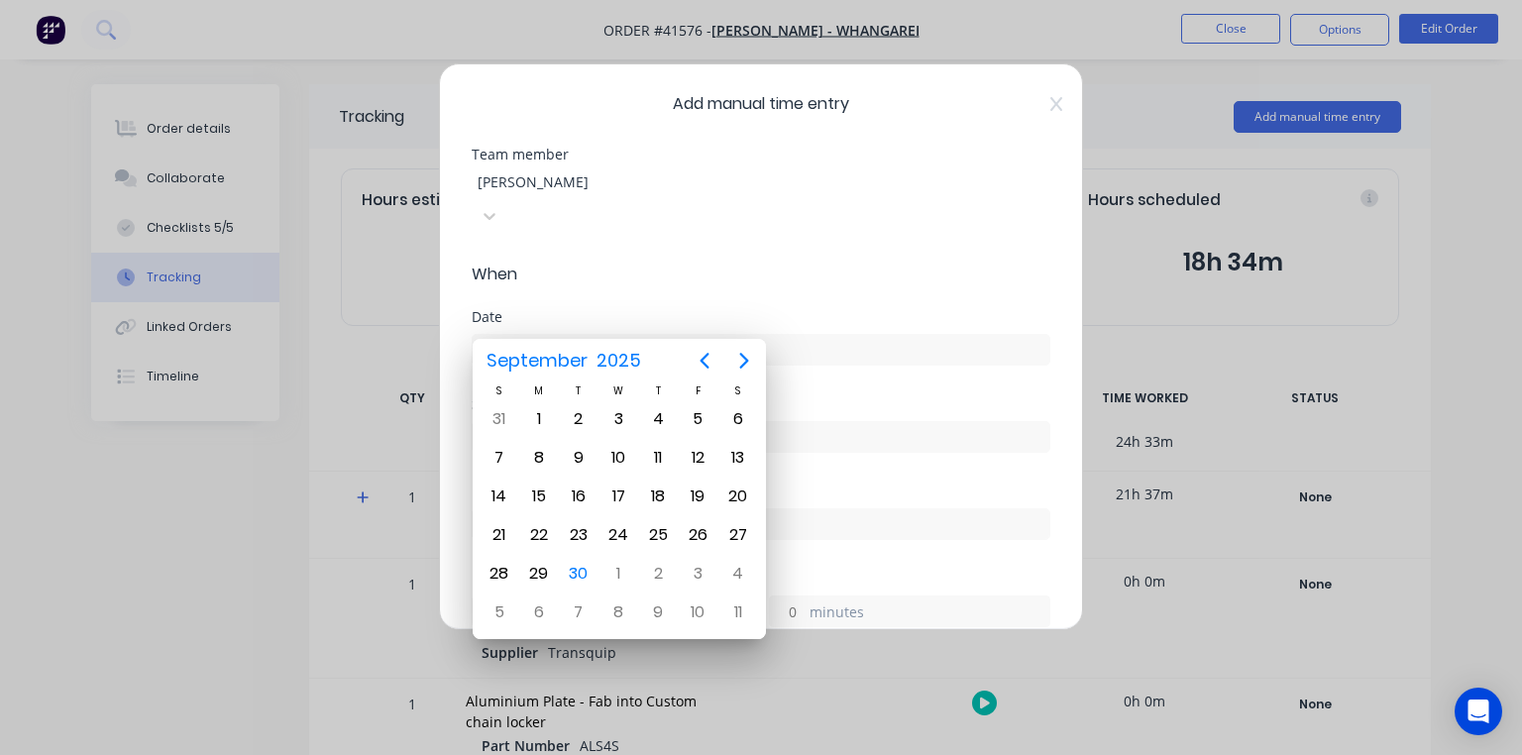
click at [547, 562] on div "29" at bounding box center [539, 574] width 30 height 30
type input "[DATE]"
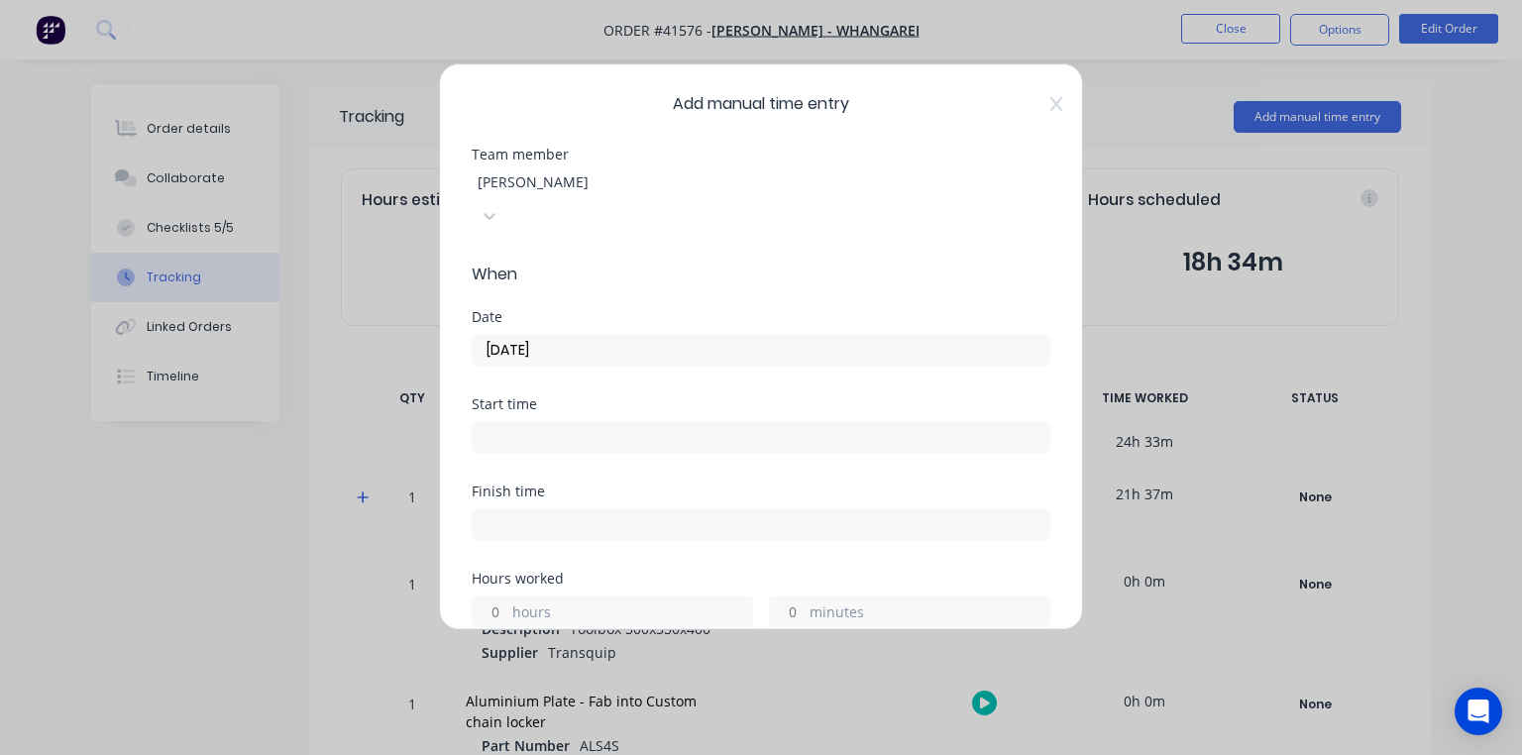
click at [634, 422] on input at bounding box center [761, 437] width 577 height 30
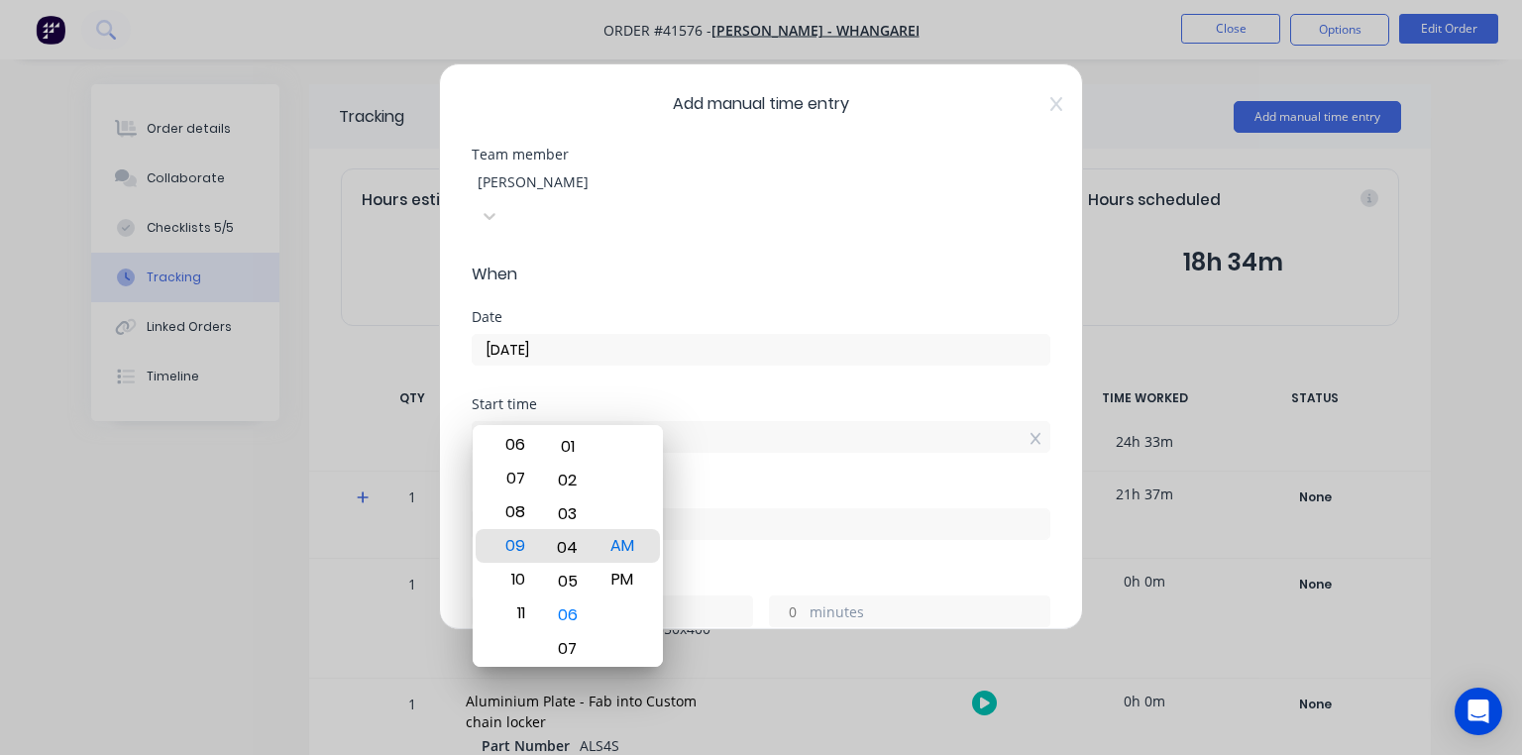
type input "09:00 AM"
click at [650, 363] on div "Date [DATE]" at bounding box center [761, 353] width 579 height 87
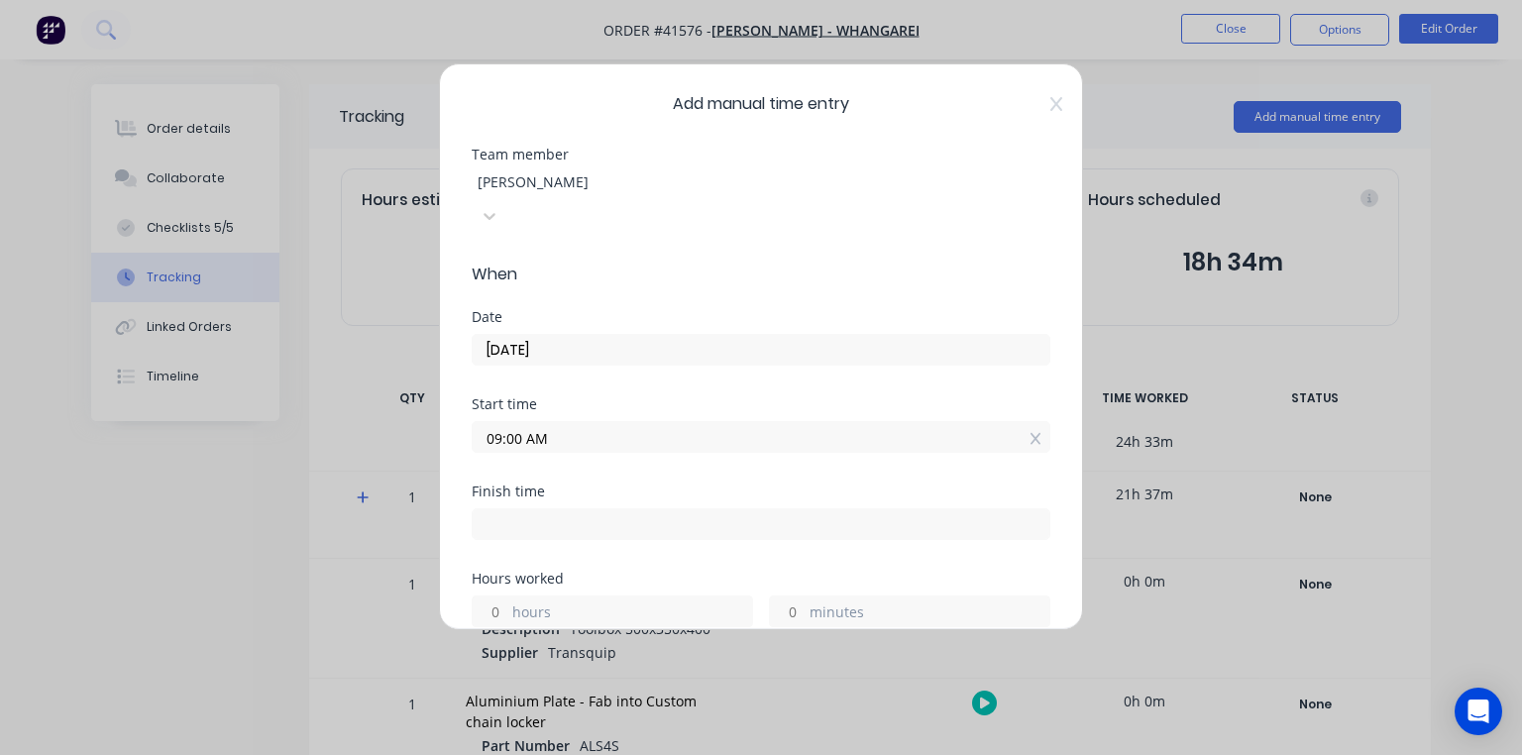
click at [602, 509] on input at bounding box center [761, 524] width 577 height 30
type input "06:33 AM"
type input "21"
type input "33"
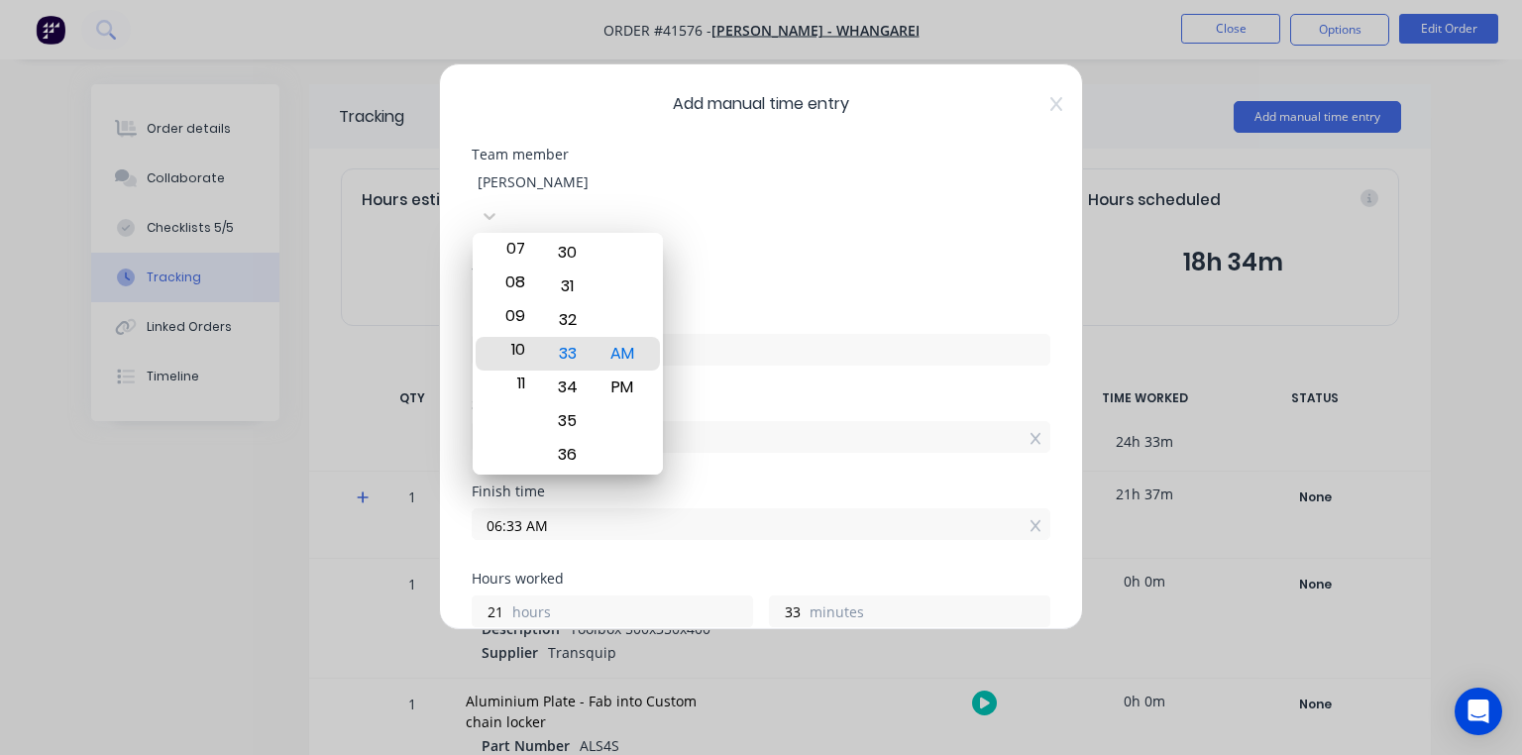
type input "10:33 AM"
type input "1"
type input "10:18 AM"
type input "18"
type input "10:00 AM"
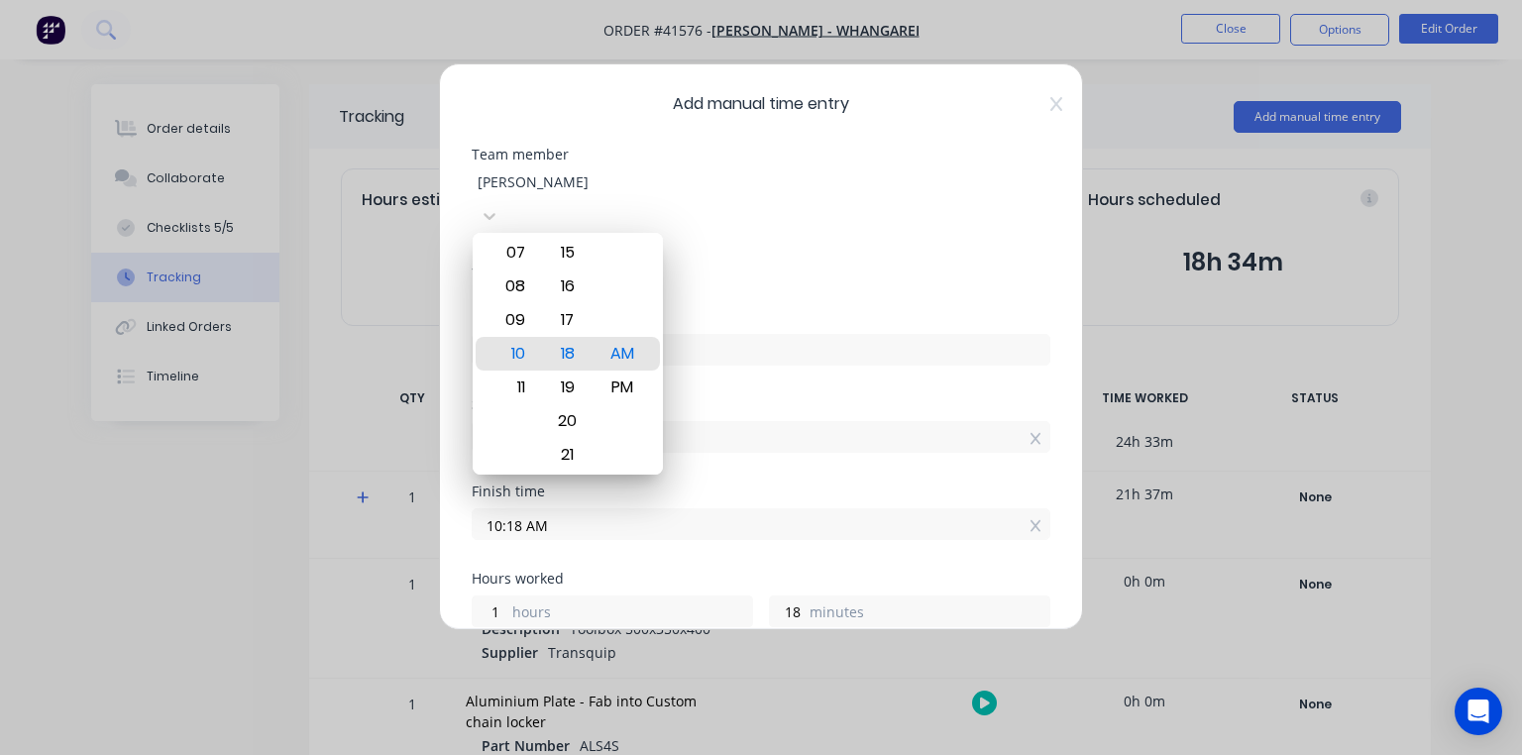
type input "0"
click at [713, 263] on span "When" at bounding box center [761, 275] width 579 height 24
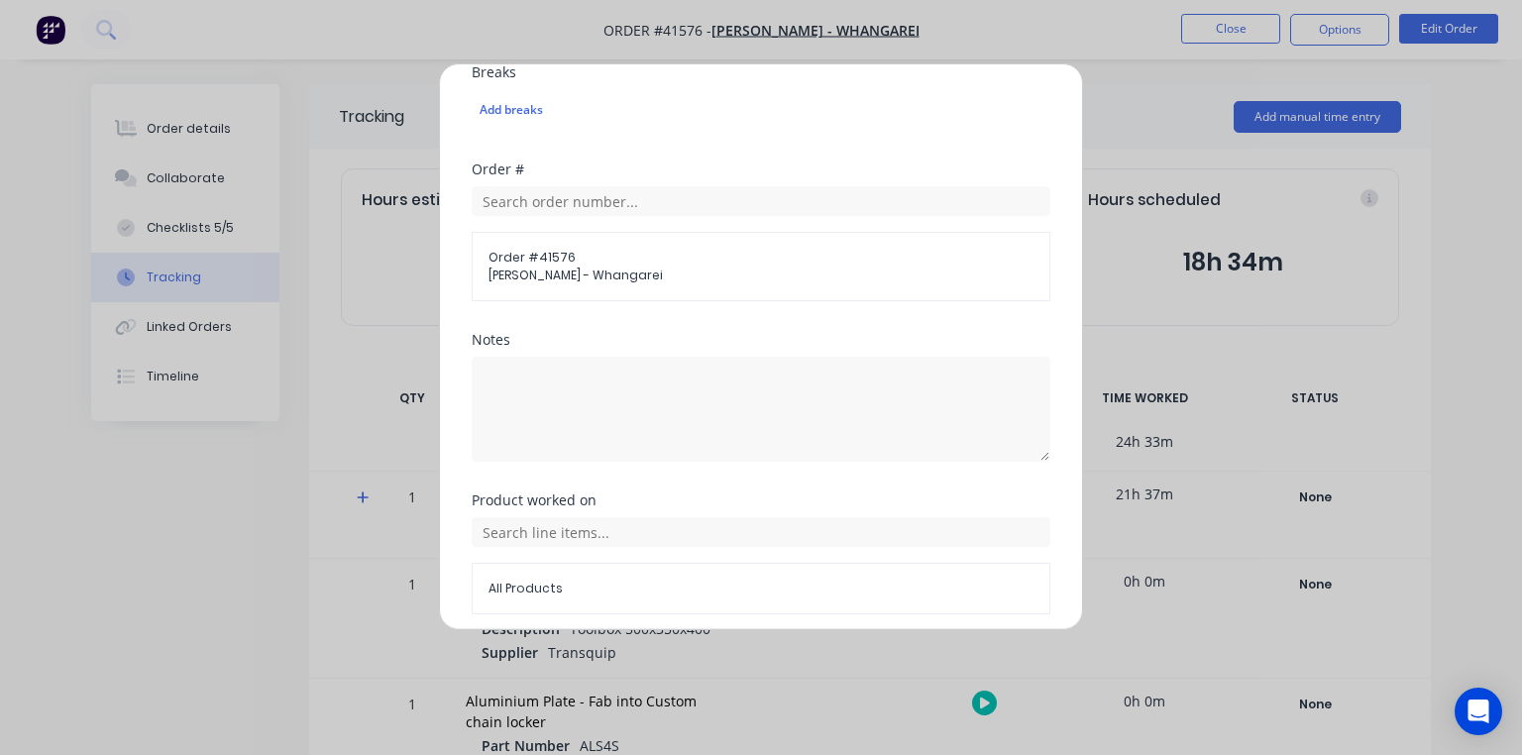
scroll to position [769, 0]
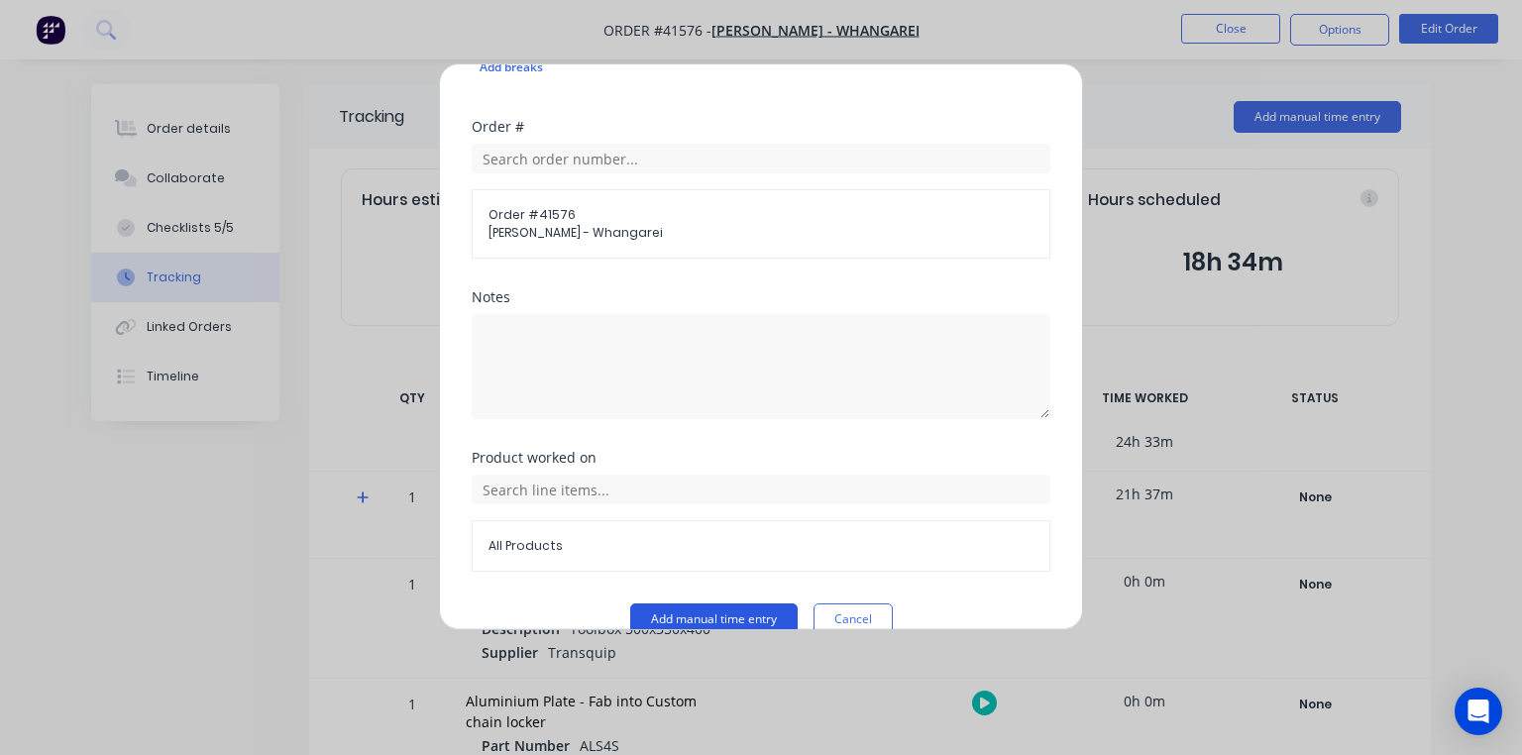
click at [746, 603] on button "Add manual time entry" at bounding box center [713, 619] width 167 height 32
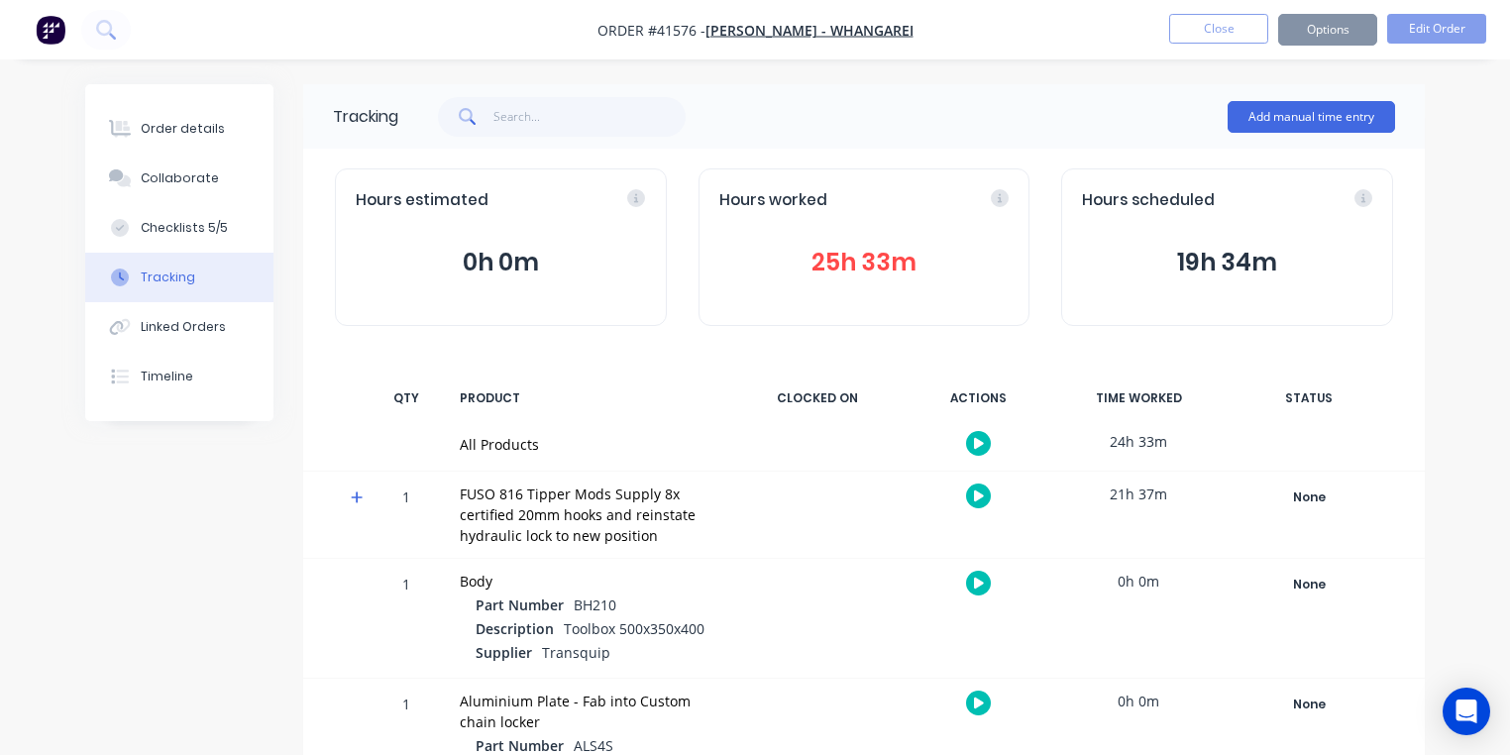
click at [47, 25] on img "button" at bounding box center [51, 30] width 30 height 30
